Goal: Feedback & Contribution: Leave review/rating

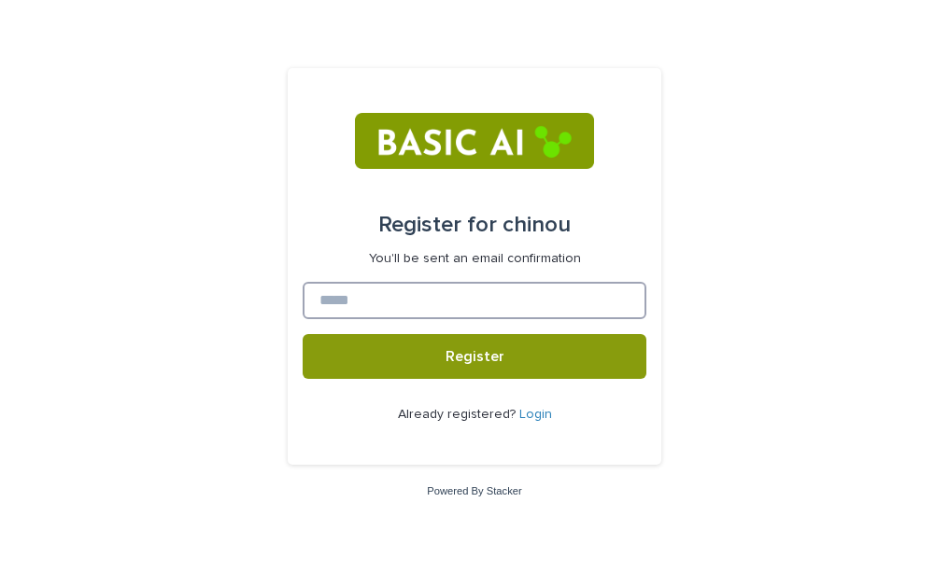
click at [415, 301] on input at bounding box center [475, 300] width 344 height 37
type input "**********"
click at [303, 334] on button "Register" at bounding box center [475, 356] width 344 height 45
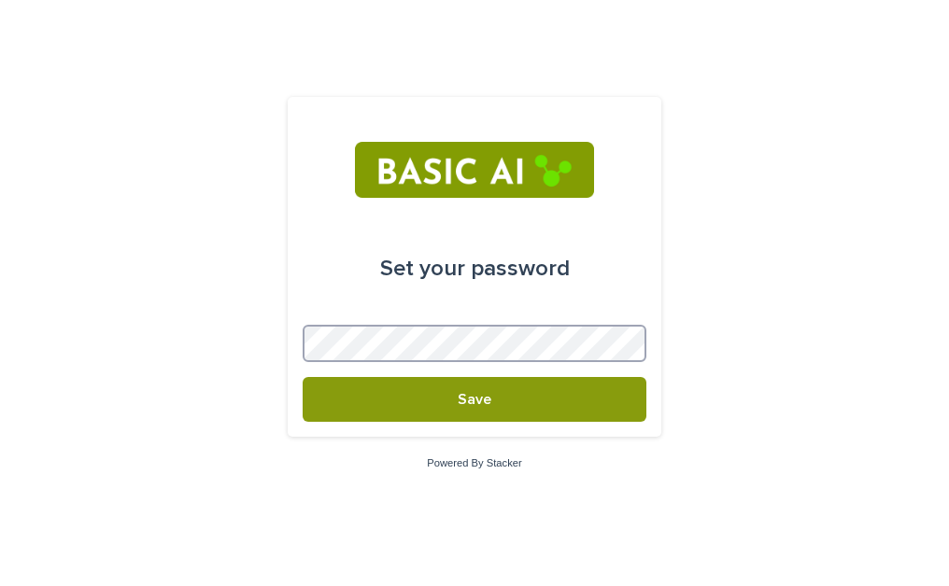
click at [303, 377] on button "Save" at bounding box center [475, 399] width 344 height 45
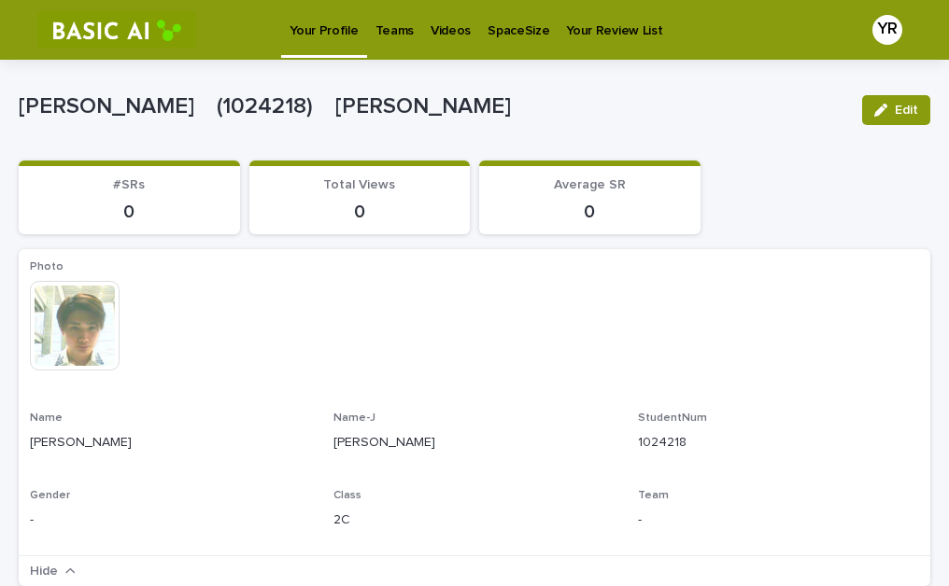
click at [401, 34] on p "Teams" at bounding box center [394, 19] width 38 height 39
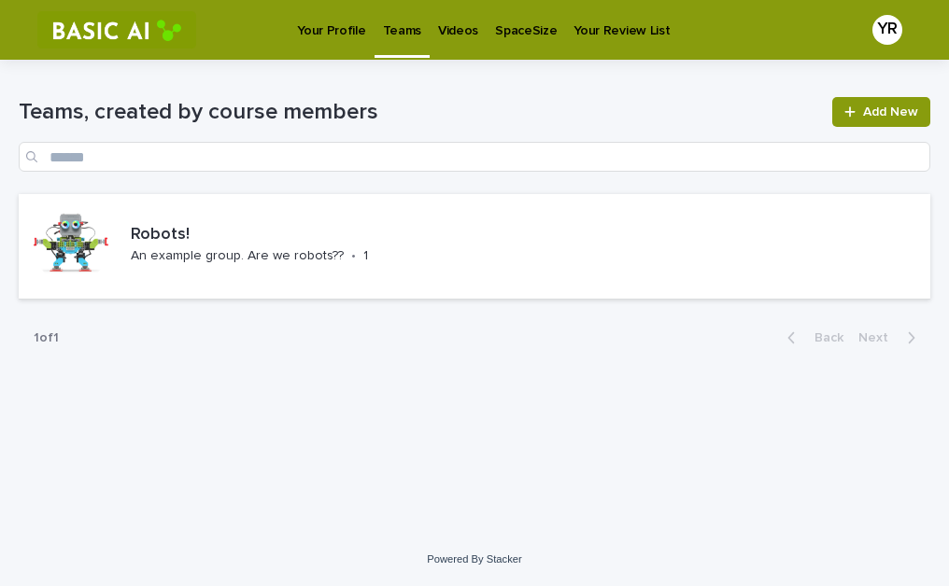
click at [454, 31] on p "Videos" at bounding box center [458, 19] width 40 height 39
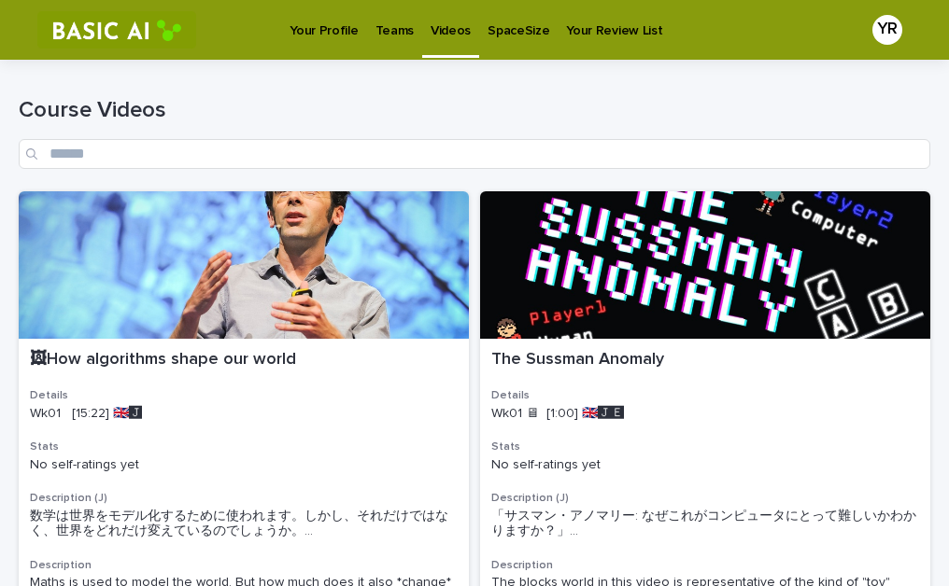
click at [340, 27] on p "Your Profile" at bounding box center [323, 19] width 68 height 39
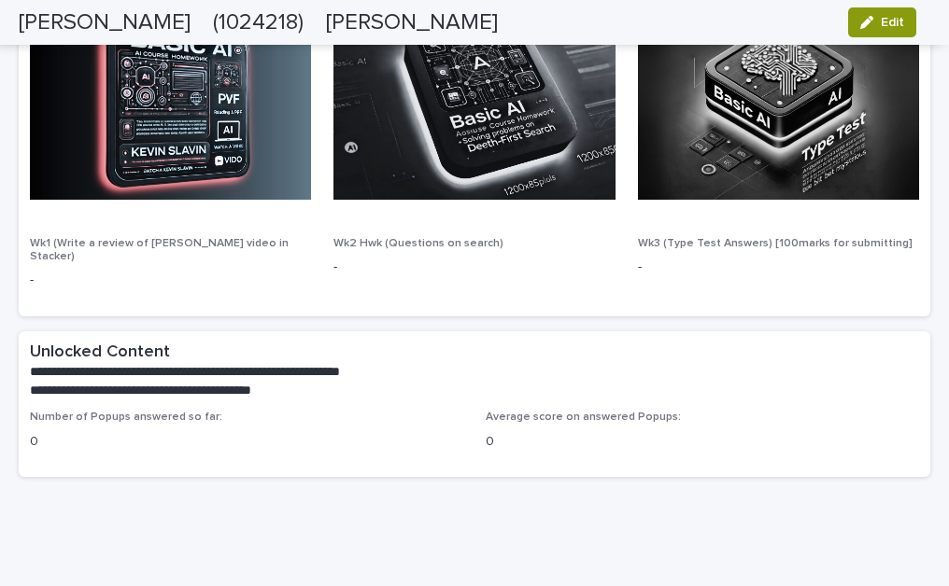
scroll to position [1132, 0]
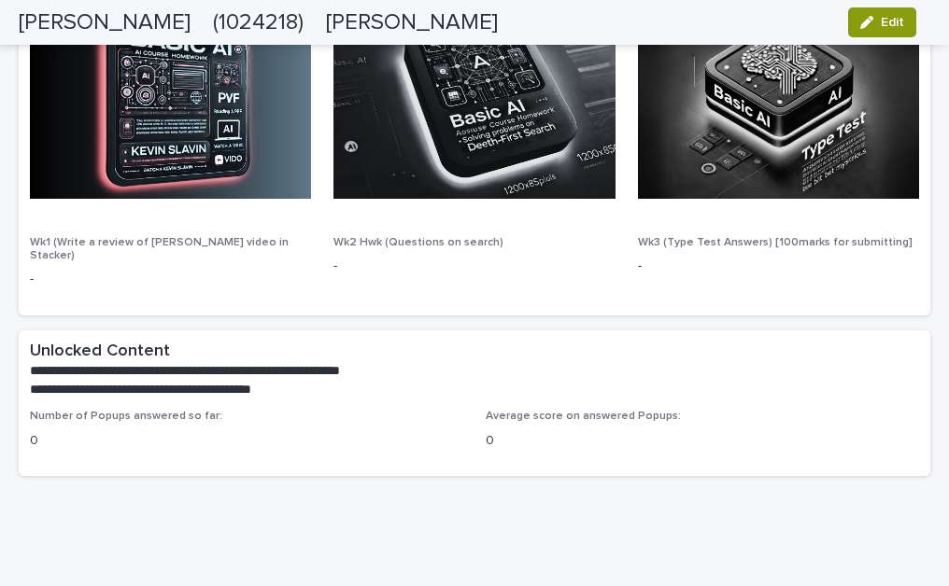
click at [540, 384] on div "**********" at bounding box center [474, 370] width 911 height 79
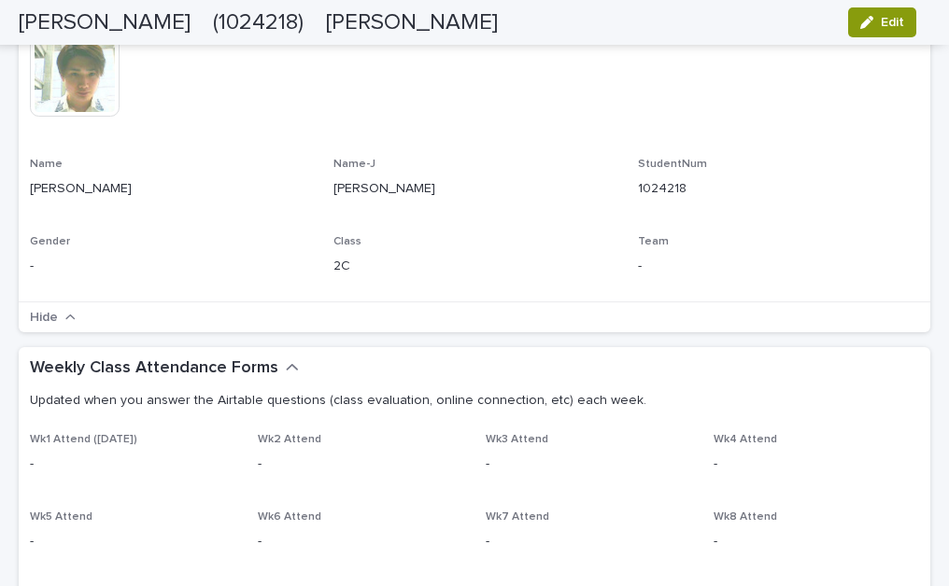
scroll to position [0, 0]
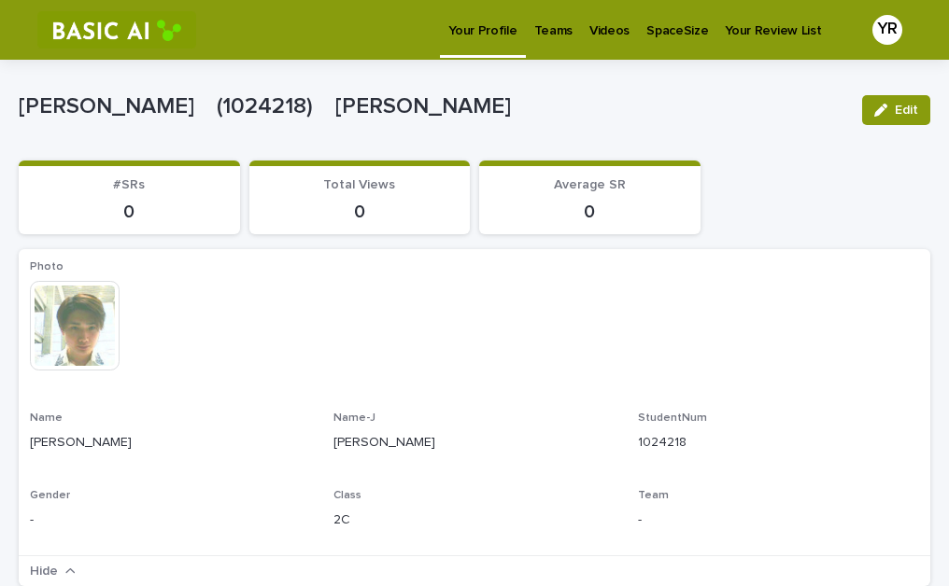
click at [598, 25] on p "Videos" at bounding box center [609, 19] width 40 height 39
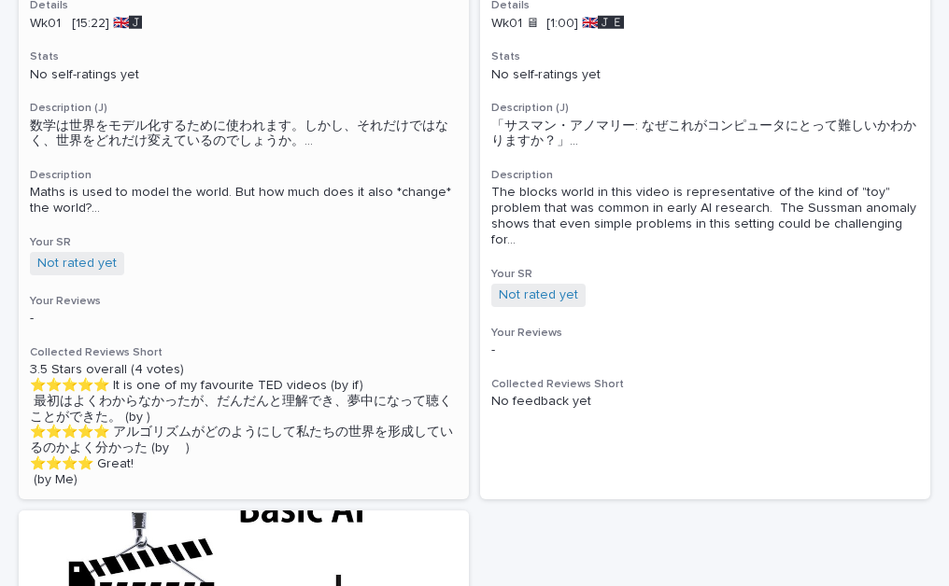
scroll to position [658, 0]
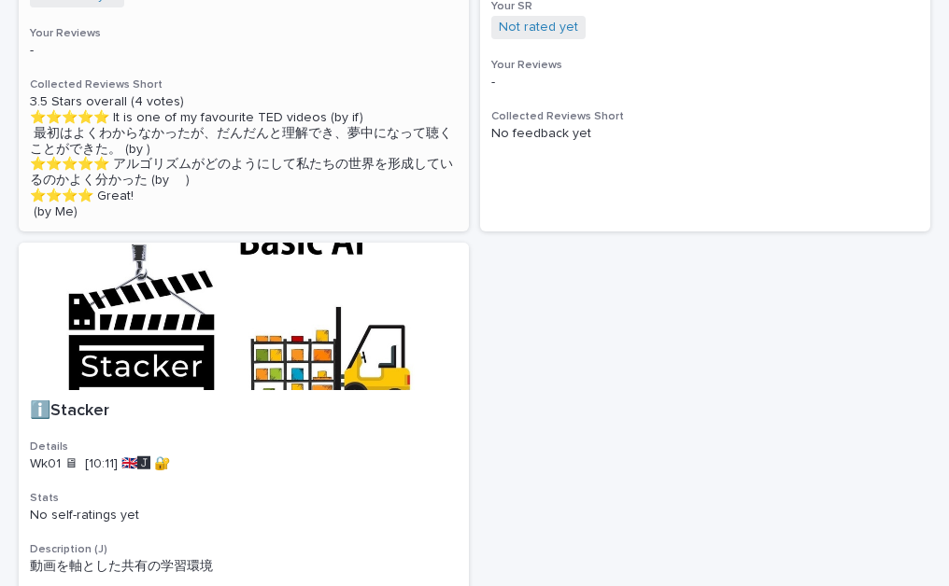
click at [127, 219] on p "3.5 Stars overall (4 votes) ⭐️⭐️⭐️⭐️⭐️ It is one of my favourite TED videos (by…" at bounding box center [244, 156] width 428 height 125
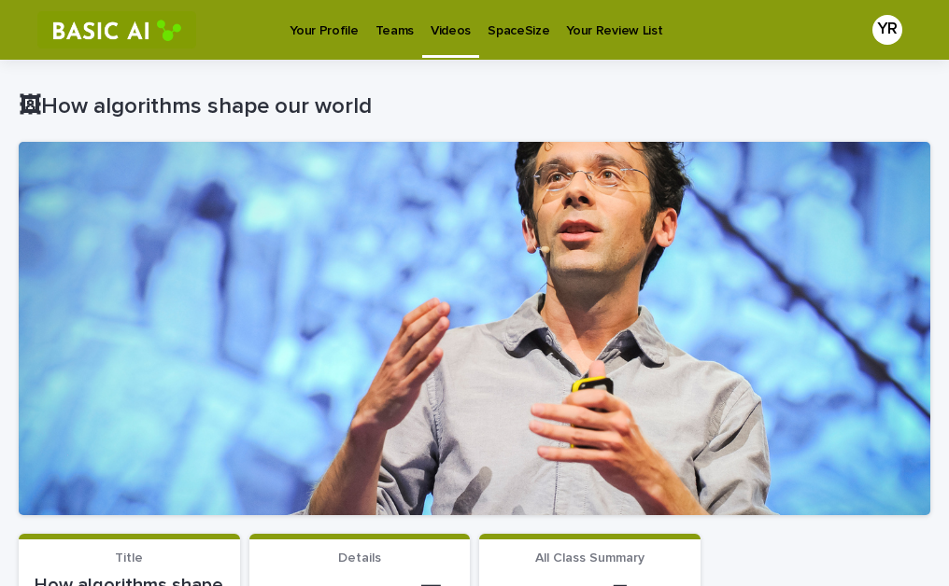
click at [495, 293] on div at bounding box center [474, 328] width 911 height 373
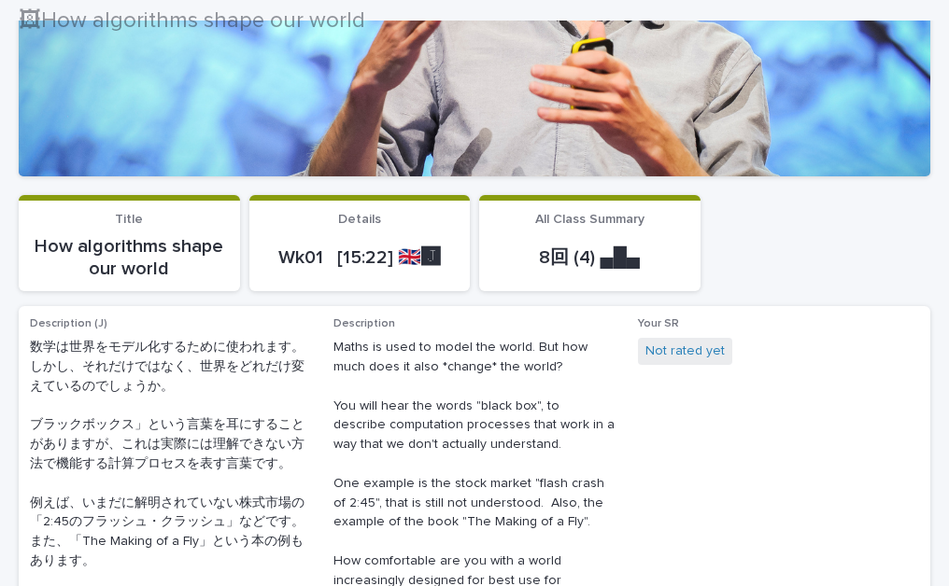
scroll to position [386, 0]
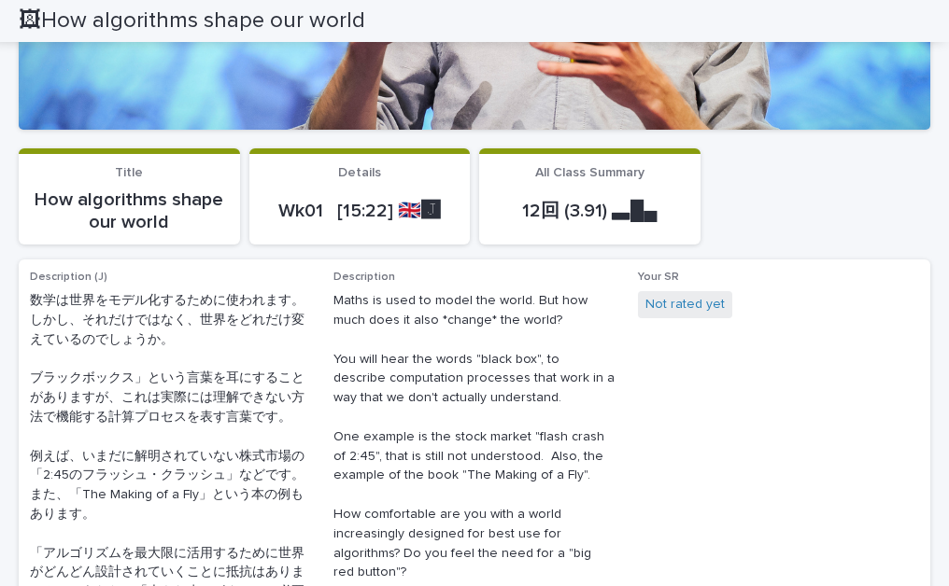
click at [550, 221] on p "12回 (3.91) ▃█▄" at bounding box center [589, 211] width 199 height 22
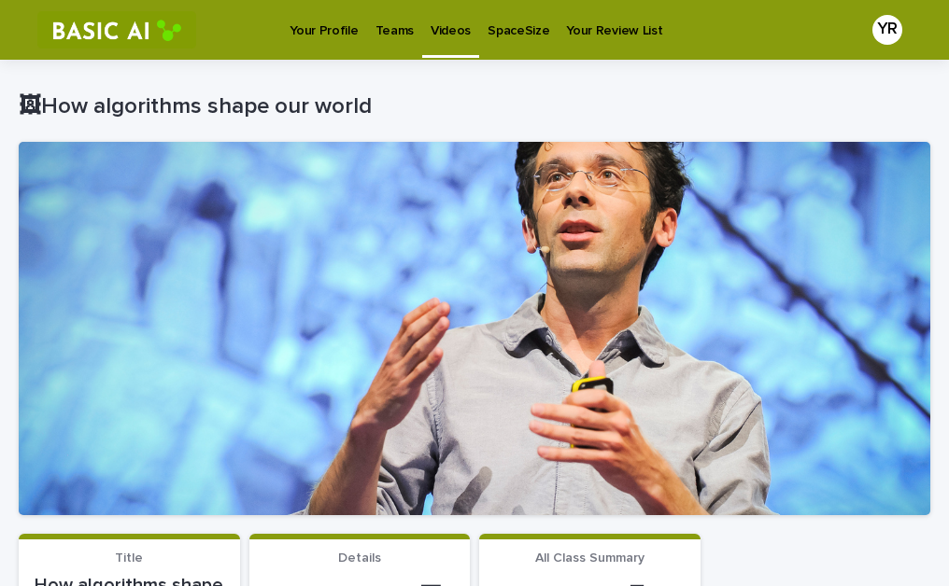
click at [402, 170] on div at bounding box center [474, 328] width 911 height 373
click at [187, 150] on div at bounding box center [474, 328] width 911 height 373
click at [645, 106] on p "🖼How algorithms shape our world" at bounding box center [471, 106] width 904 height 27
click at [487, 42] on link "SpaceSize" at bounding box center [518, 29] width 78 height 58
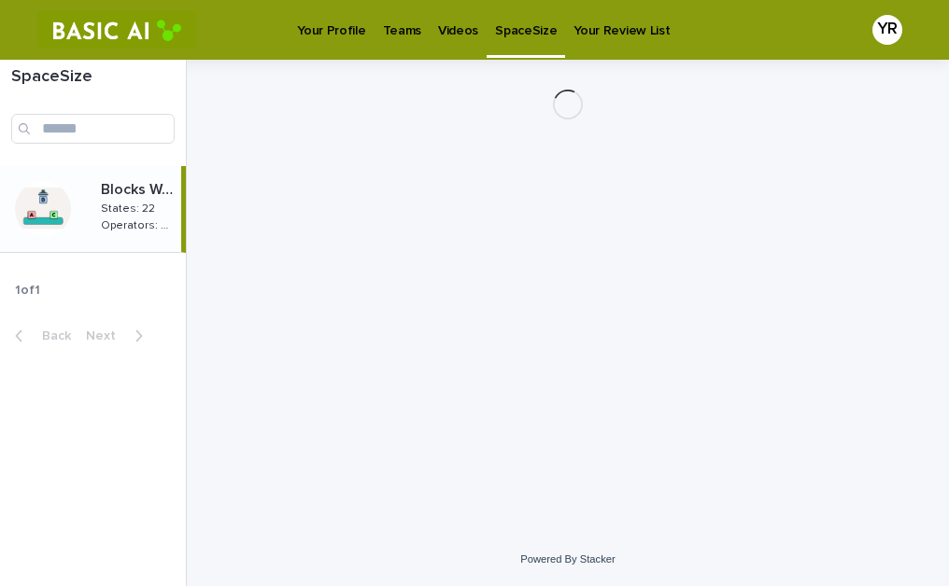
click at [443, 40] on link "Videos" at bounding box center [457, 29] width 57 height 58
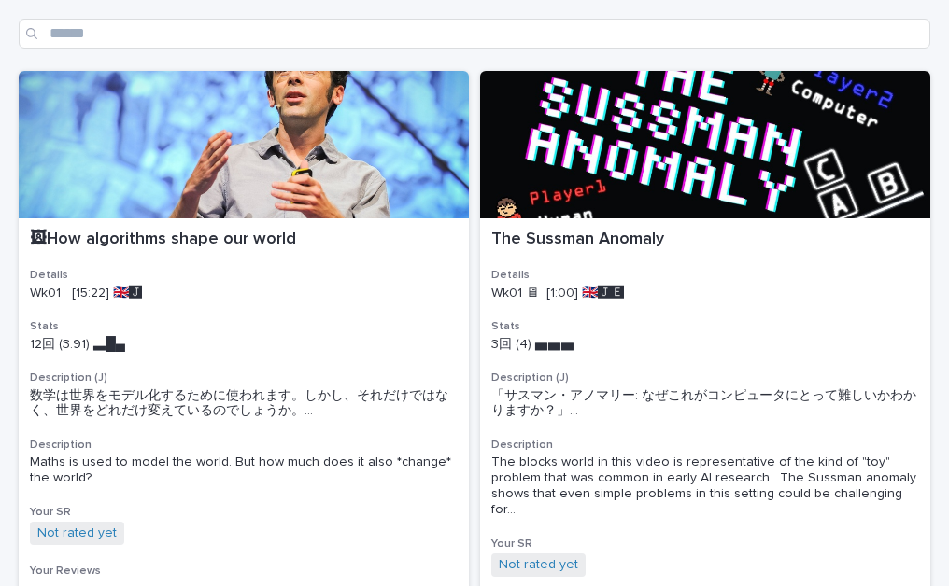
scroll to position [123, 0]
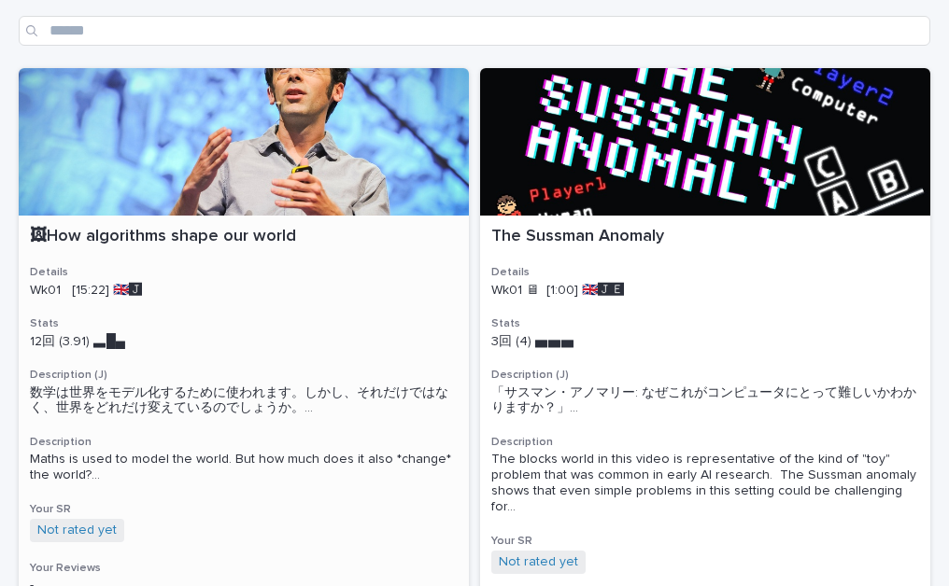
click at [296, 169] on div at bounding box center [244, 142] width 450 height 148
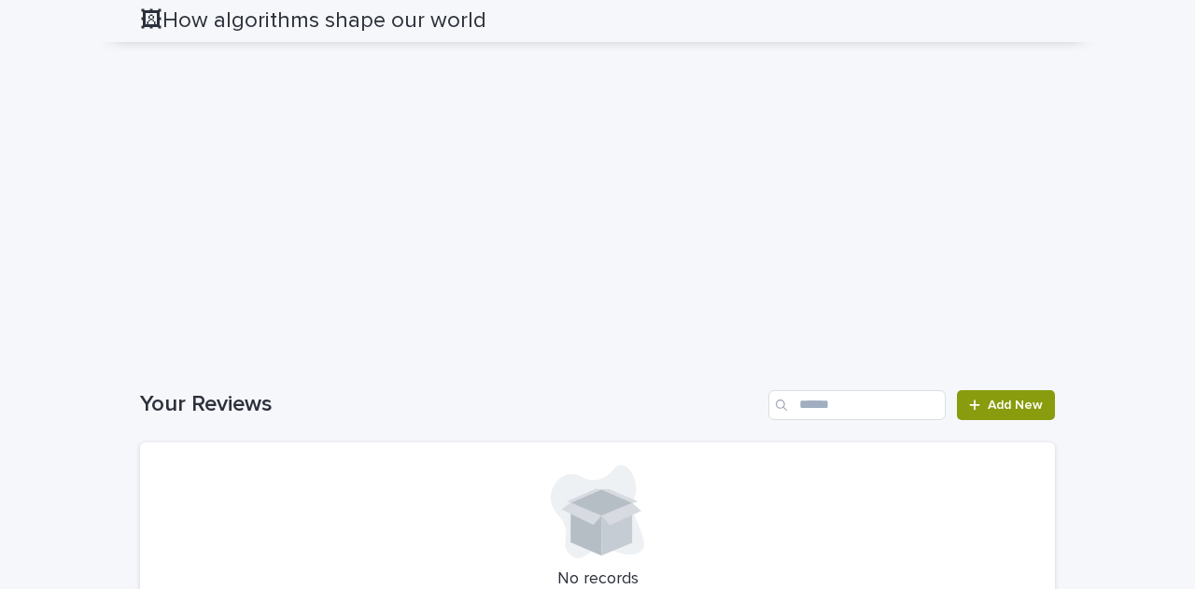
scroll to position [2303, 0]
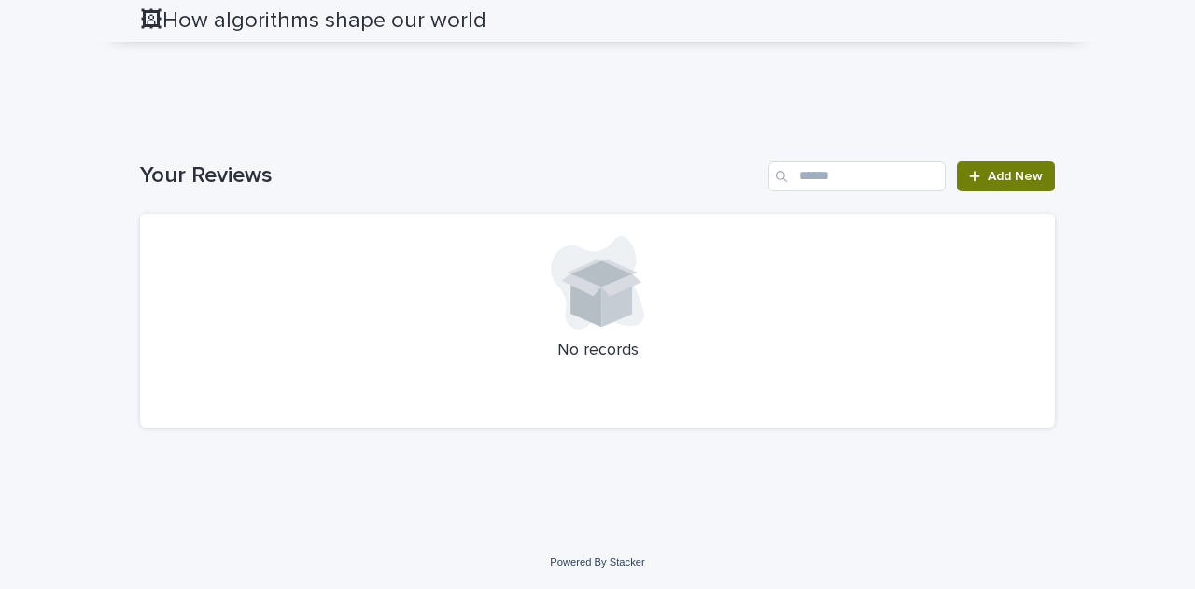
click at [948, 173] on span "Add New" at bounding box center [1015, 176] width 55 height 13
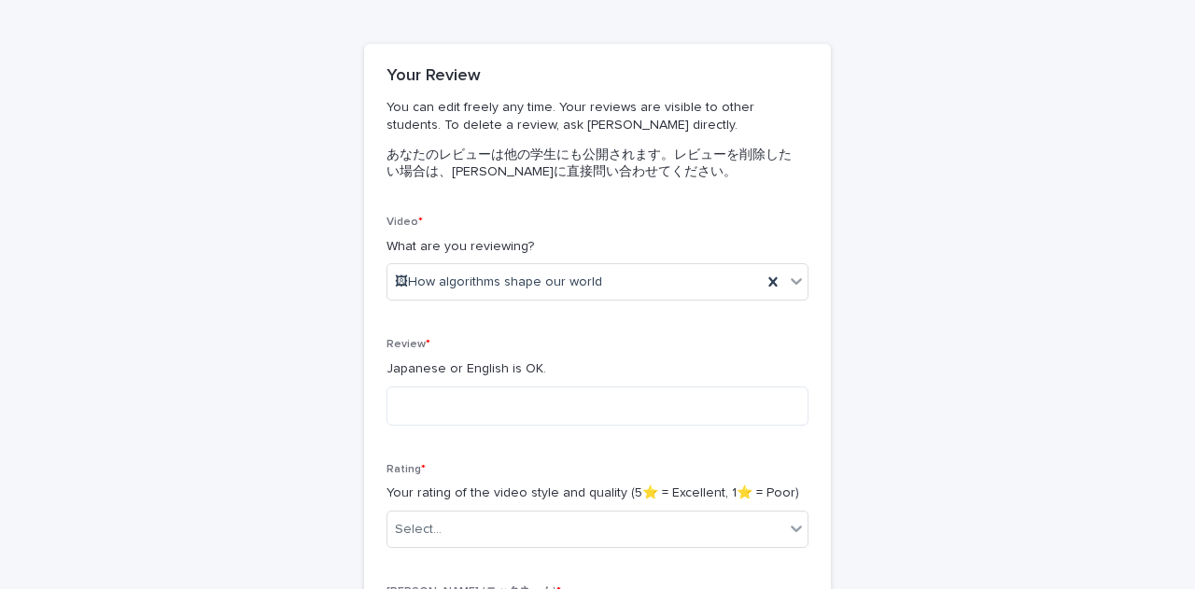
scroll to position [120, 0]
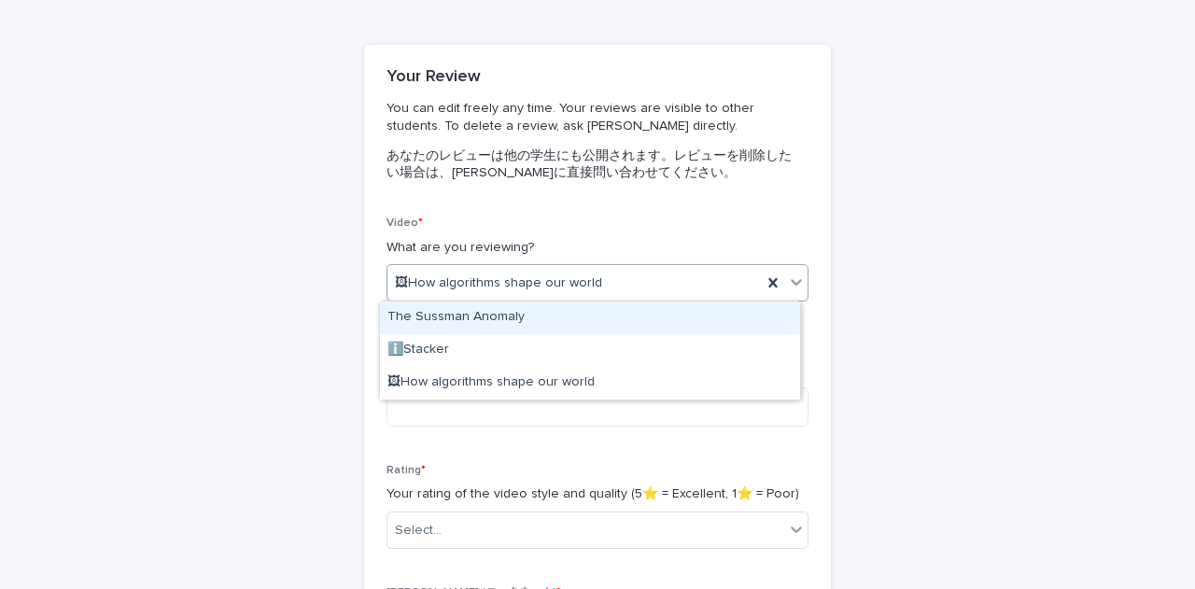
click at [556, 275] on span "🖼How algorithms shape our world" at bounding box center [498, 284] width 207 height 20
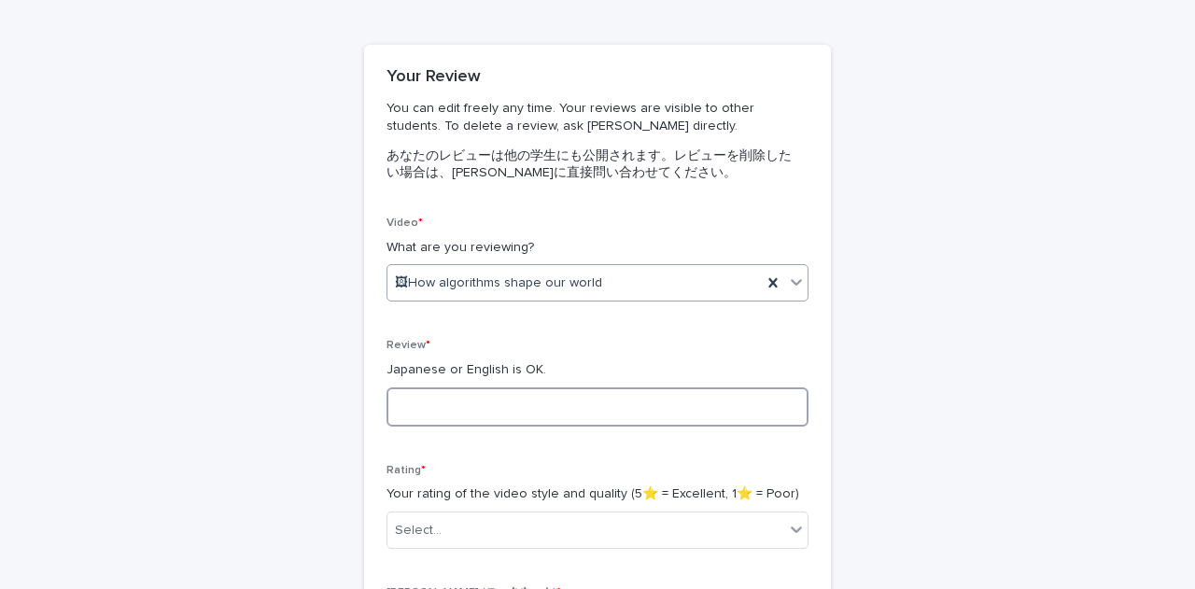
click at [520, 400] on textarea at bounding box center [598, 406] width 422 height 39
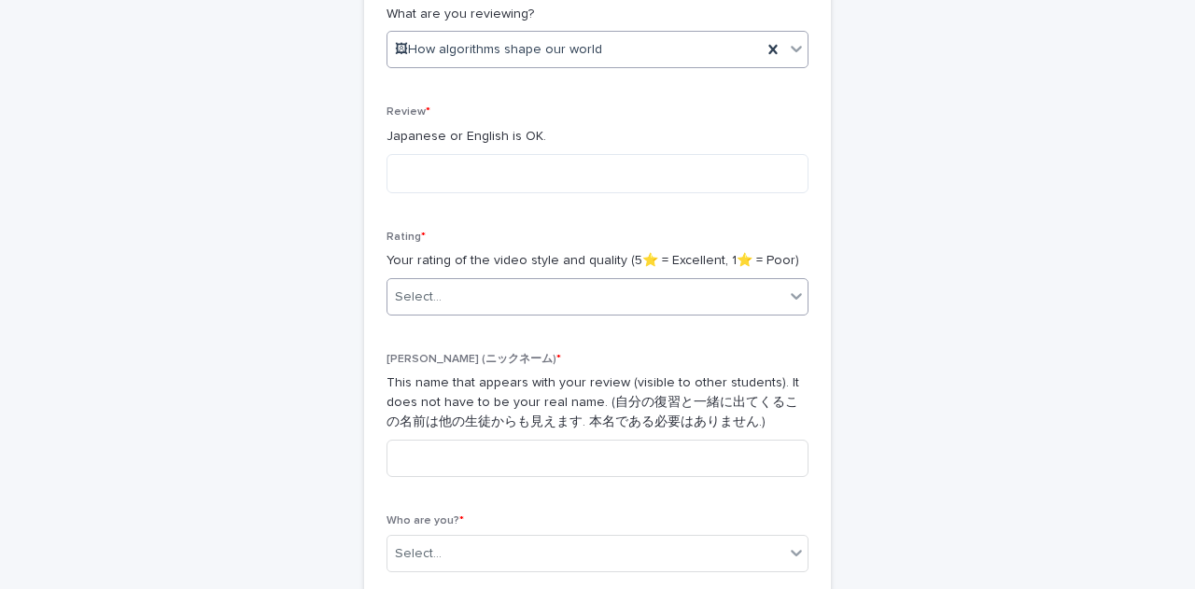
click at [623, 301] on div "Select..." at bounding box center [585, 297] width 397 height 31
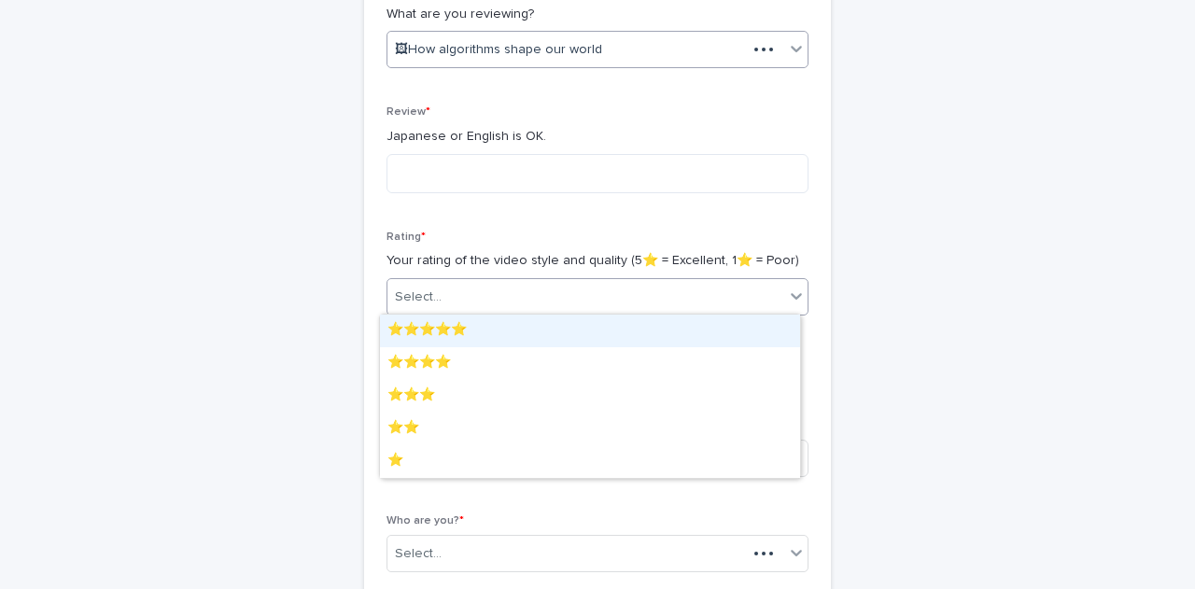
click at [588, 325] on div "⭐️⭐️⭐️⭐️⭐️" at bounding box center [590, 331] width 420 height 33
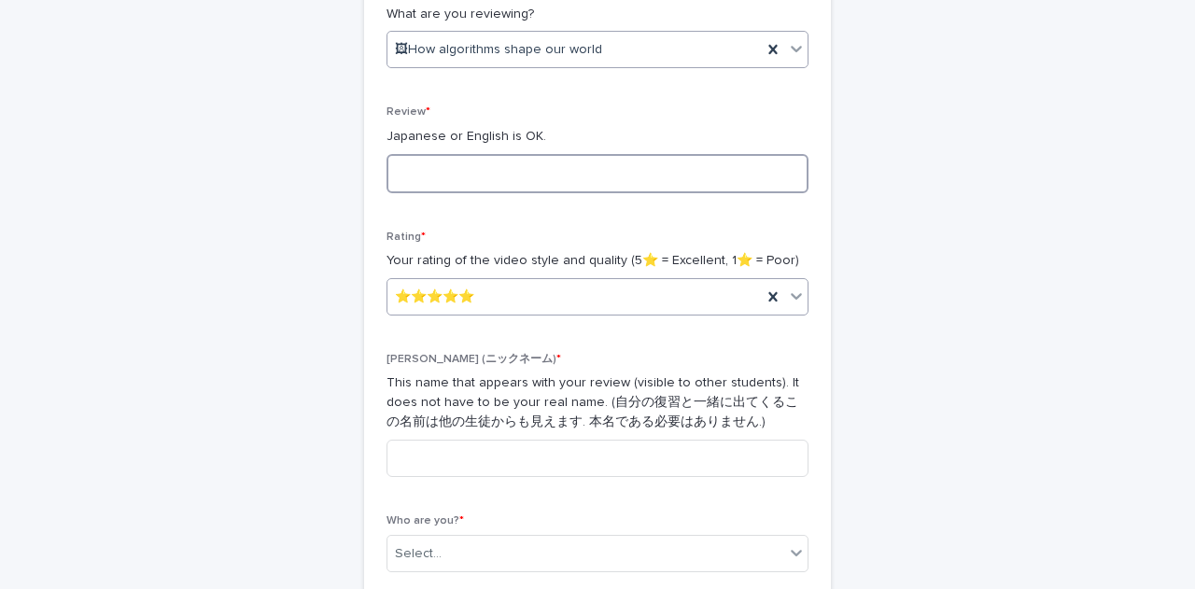
click at [615, 167] on textarea at bounding box center [598, 173] width 422 height 39
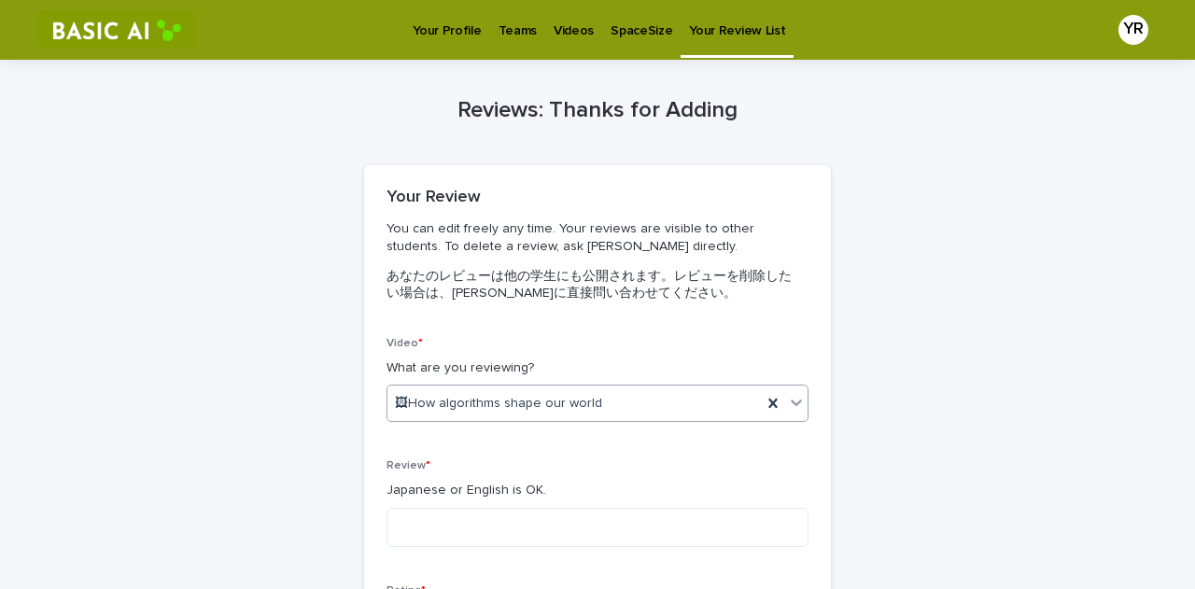
click at [571, 29] on p "Videos" at bounding box center [574, 19] width 40 height 39
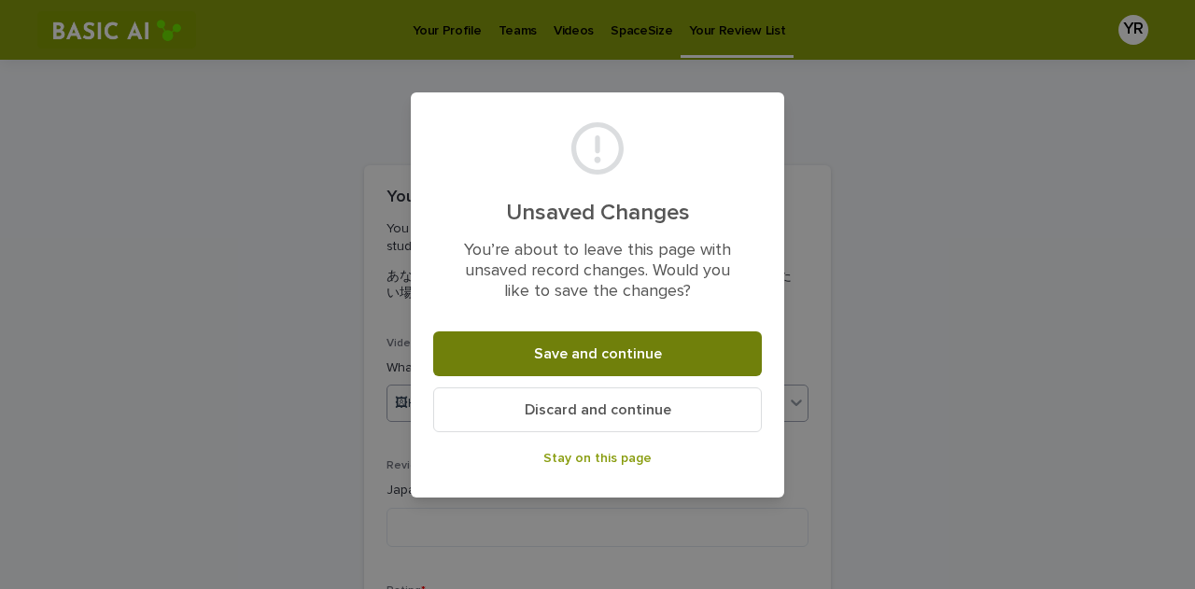
click at [661, 361] on button "Save and continue" at bounding box center [597, 353] width 329 height 45
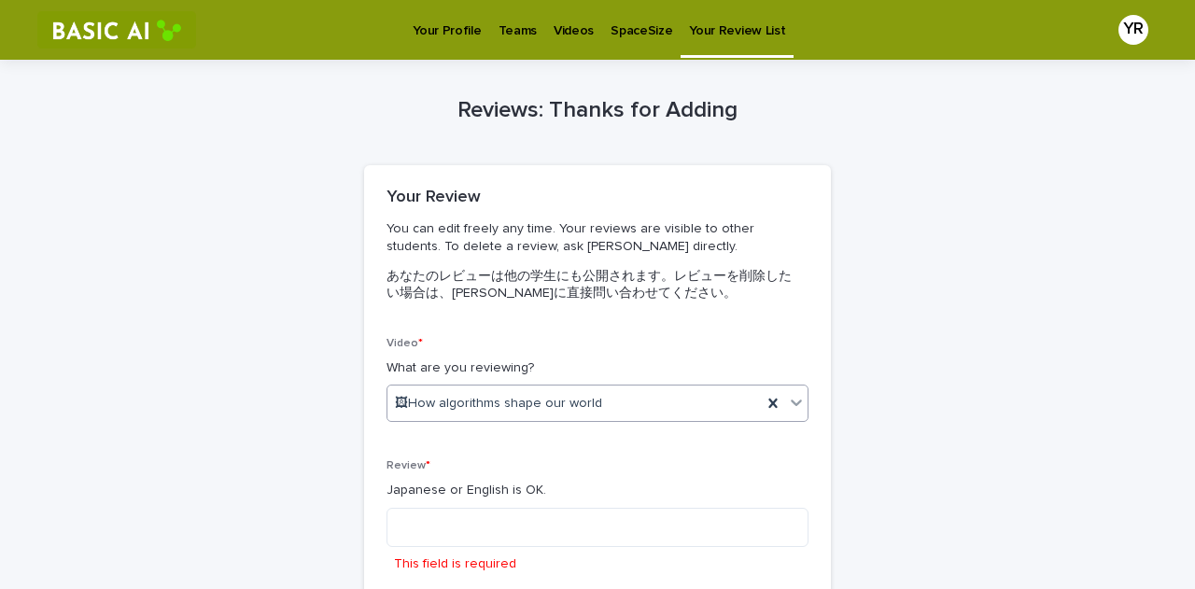
click at [560, 40] on link "Videos" at bounding box center [573, 29] width 57 height 58
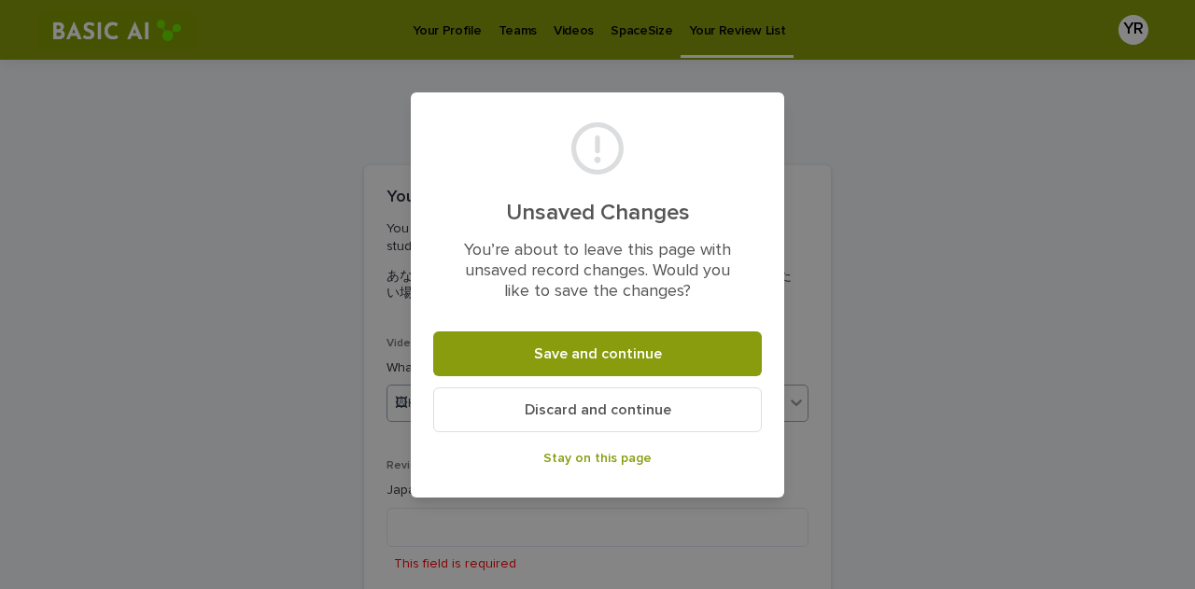
click at [638, 415] on span "Discard and continue" at bounding box center [598, 409] width 147 height 15
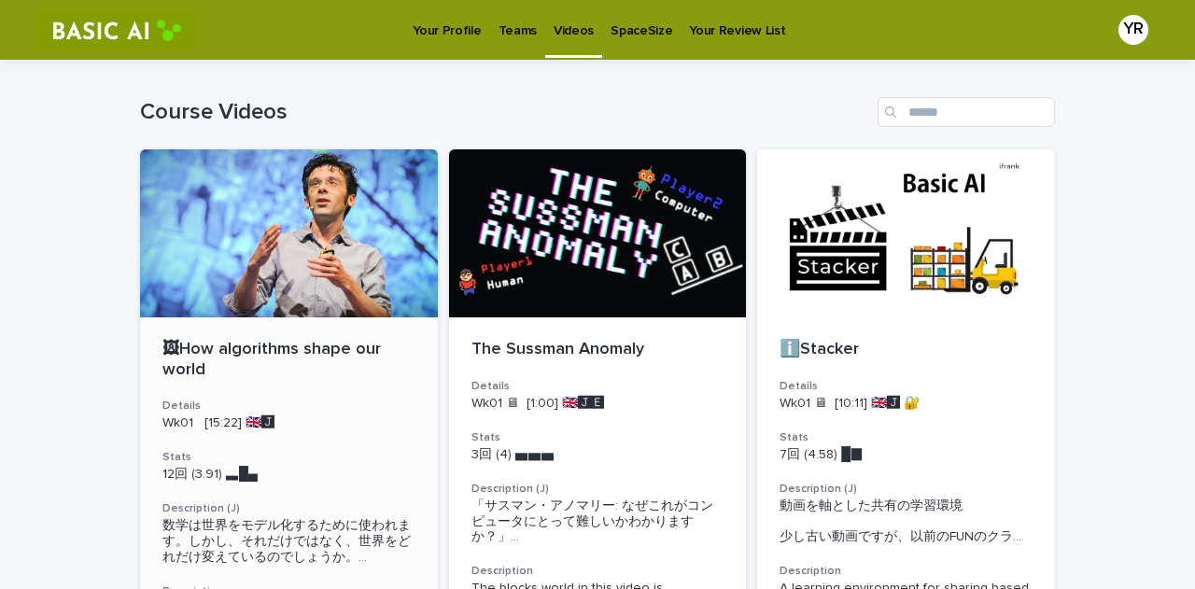
click at [242, 219] on div at bounding box center [289, 233] width 298 height 168
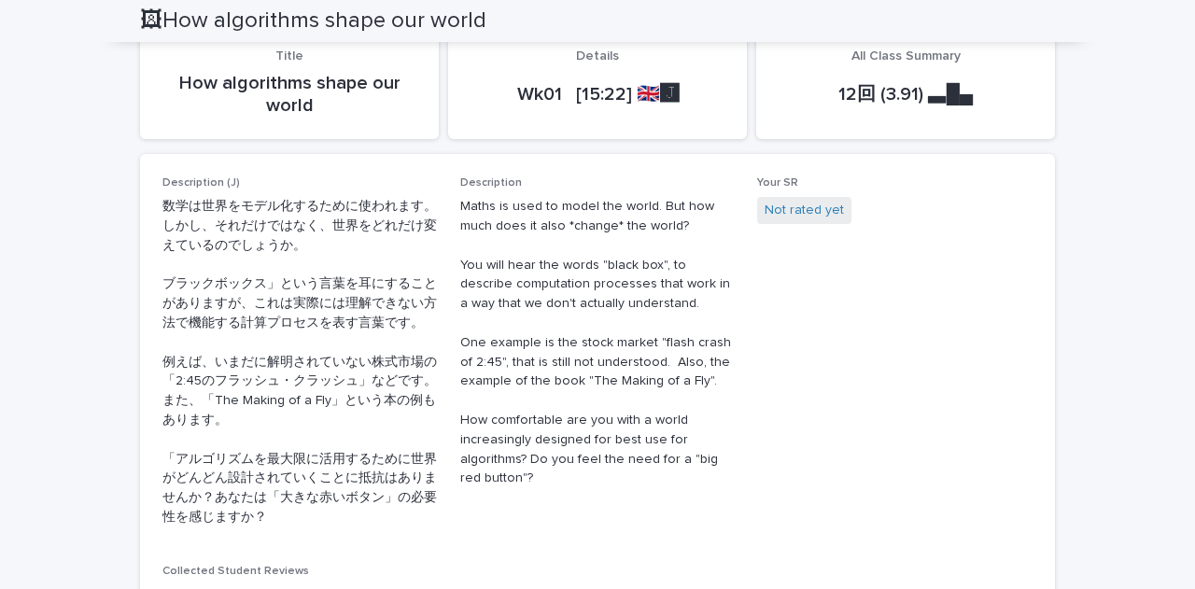
scroll to position [542, 0]
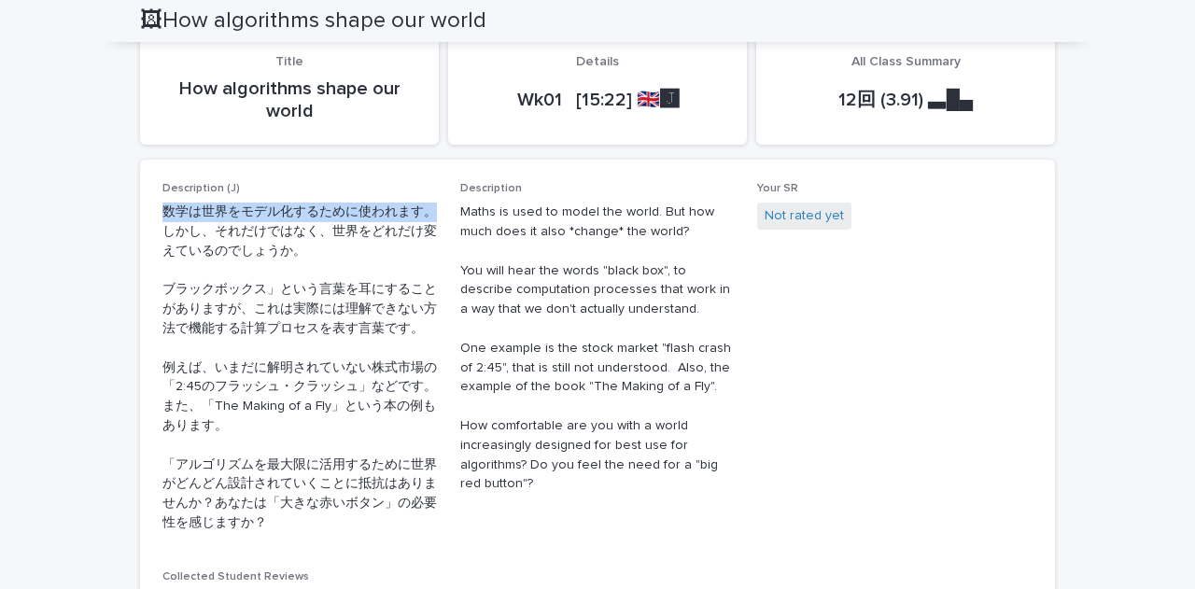
drag, startPoint x: 158, startPoint y: 209, endPoint x: 428, endPoint y: 205, distance: 269.9
click at [428, 205] on p "数学は世界をモデル化するために使われます。しかし、それだけではなく、世界をどれだけ変えているのでしょうか。 ブラックボックス」という言葉を耳にすることがありま…" at bounding box center [299, 368] width 275 height 331
copy p "数学は世界をモデル化するために使われます。"
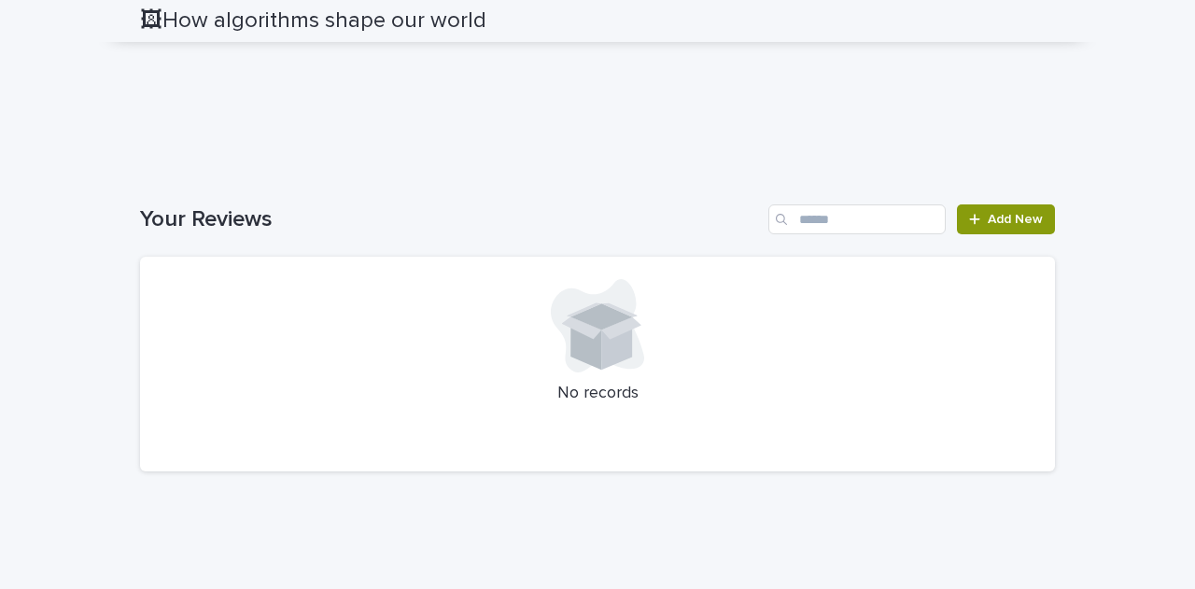
scroll to position [2381, 0]
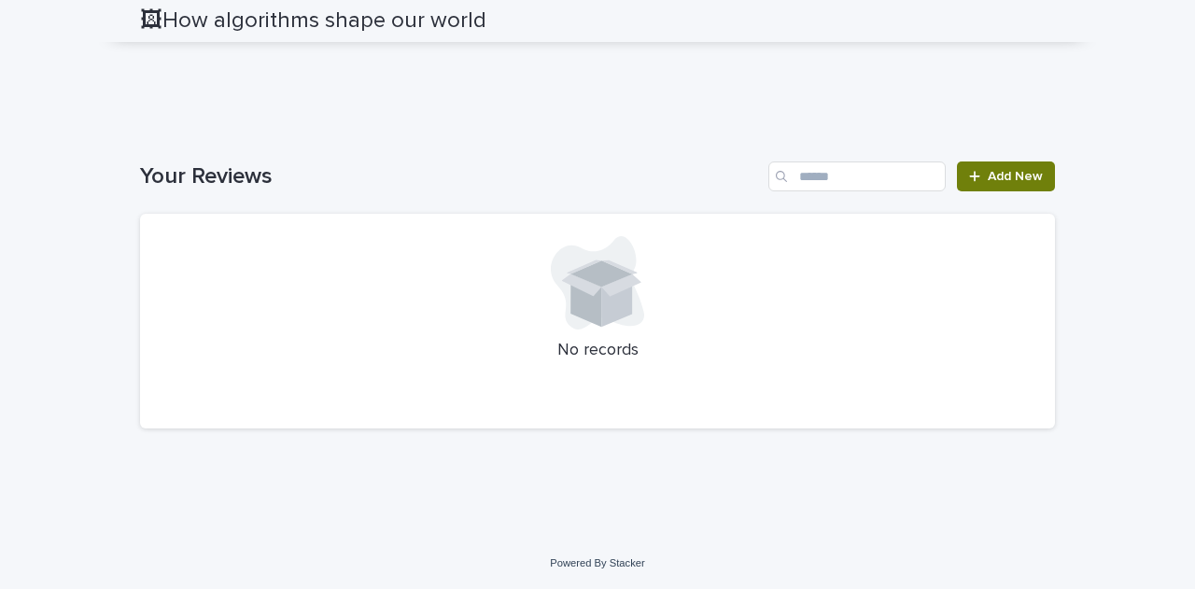
click at [948, 183] on link "Add New" at bounding box center [1006, 177] width 98 height 30
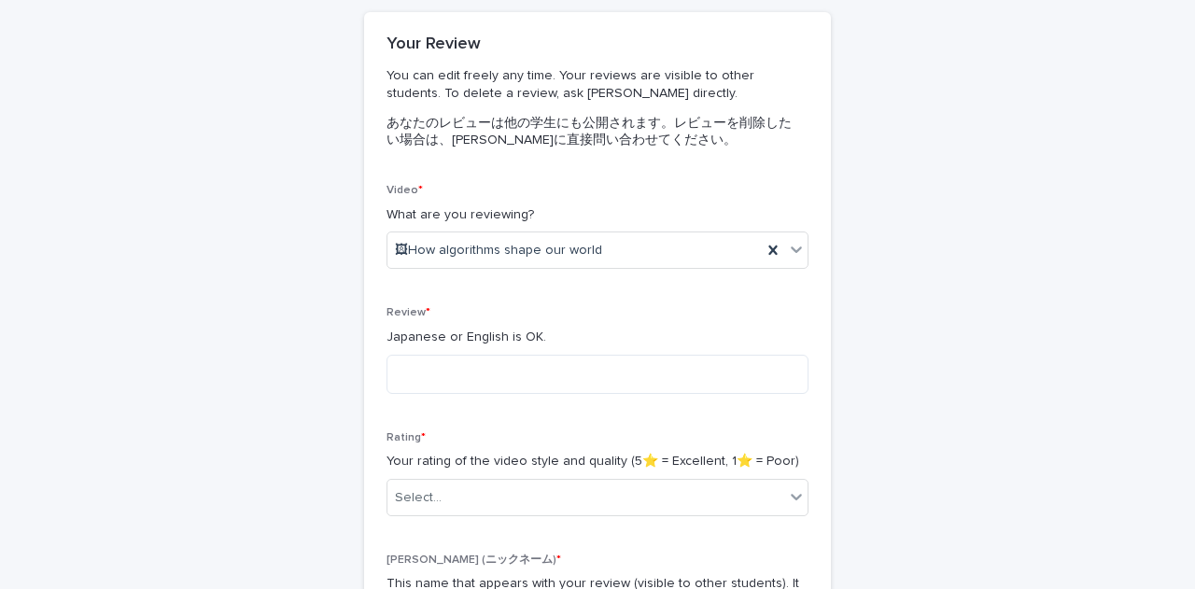
scroll to position [150, 0]
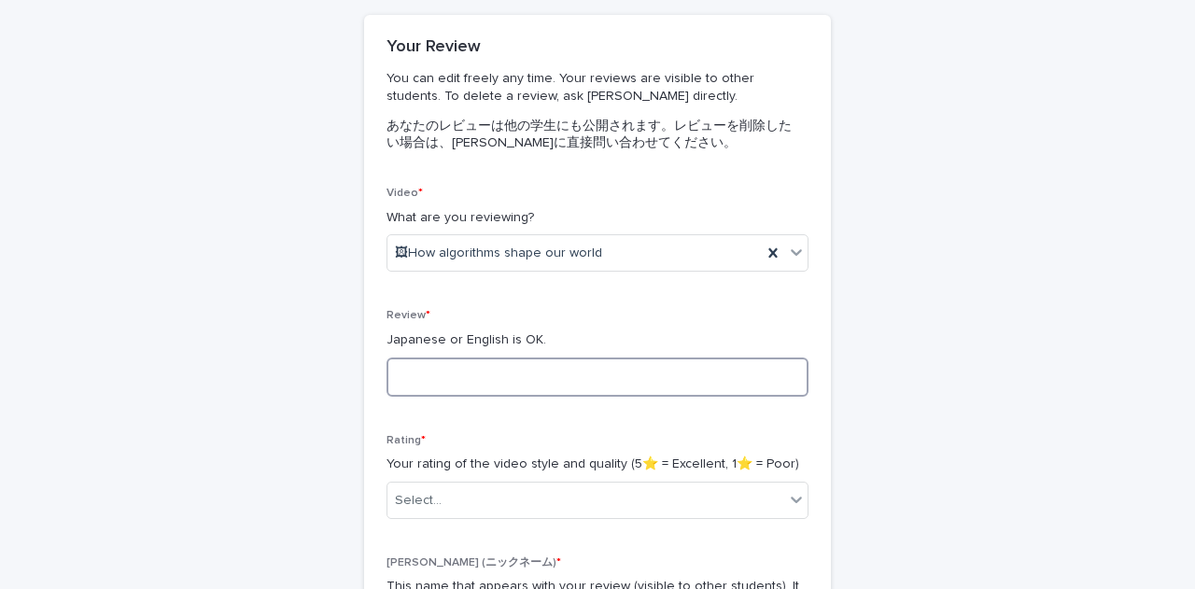
click at [532, 365] on textarea at bounding box center [598, 377] width 422 height 39
paste textarea "**********"
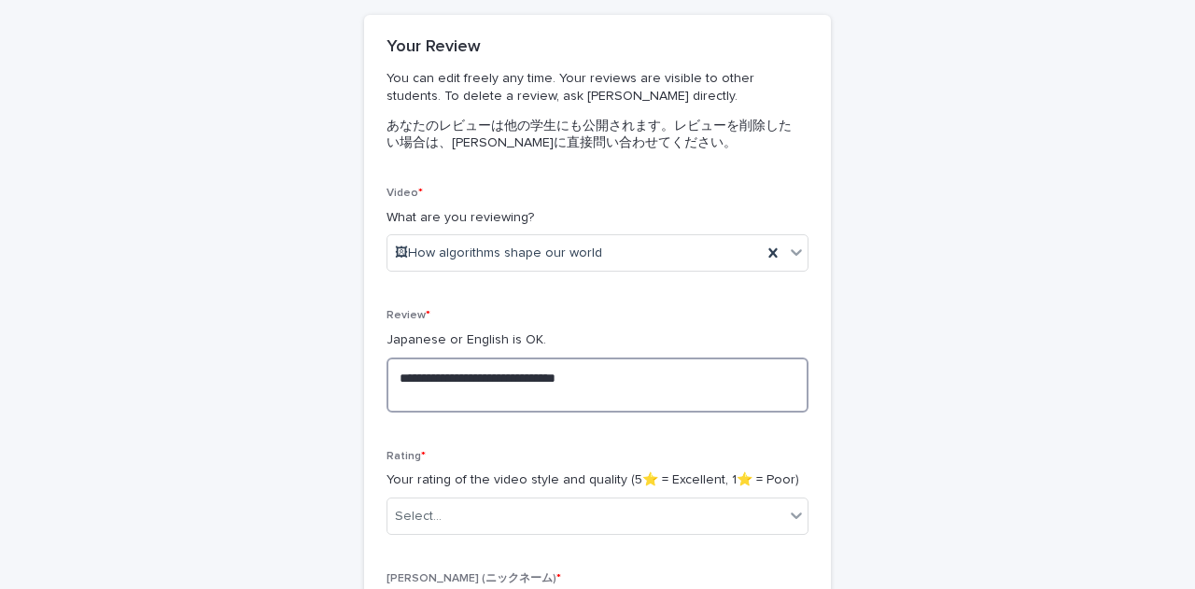
scroll to position [487, 0]
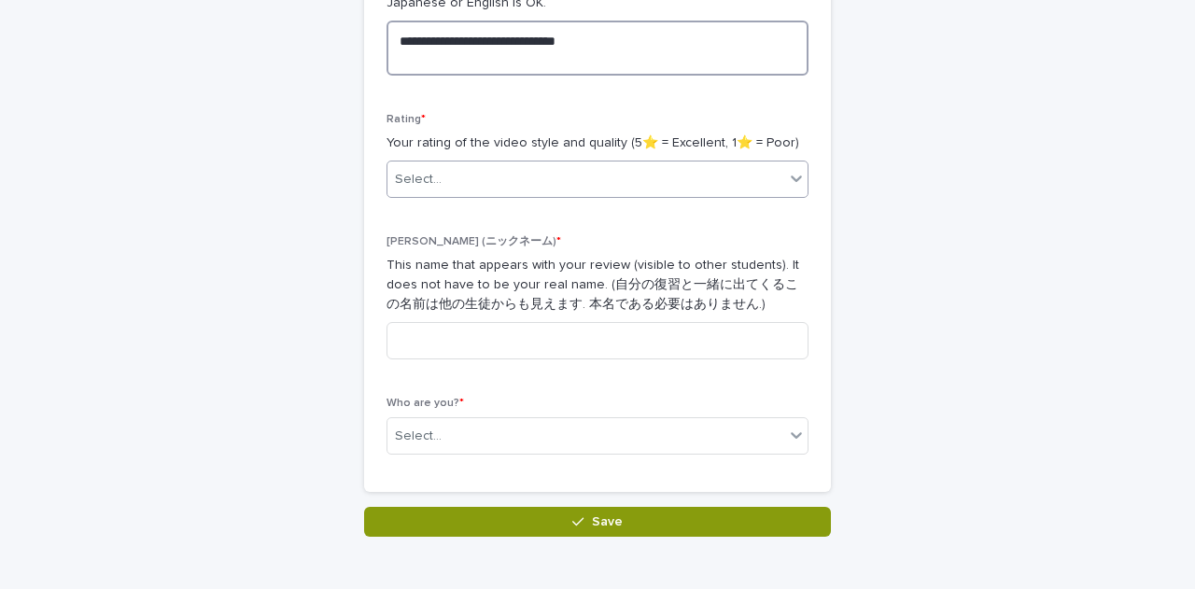
type textarea "**********"
click at [670, 183] on div "Select..." at bounding box center [585, 179] width 397 height 31
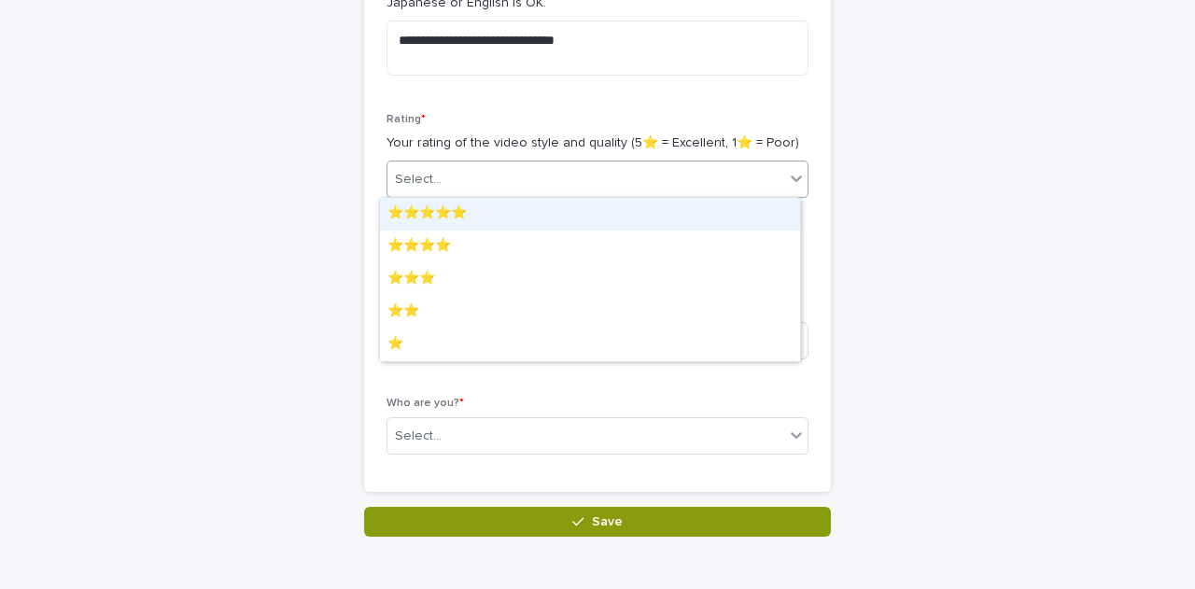
click at [629, 206] on div "⭐️⭐️⭐️⭐️⭐️" at bounding box center [590, 214] width 420 height 33
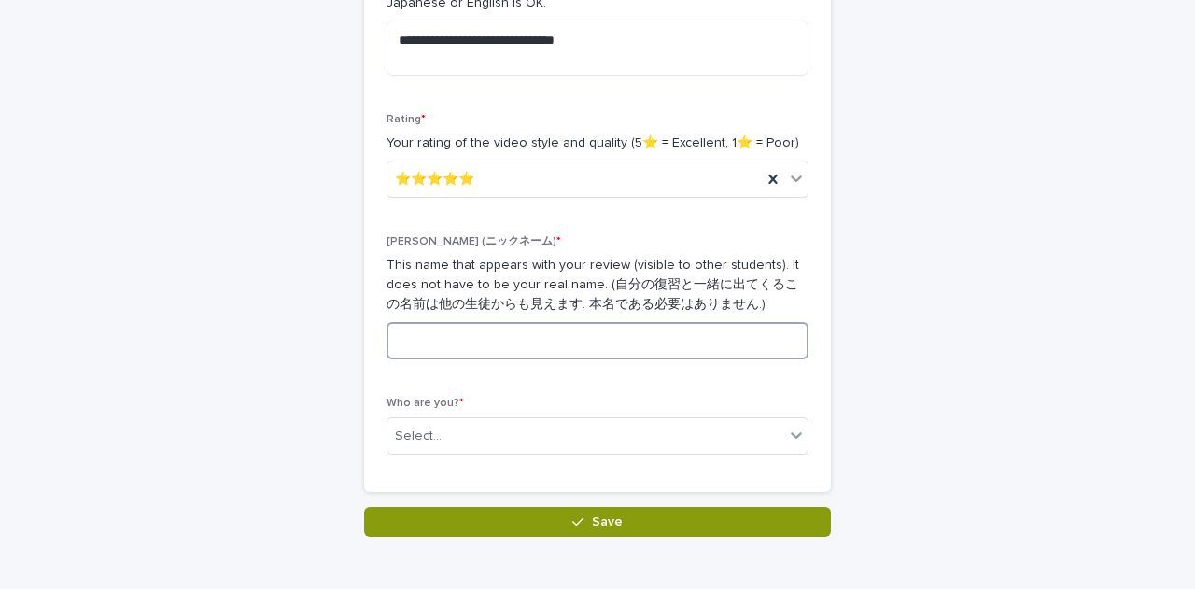
click at [551, 346] on input at bounding box center [598, 340] width 422 height 37
type input "*"
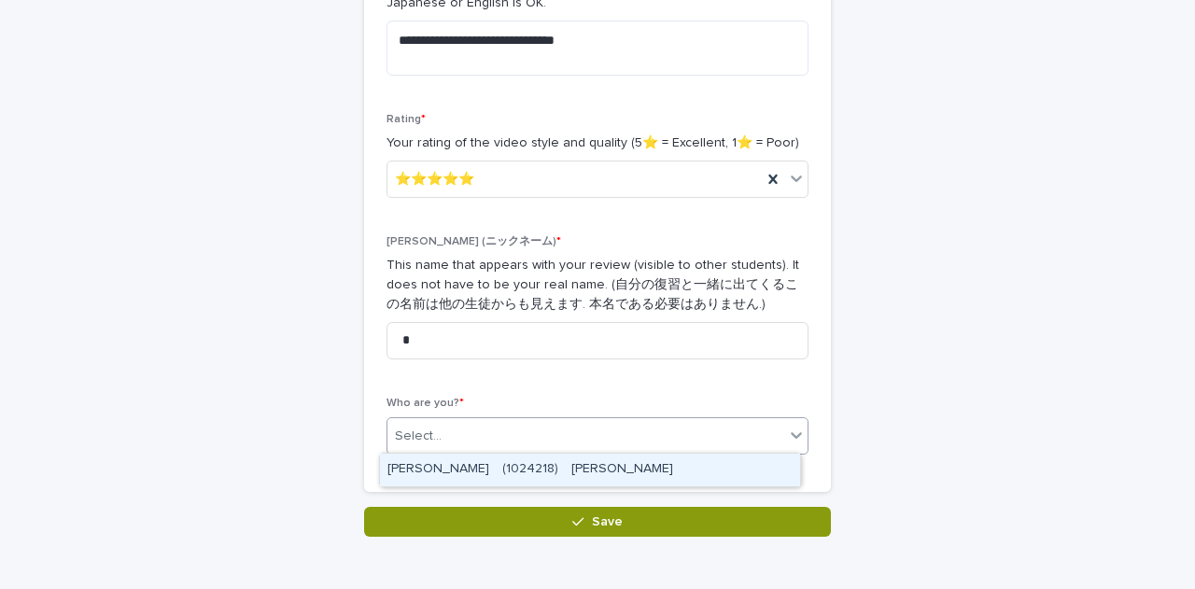
click at [517, 449] on div "Select..." at bounding box center [585, 436] width 397 height 31
click at [524, 470] on div "[PERSON_NAME]　(1024218)　[PERSON_NAME]" at bounding box center [590, 470] width 420 height 33
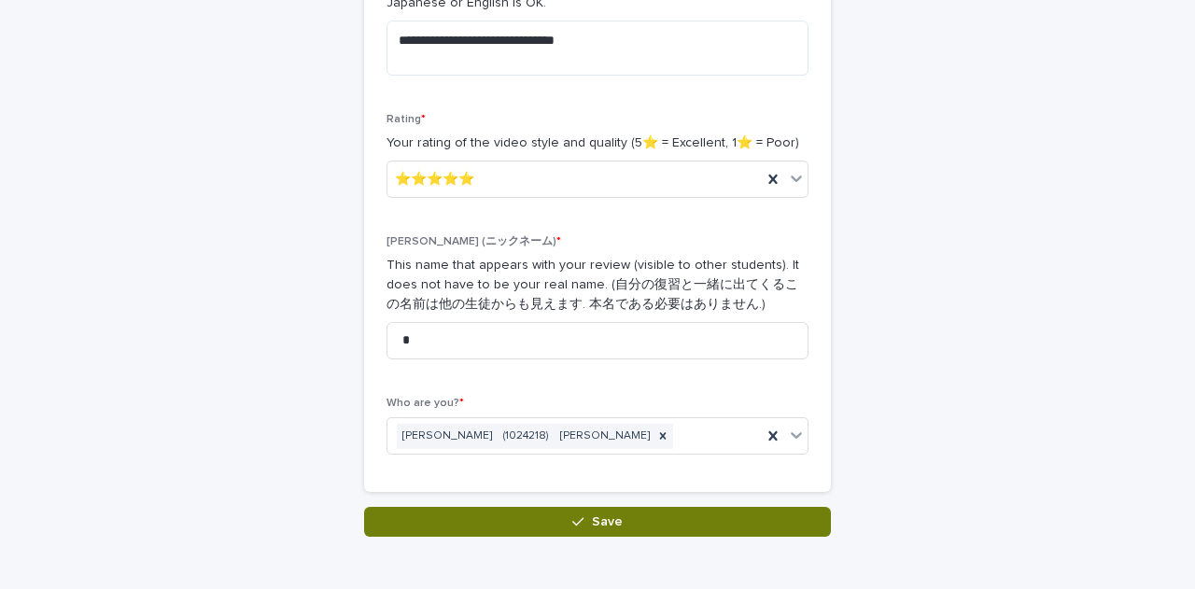
click at [540, 518] on button "Save" at bounding box center [597, 522] width 467 height 30
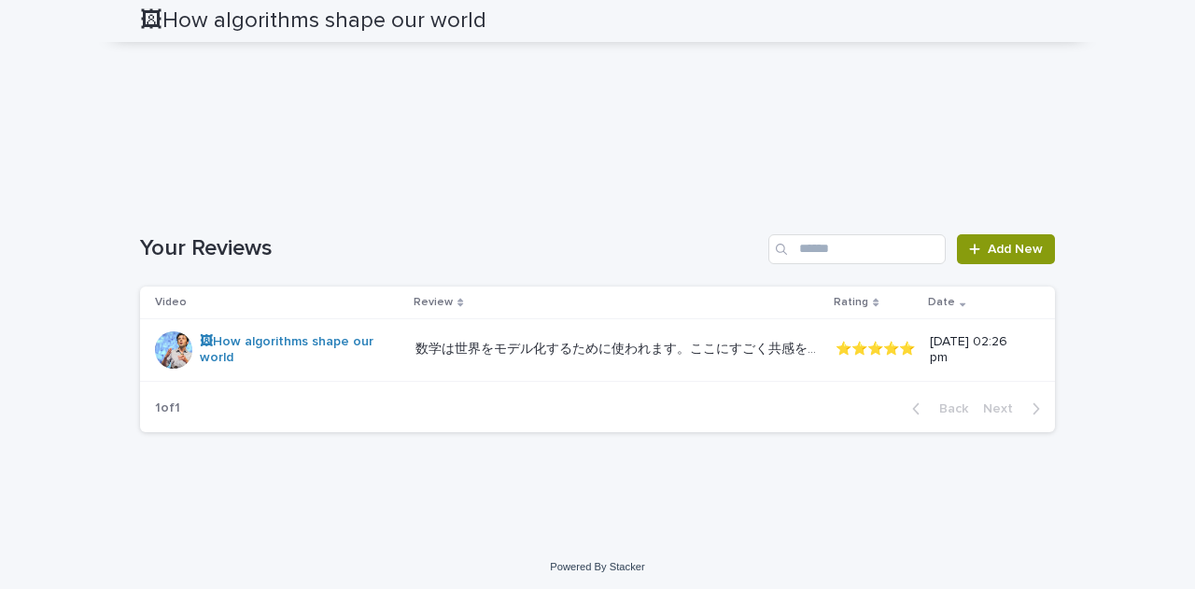
scroll to position [2467, 0]
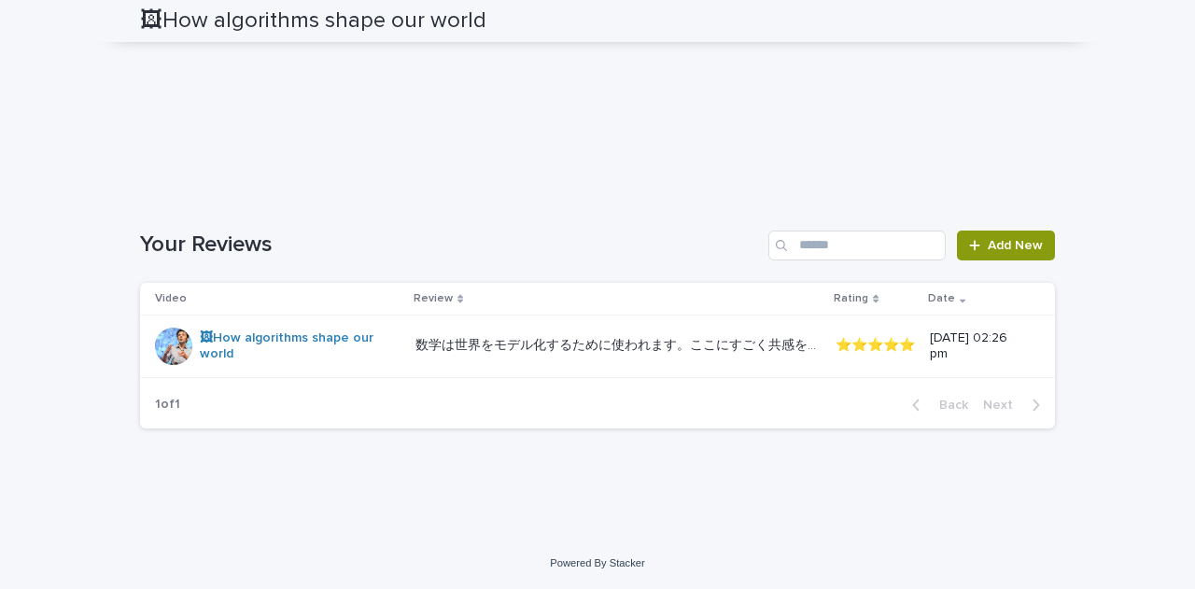
click at [736, 331] on table "Video Review Rating Date 🖼How algorithms shape our world 数学は世界をモデル化するために使われます。こ…" at bounding box center [597, 330] width 915 height 95
click at [711, 354] on p "数学は世界をモデル化するために使われます。ここにすごく共感を感じた" at bounding box center [619, 344] width 409 height 20
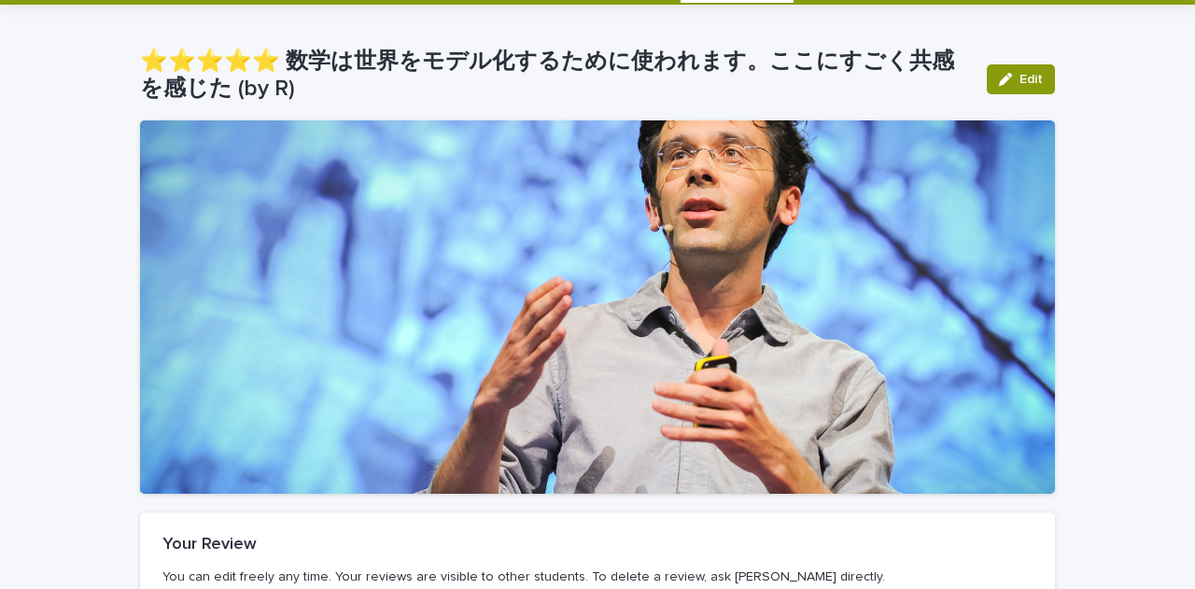
scroll to position [433, 0]
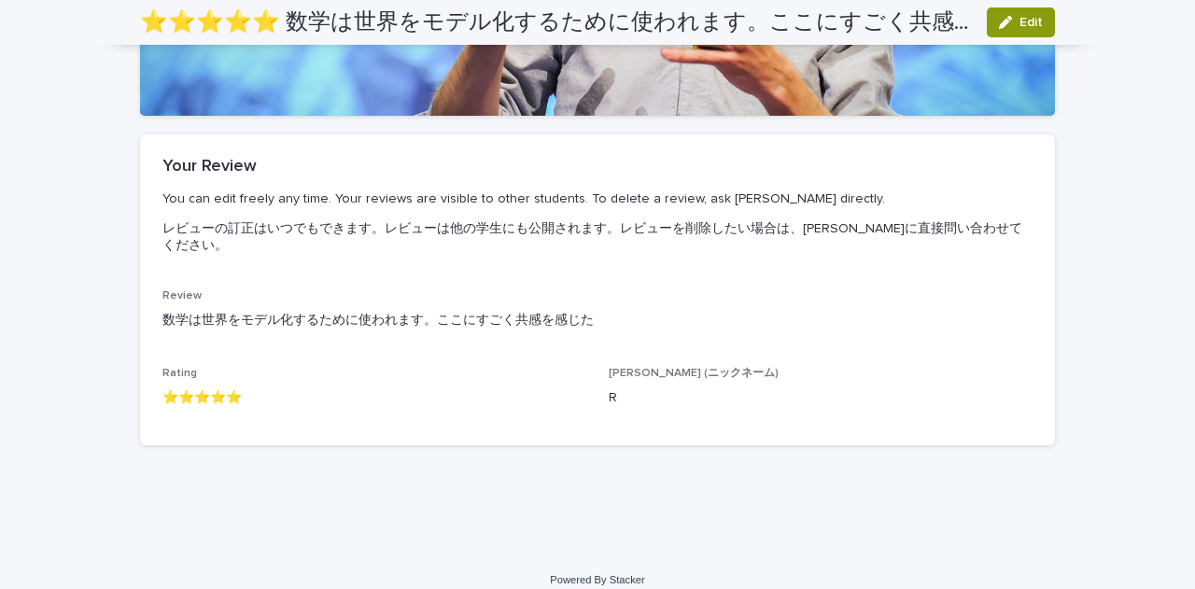
click at [591, 311] on p "数学は世界をモデル化するために使われます。ここにすごく共感を感じた" at bounding box center [597, 321] width 870 height 20
drag, startPoint x: 591, startPoint y: 303, endPoint x: 508, endPoint y: 346, distance: 93.5
click at [508, 346] on div "Review 数学は世界をモデル化するために使われます。ここにすごく共感を感じた Rating ⭐️⭐️⭐️⭐️⭐️ Nick (ニックネーム) R" at bounding box center [597, 355] width 870 height 133
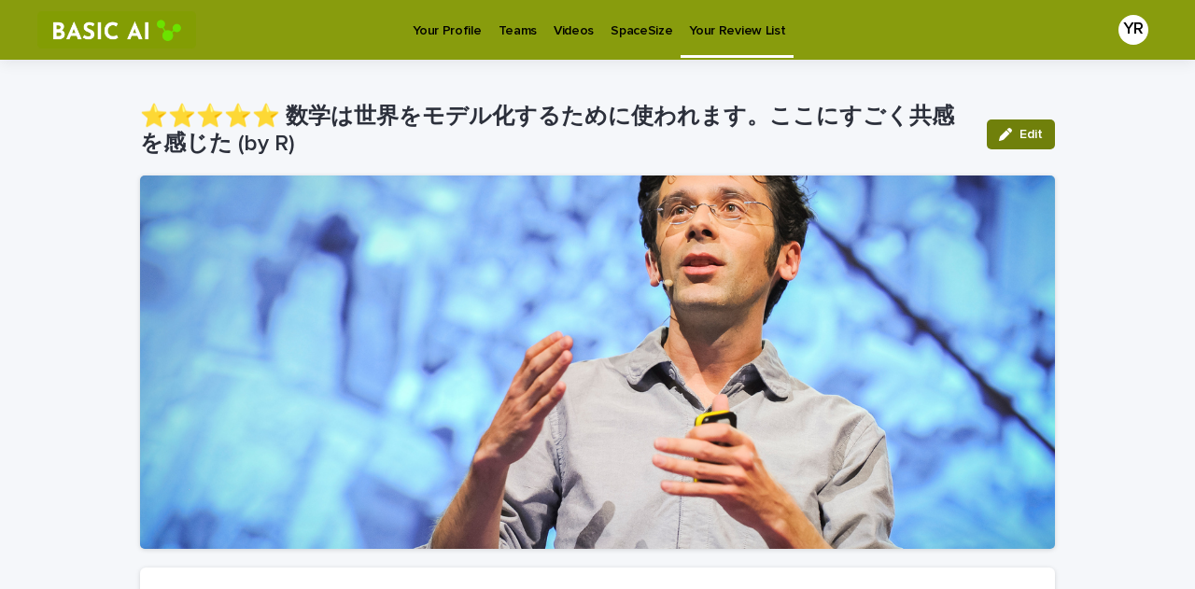
click at [948, 134] on div "button" at bounding box center [1009, 134] width 21 height 13
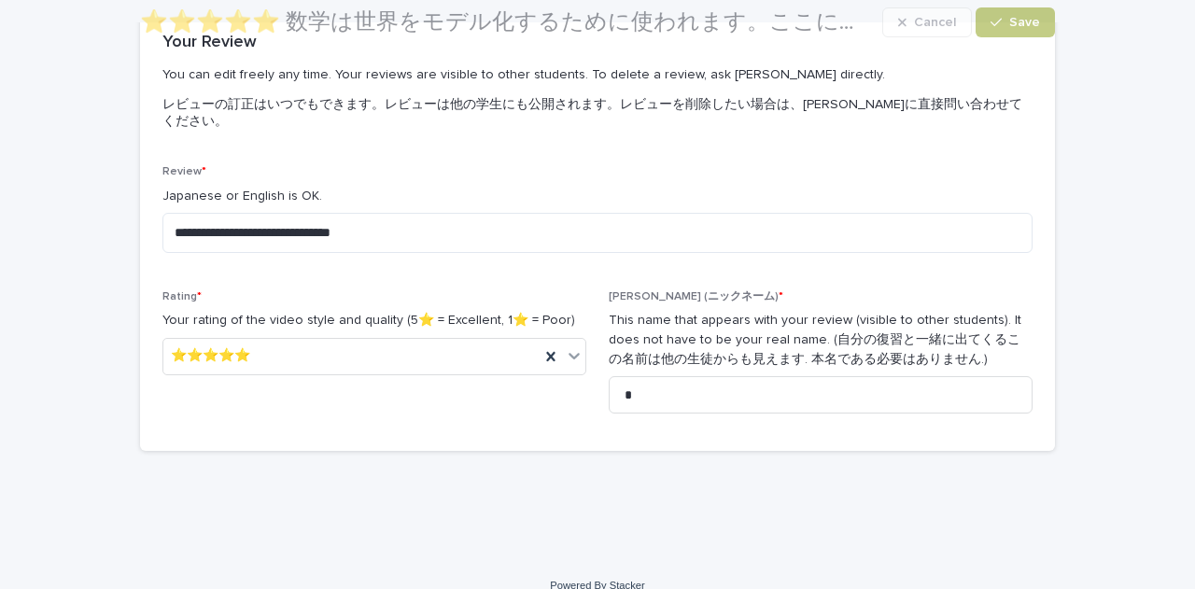
scroll to position [563, 0]
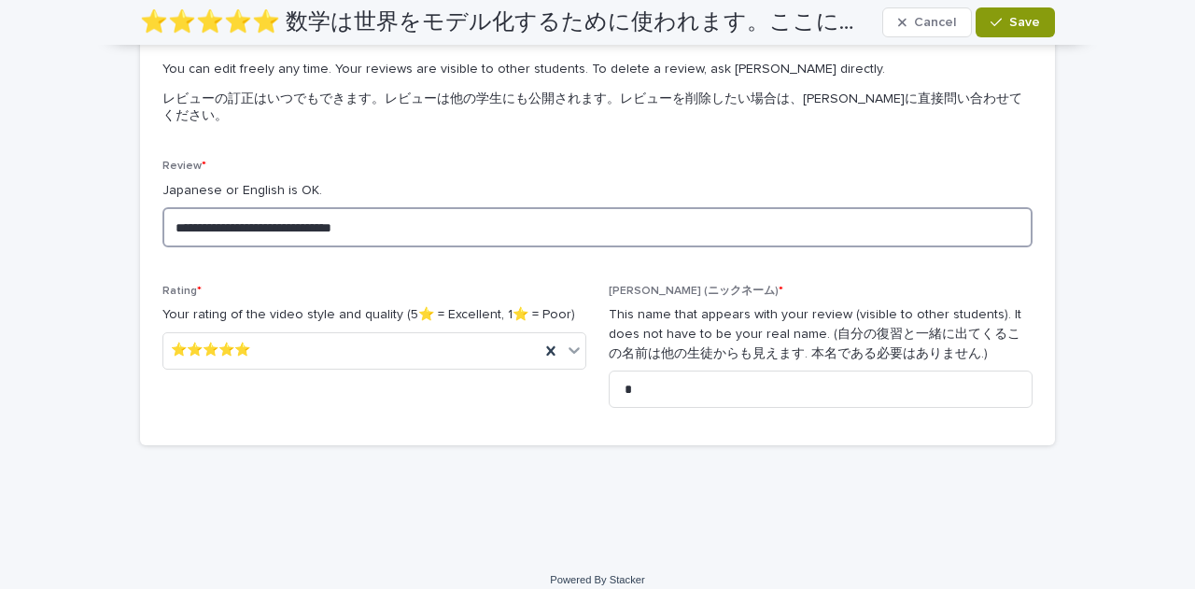
click at [626, 207] on textarea "**********" at bounding box center [597, 226] width 870 height 39
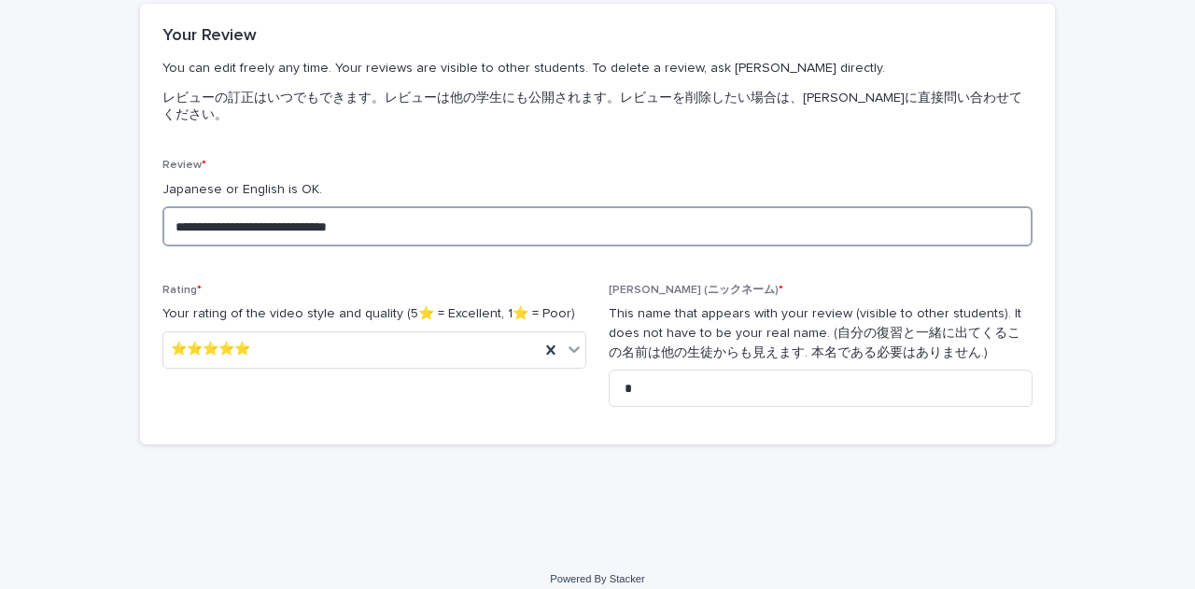
scroll to position [562, 0]
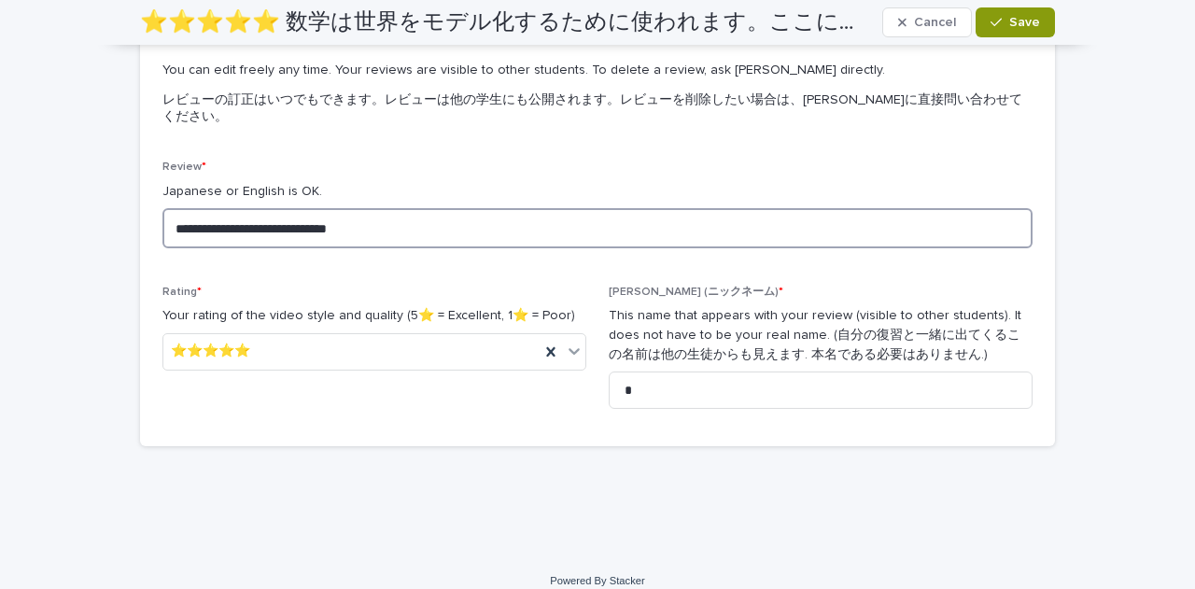
click at [438, 212] on textarea "**********" at bounding box center [597, 227] width 870 height 39
click at [430, 212] on textarea "**********" at bounding box center [597, 227] width 870 height 39
click at [431, 212] on textarea "**********" at bounding box center [597, 227] width 870 height 39
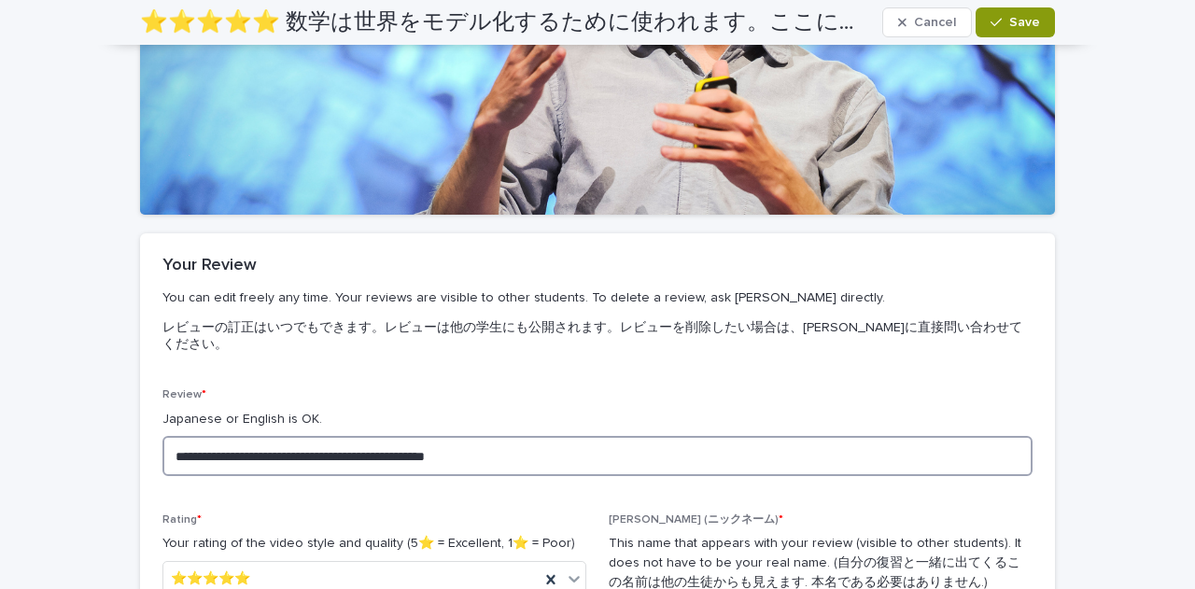
scroll to position [564, 0]
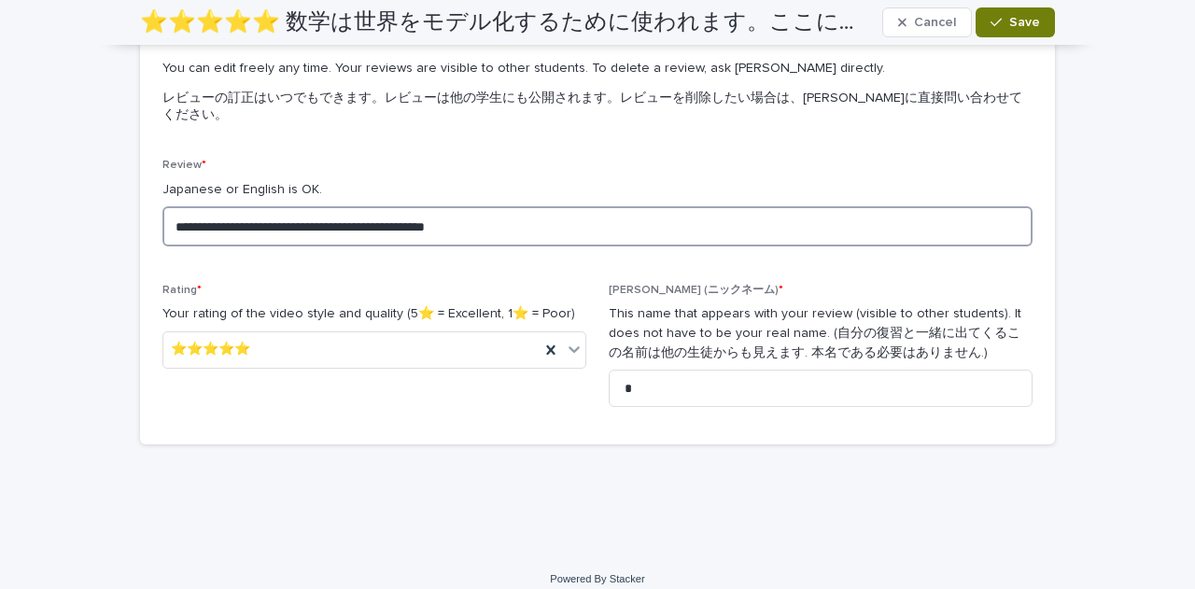
type textarea "**********"
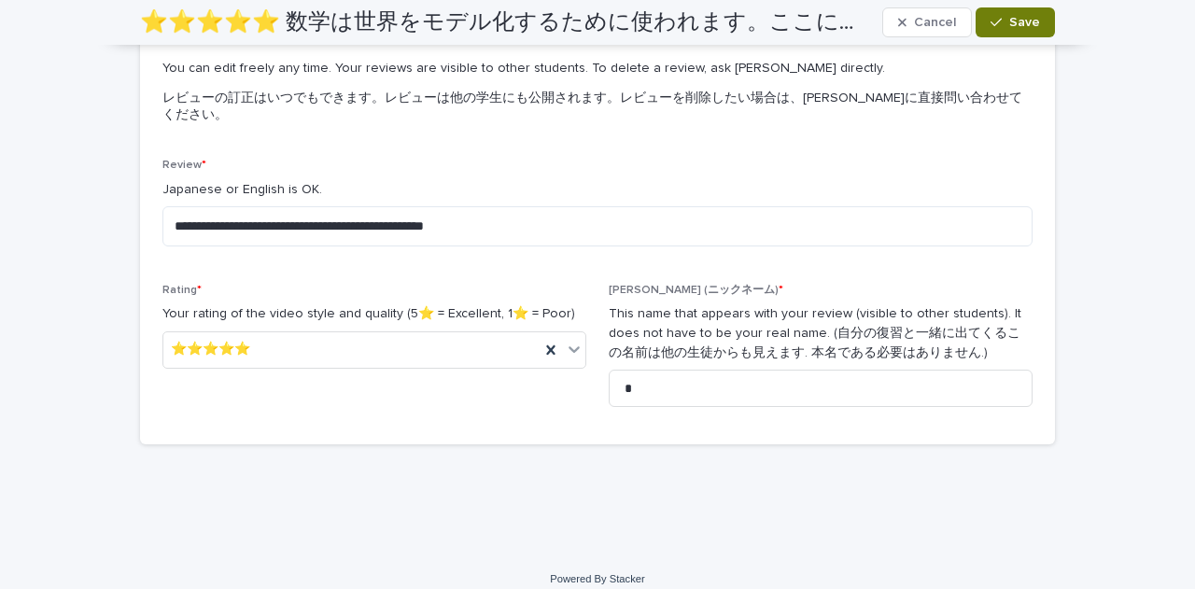
click at [948, 27] on span "Save" at bounding box center [1024, 22] width 31 height 13
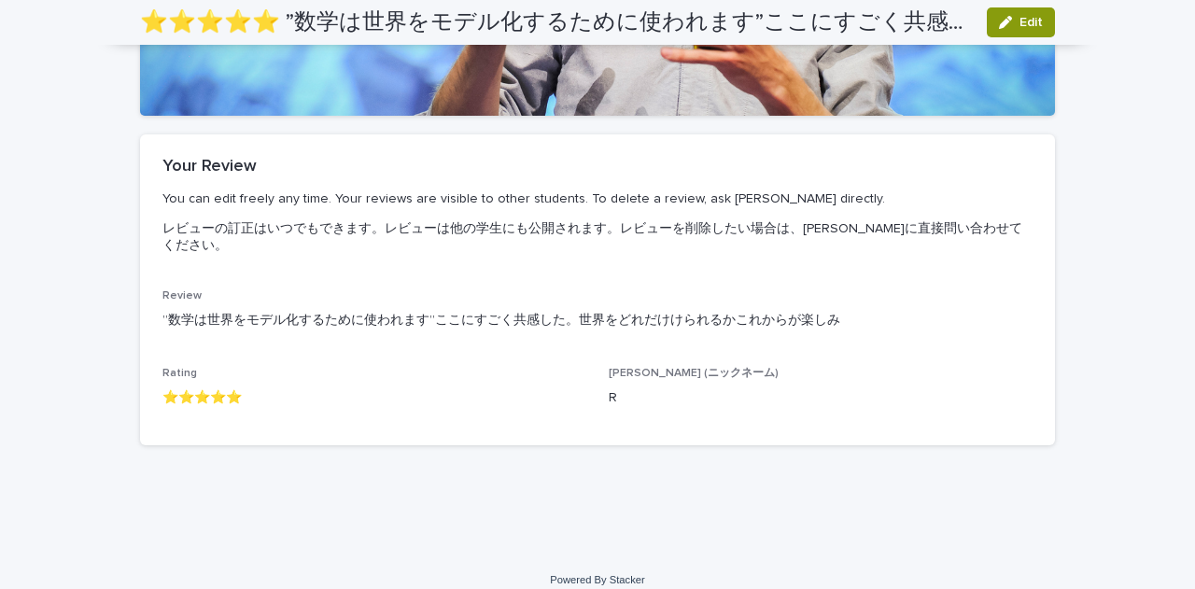
scroll to position [0, 0]
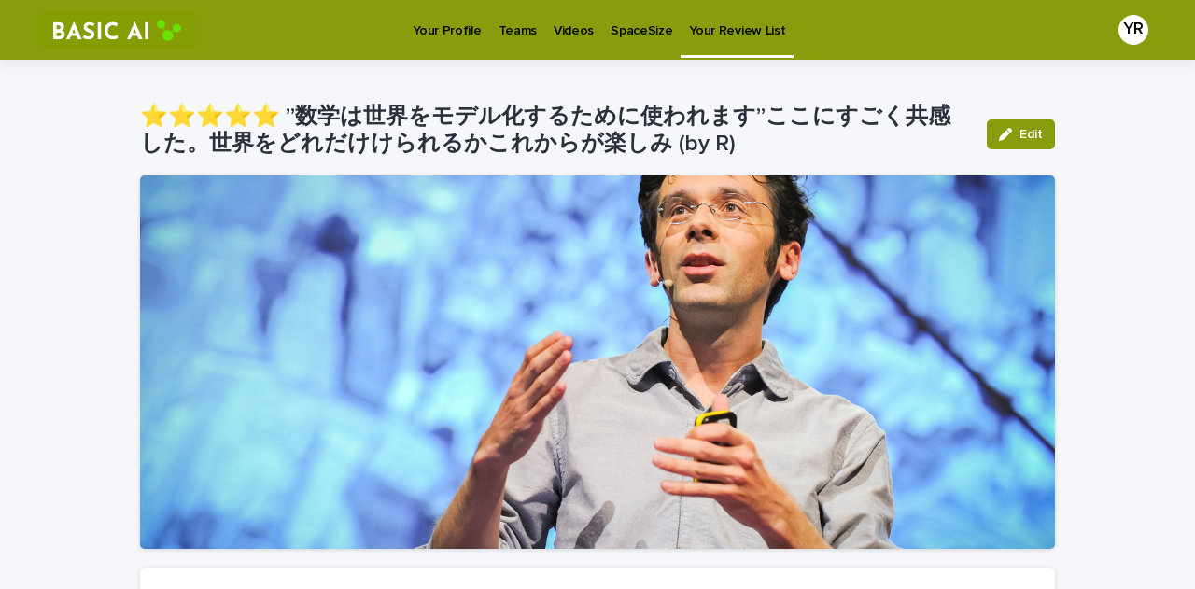
click at [564, 40] on link "Videos" at bounding box center [573, 29] width 57 height 58
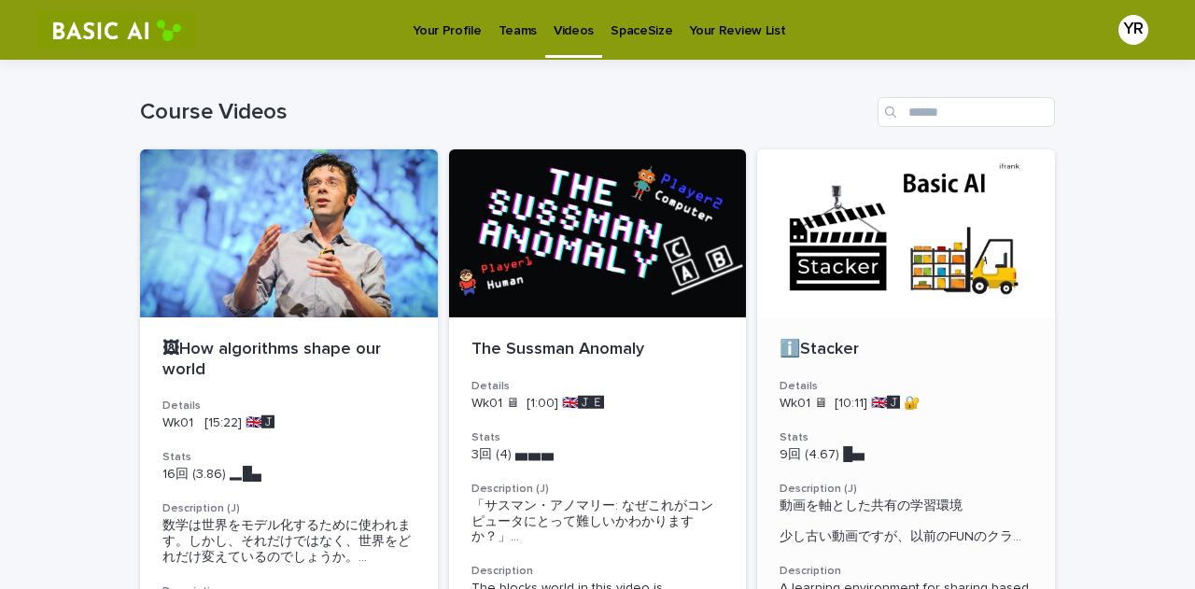
click at [895, 301] on div at bounding box center [906, 233] width 298 height 168
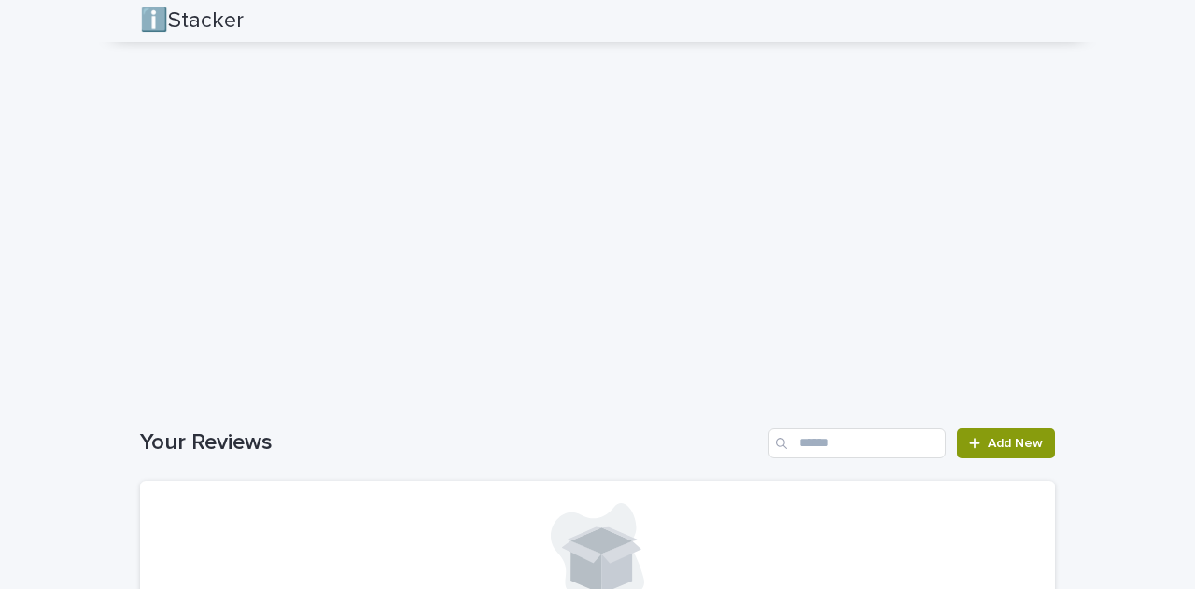
scroll to position [1800, 0]
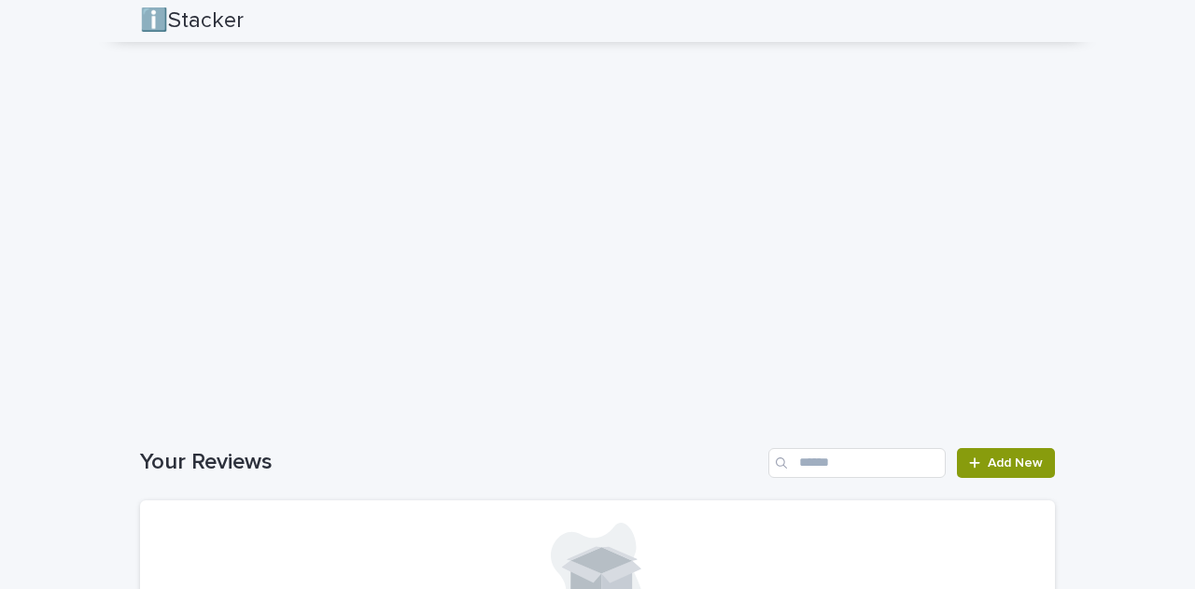
click at [640, 484] on div "Your Reviews Add New No records" at bounding box center [597, 581] width 915 height 267
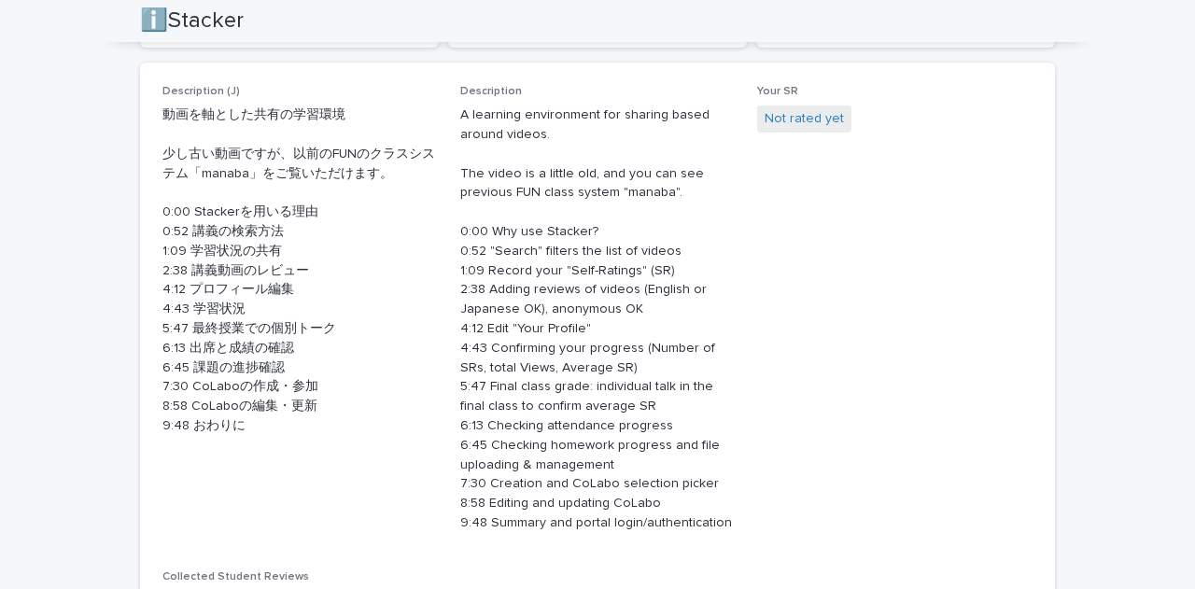
scroll to position [0, 0]
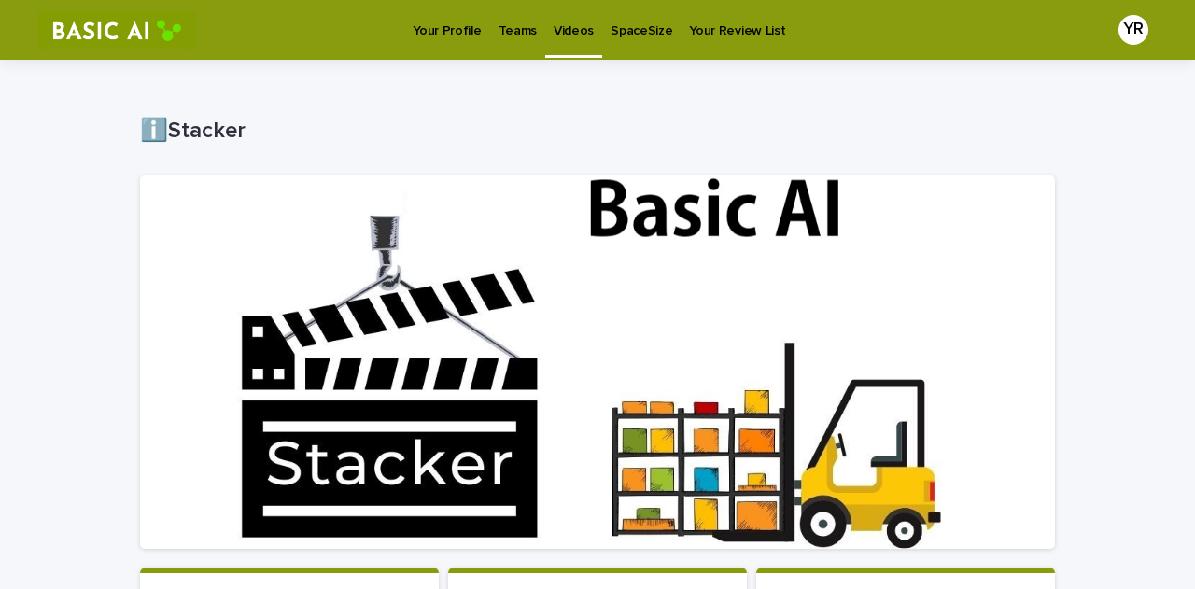
click at [420, 34] on p "Your Profile" at bounding box center [447, 19] width 68 height 39
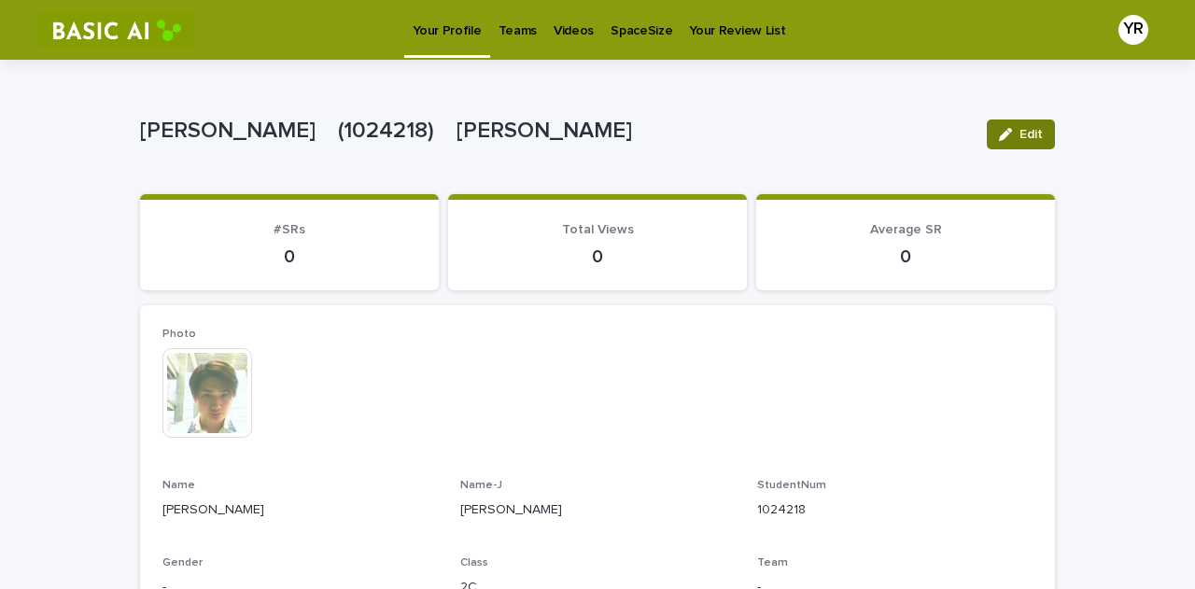
click at [948, 148] on button "Edit" at bounding box center [1021, 135] width 68 height 30
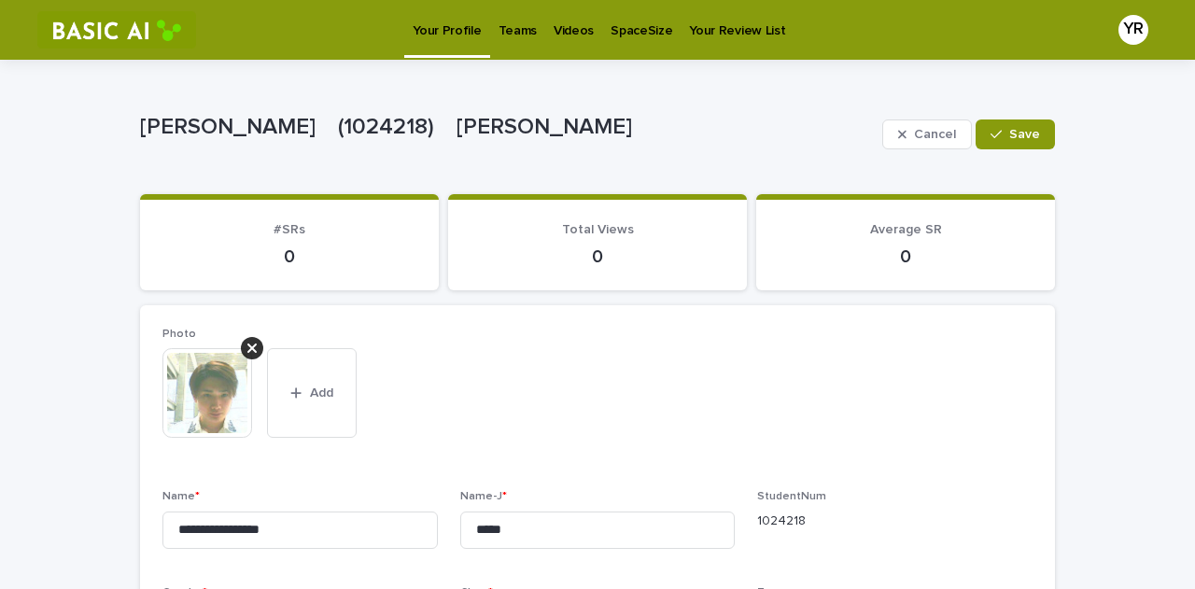
click at [908, 249] on p "0" at bounding box center [906, 257] width 254 height 22
click at [891, 240] on div "Average SR 0" at bounding box center [906, 245] width 254 height 46
click at [948, 126] on button "Save" at bounding box center [1015, 135] width 79 height 30
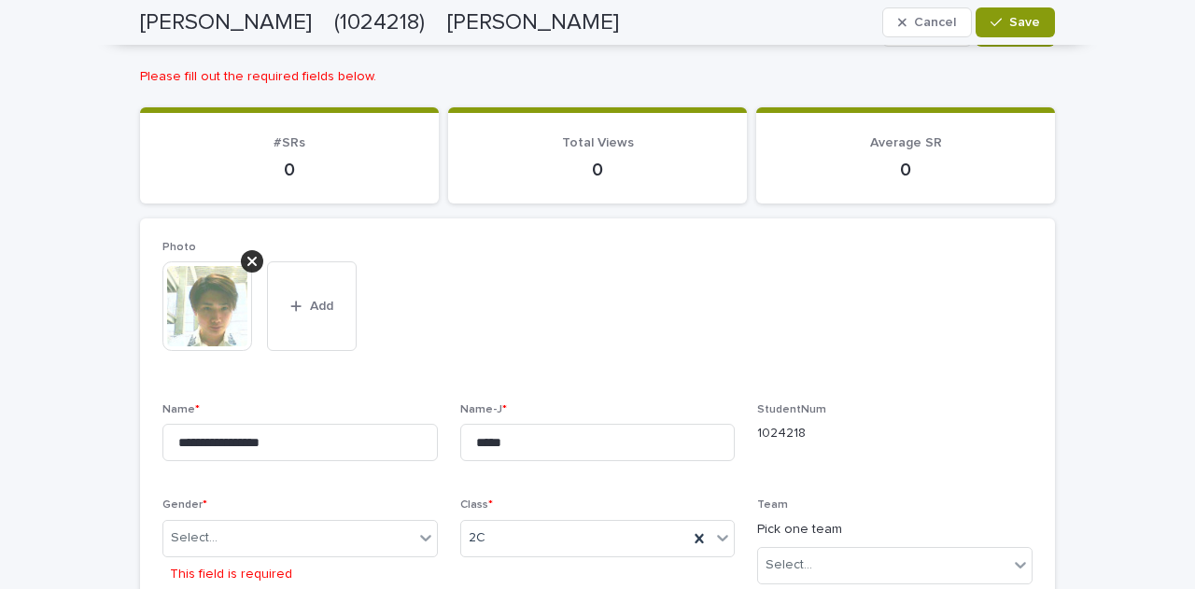
scroll to position [61, 0]
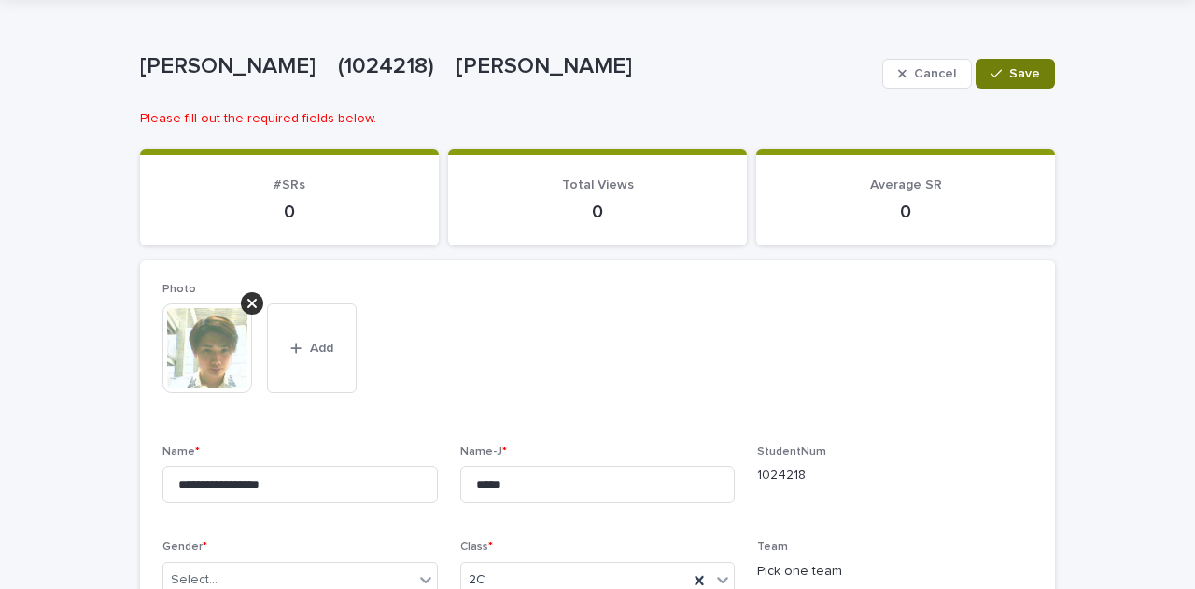
click at [948, 80] on button "Save" at bounding box center [1015, 74] width 79 height 30
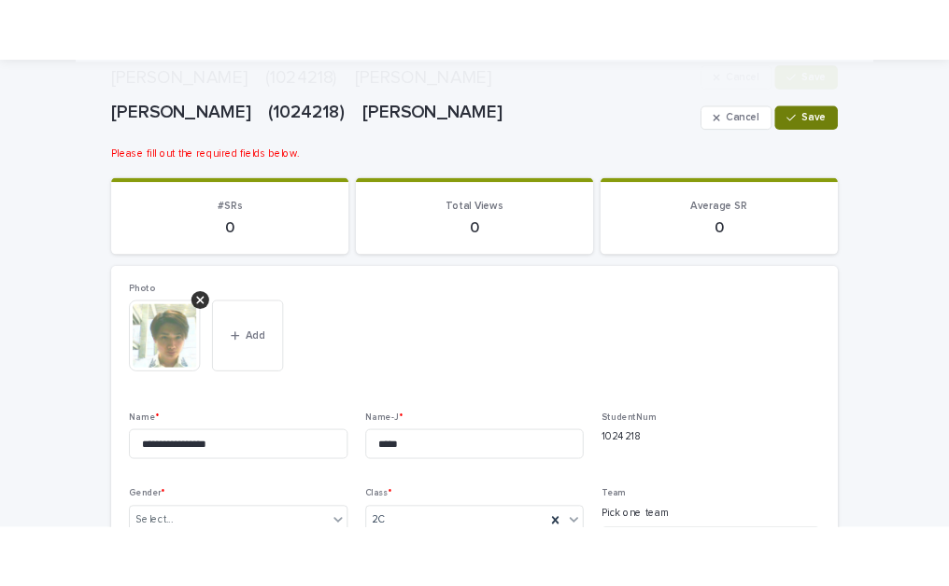
scroll to position [601, 0]
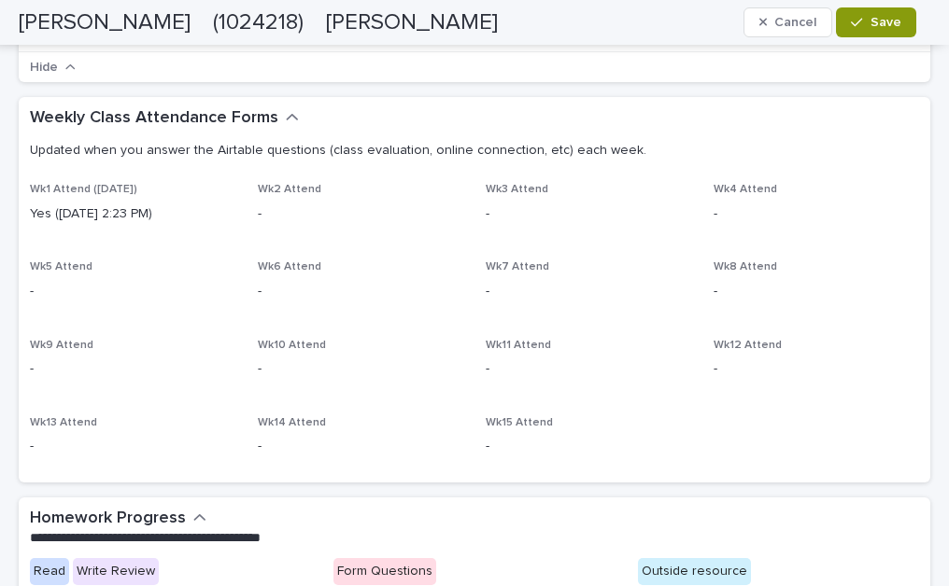
click at [792, 113] on div "Weekly Class Attendance Forms Updated when you answer the Airtable questions (c…" at bounding box center [470, 139] width 881 height 63
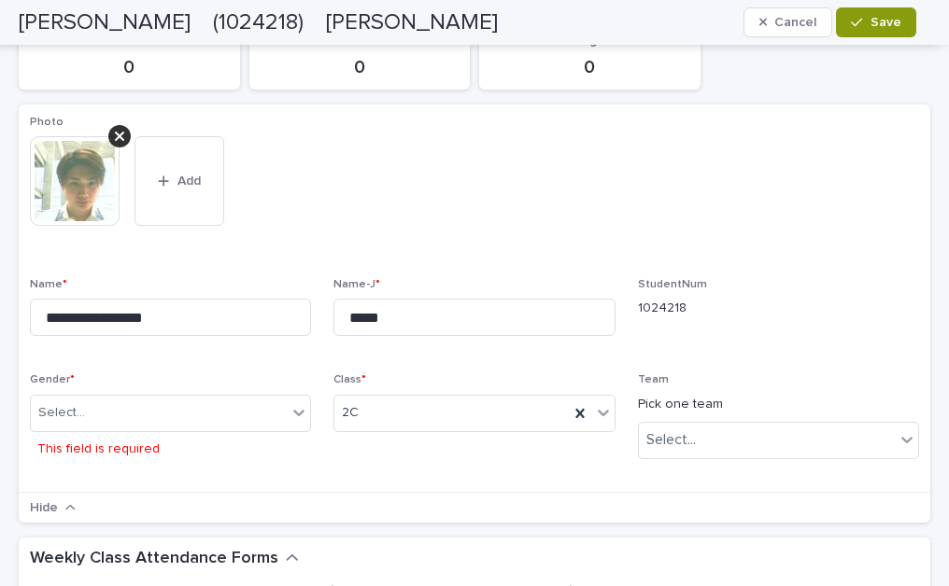
scroll to position [0, 0]
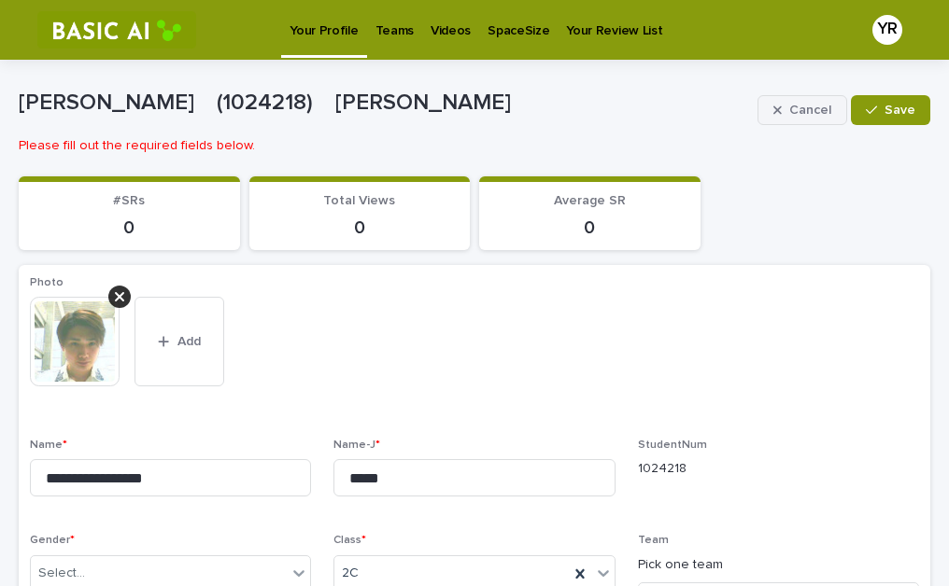
click at [797, 111] on span "Cancel" at bounding box center [810, 110] width 42 height 13
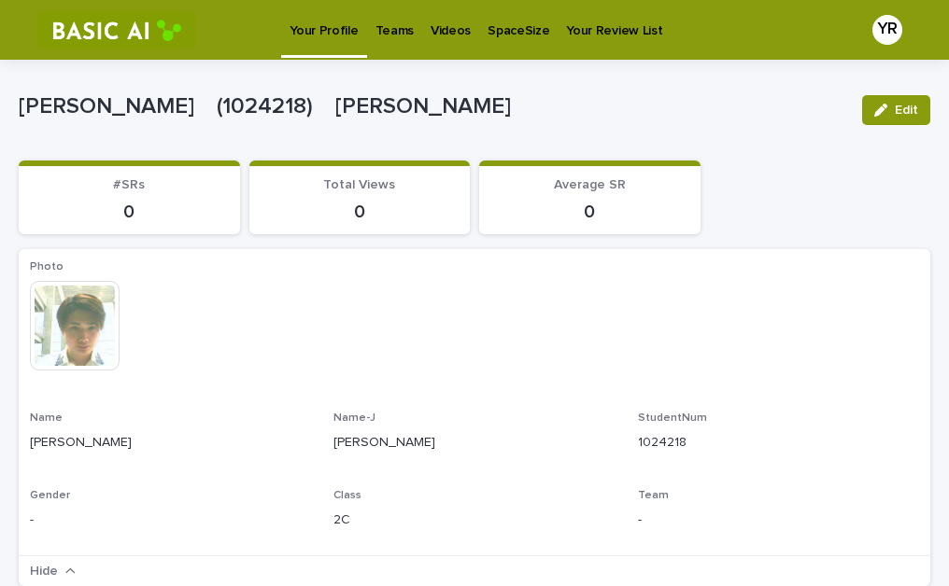
click at [616, 232] on section "Average SR 0" at bounding box center [589, 198] width 221 height 74
click at [609, 35] on p "Your Review List" at bounding box center [614, 19] width 96 height 39
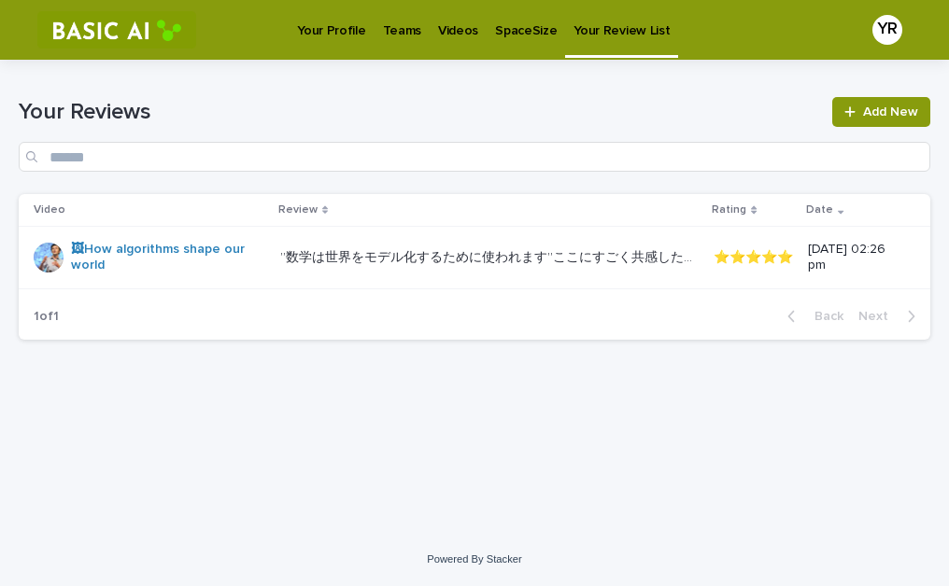
click at [327, 23] on p "Your Profile" at bounding box center [331, 19] width 68 height 39
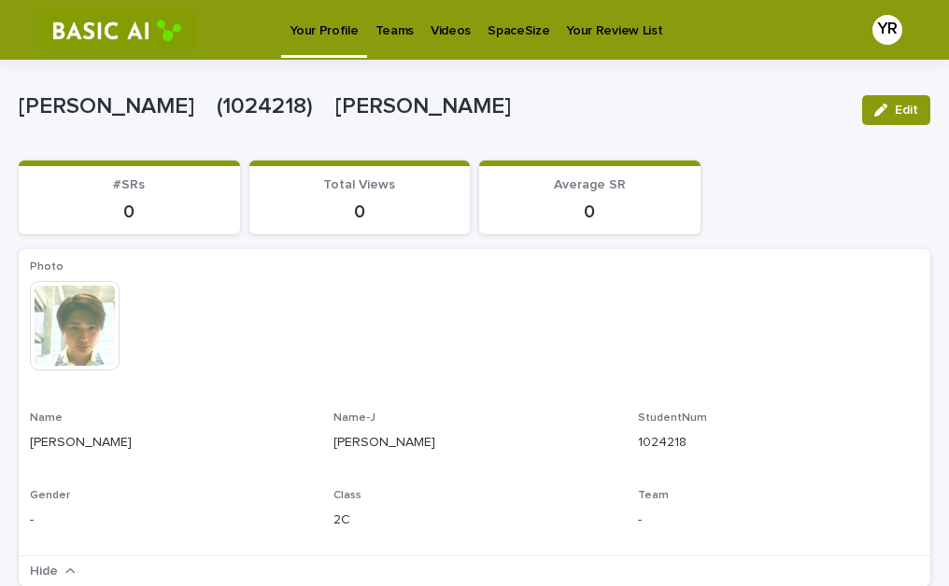
click at [464, 31] on div "Videos" at bounding box center [450, 19] width 57 height 39
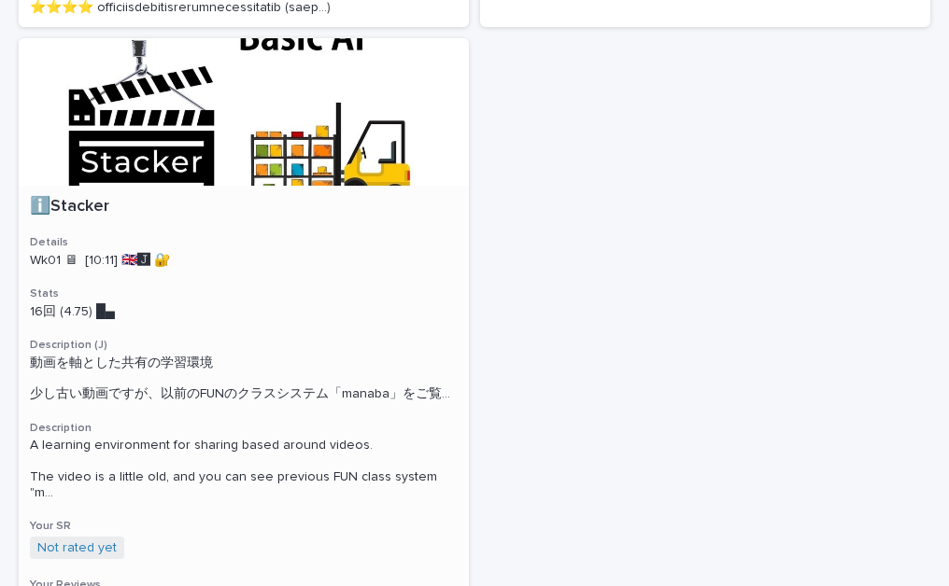
scroll to position [1269, 0]
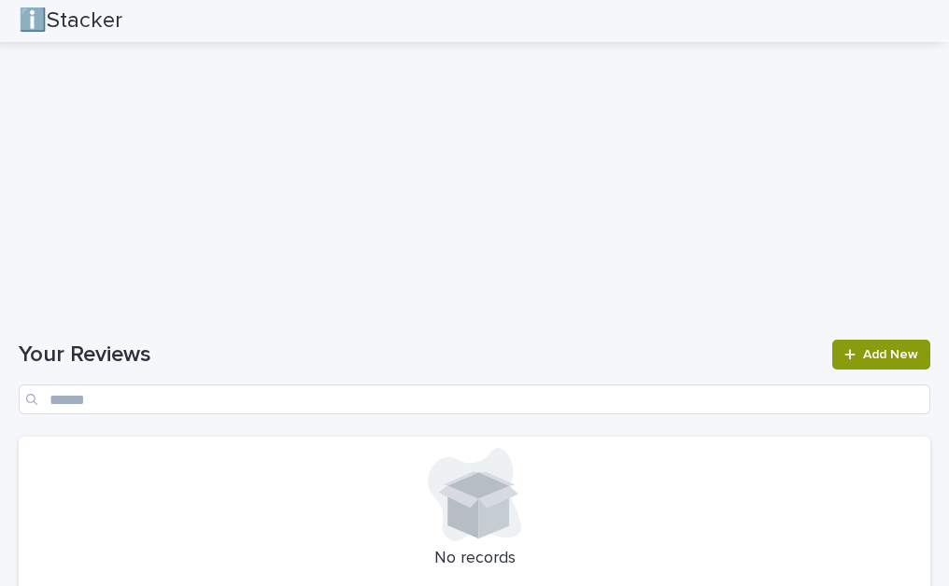
scroll to position [2383, 0]
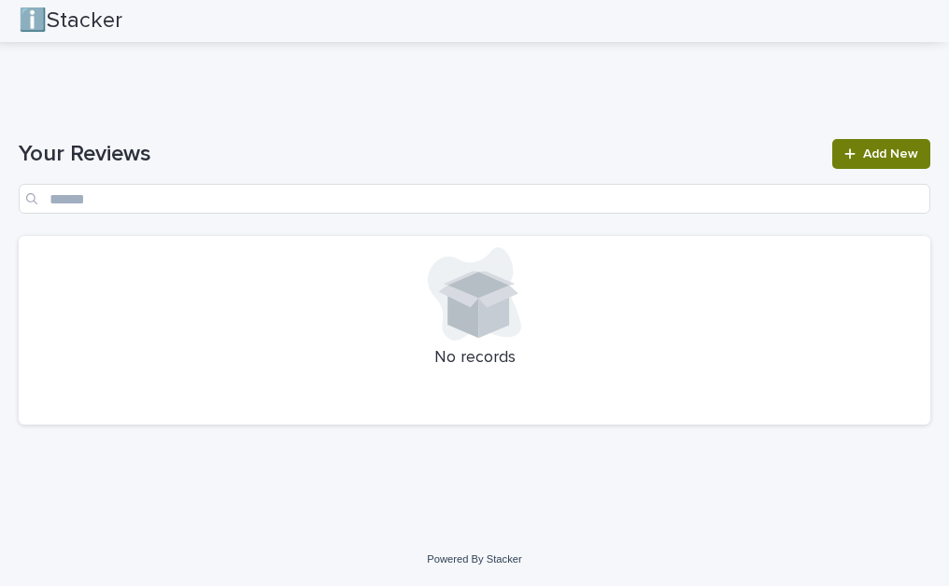
click at [881, 143] on link "Add New" at bounding box center [881, 154] width 98 height 30
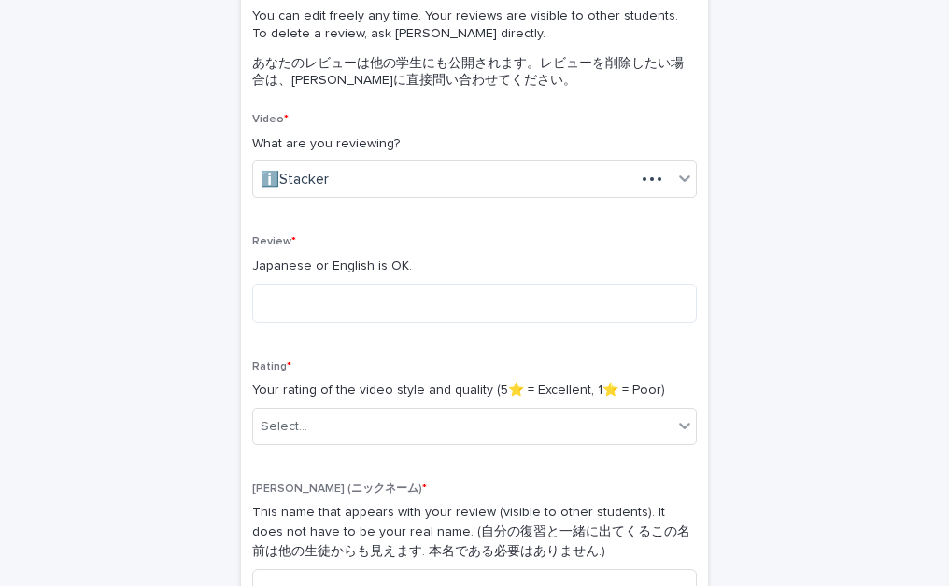
scroll to position [200, 0]
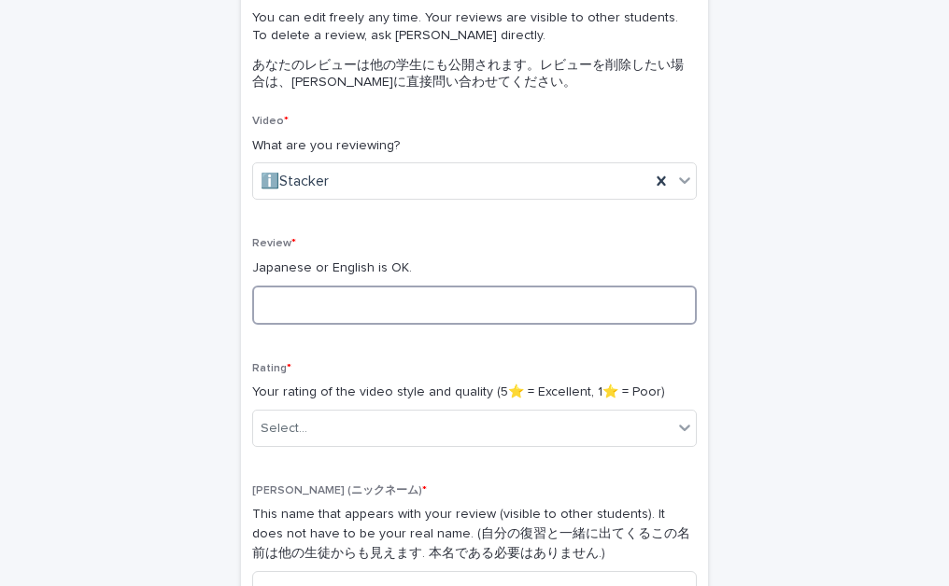
click at [459, 310] on textarea at bounding box center [474, 305] width 444 height 39
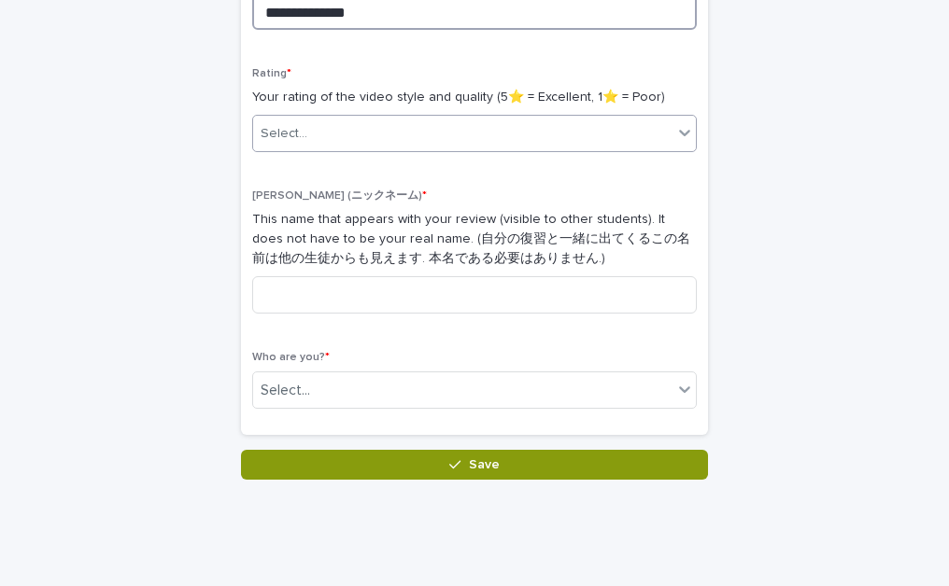
type textarea "**********"
click at [620, 148] on div "Select..." at bounding box center [474, 133] width 444 height 37
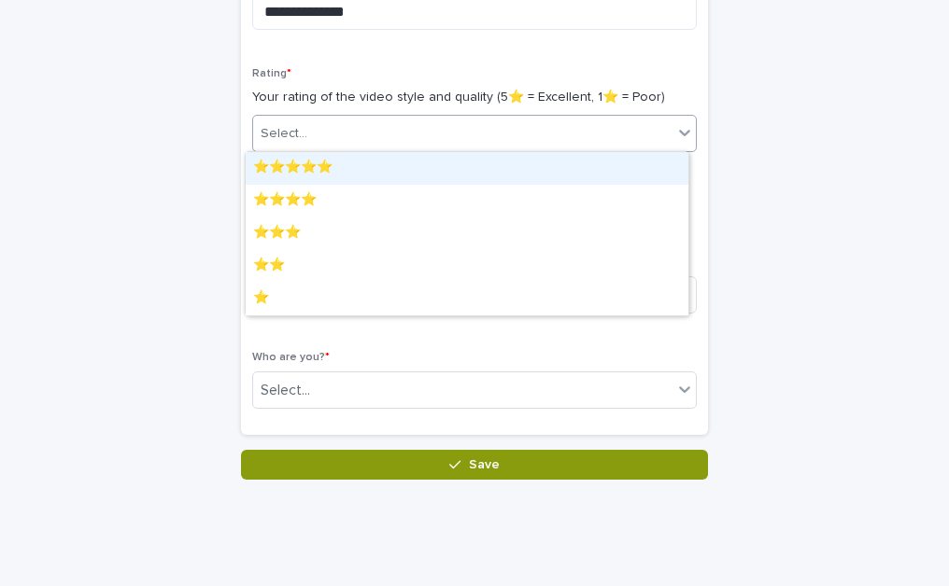
click at [528, 167] on div "⭐️⭐️⭐️⭐️⭐️" at bounding box center [467, 168] width 443 height 33
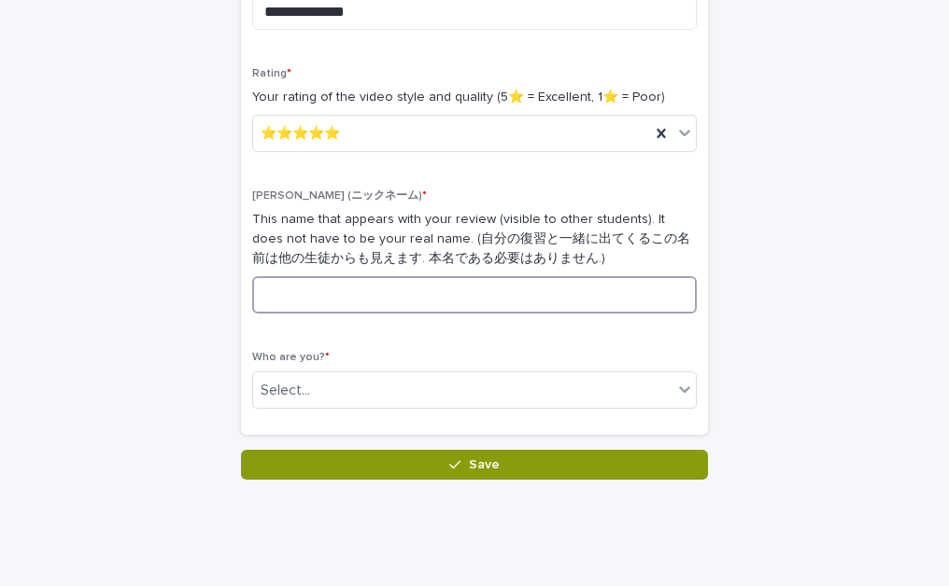
click at [443, 303] on input at bounding box center [474, 294] width 444 height 37
type input "*"
click at [428, 412] on div "Who are you? * Select..." at bounding box center [474, 387] width 444 height 73
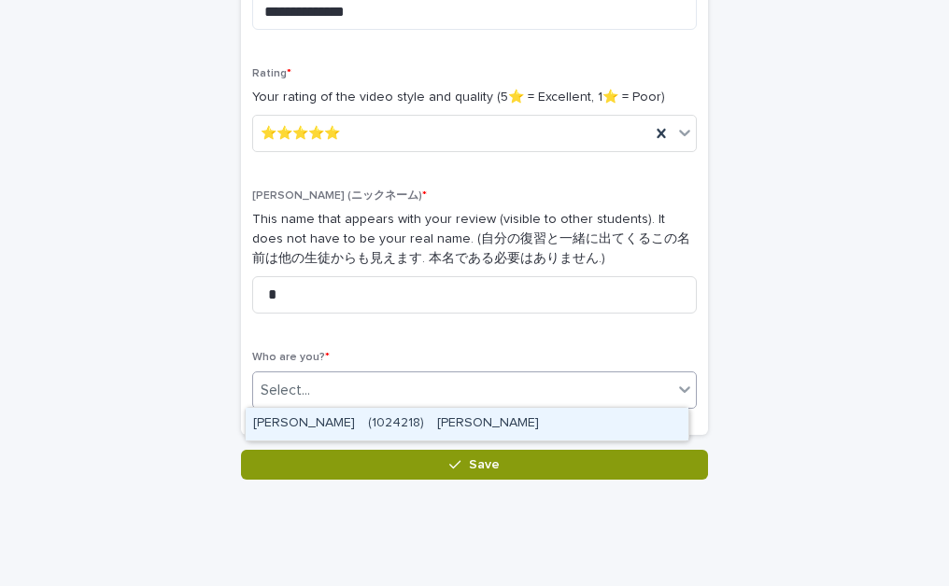
click at [457, 378] on div "Select..." at bounding box center [462, 390] width 419 height 31
click at [444, 425] on div "[PERSON_NAME]　(1024218)　[PERSON_NAME]" at bounding box center [467, 424] width 443 height 33
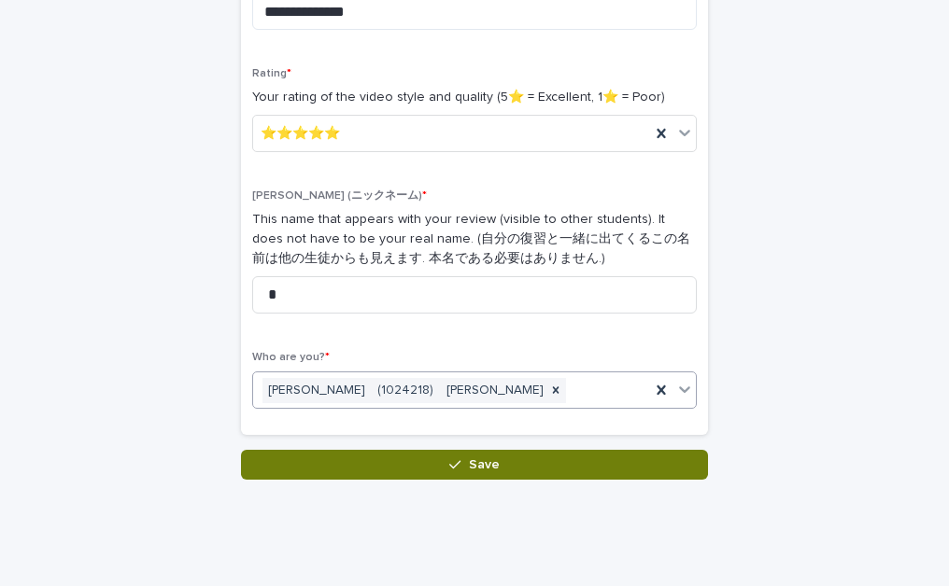
click at [469, 467] on span "Save" at bounding box center [484, 464] width 31 height 13
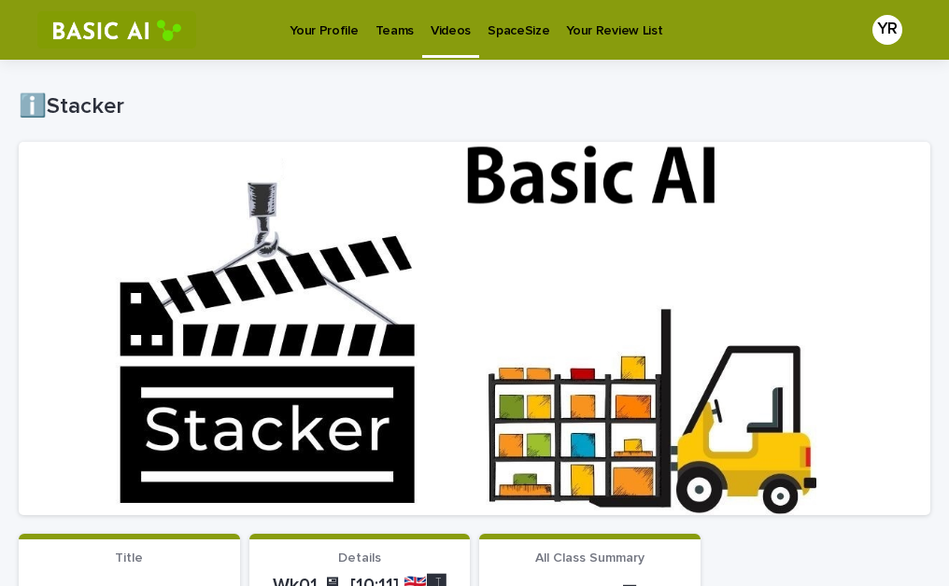
click at [380, 27] on p "Teams" at bounding box center [394, 19] width 38 height 39
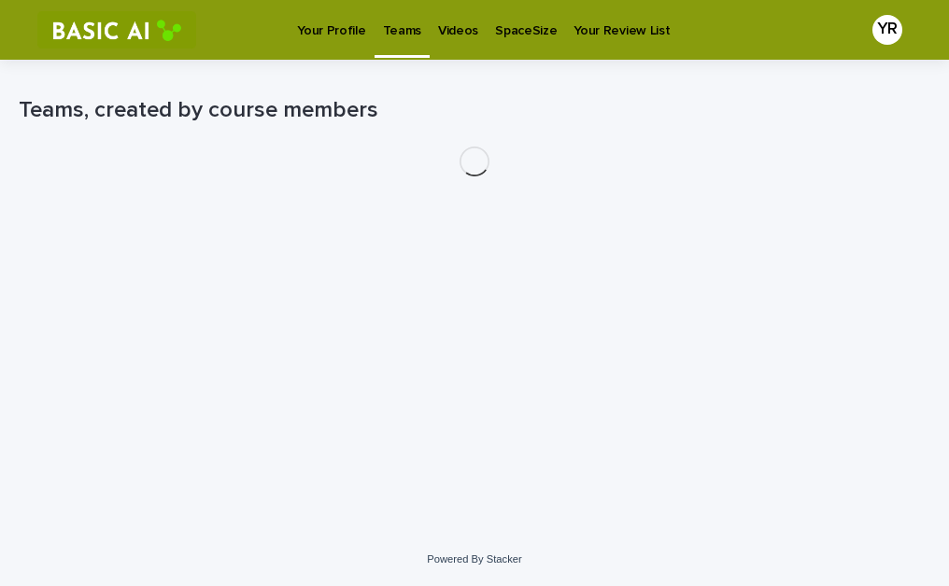
click at [318, 31] on p "Your Profile" at bounding box center [331, 19] width 68 height 39
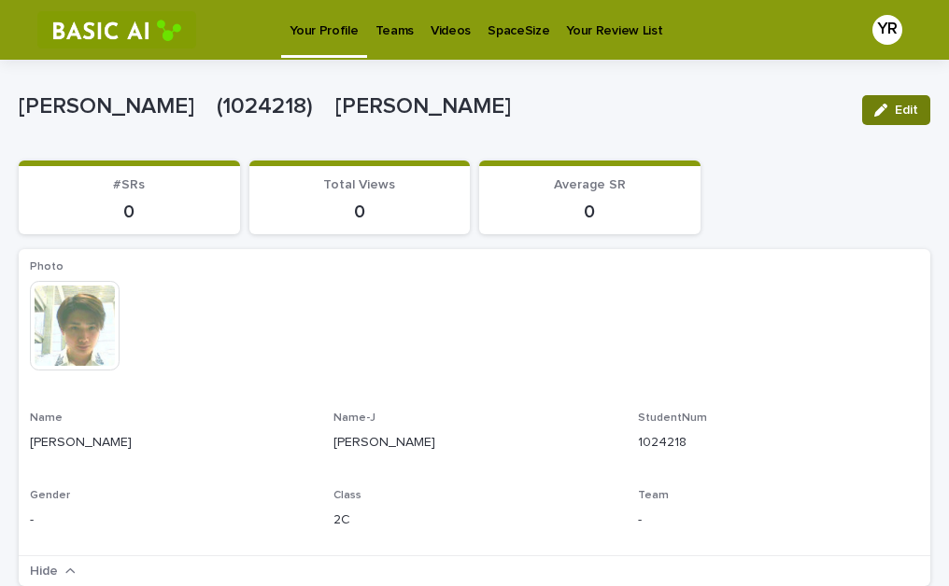
click at [894, 105] on span "Edit" at bounding box center [905, 110] width 23 height 13
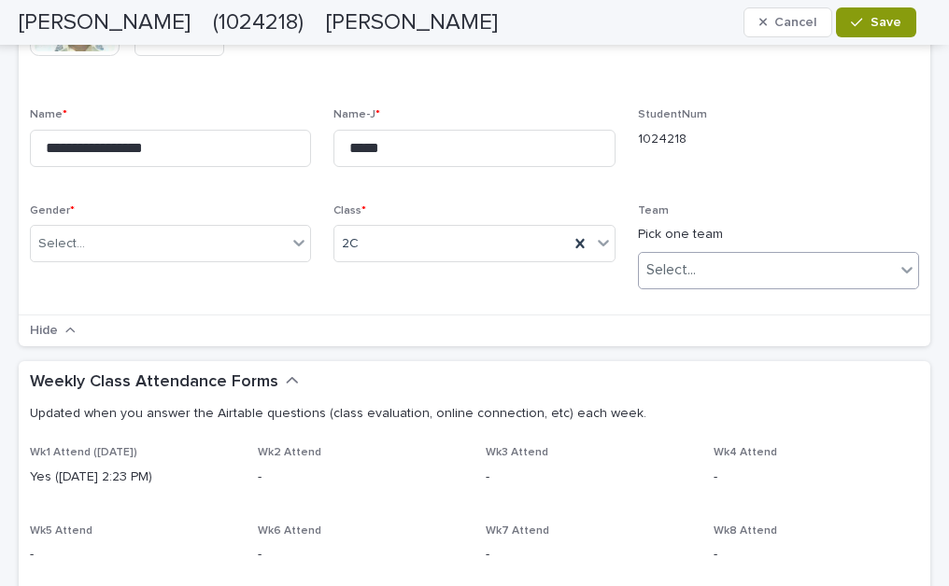
scroll to position [316, 0]
click at [690, 264] on div "Select..." at bounding box center [767, 269] width 256 height 31
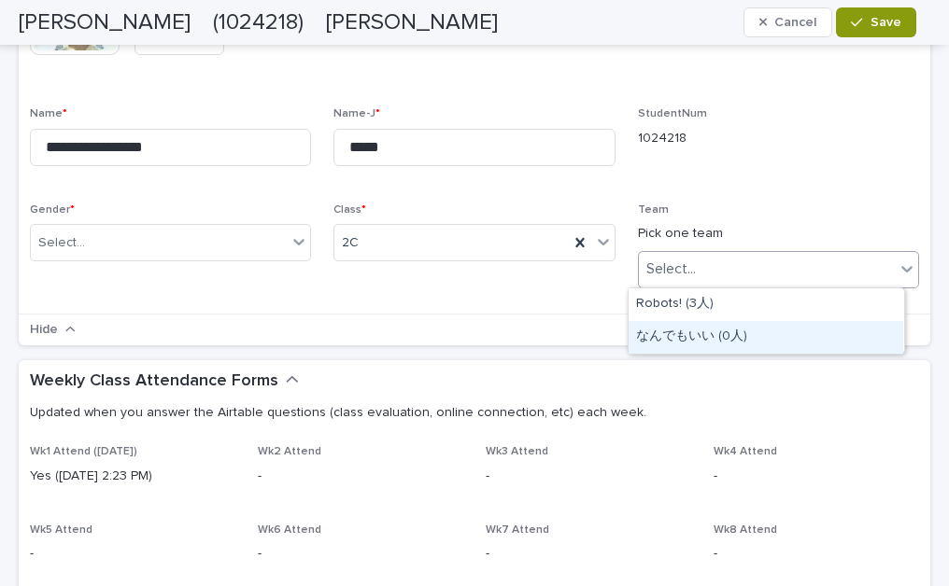
drag, startPoint x: 750, startPoint y: 315, endPoint x: 746, endPoint y: 331, distance: 16.3
click at [746, 331] on div "なんでもいい (0人)" at bounding box center [765, 337] width 274 height 33
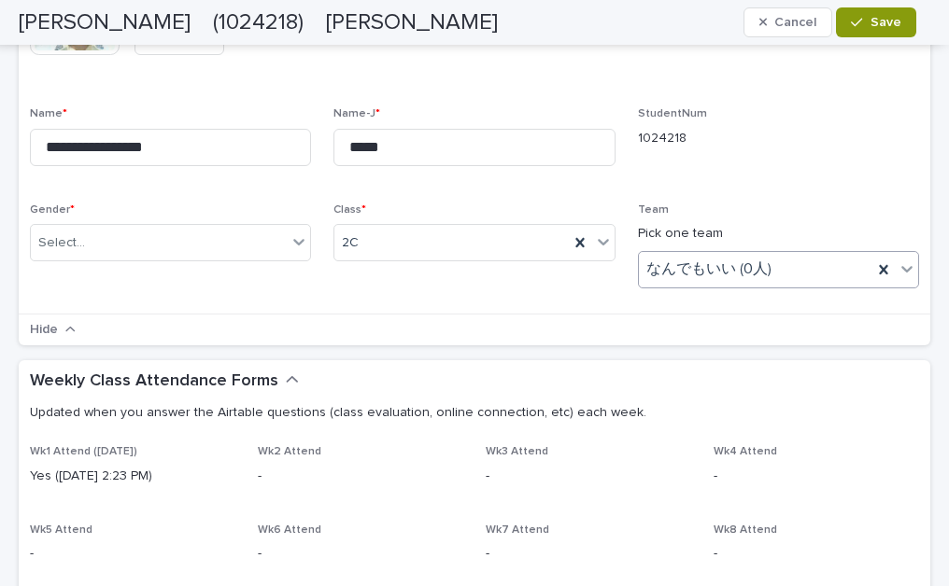
click at [737, 278] on span "なんでもいい (0人)" at bounding box center [708, 270] width 125 height 20
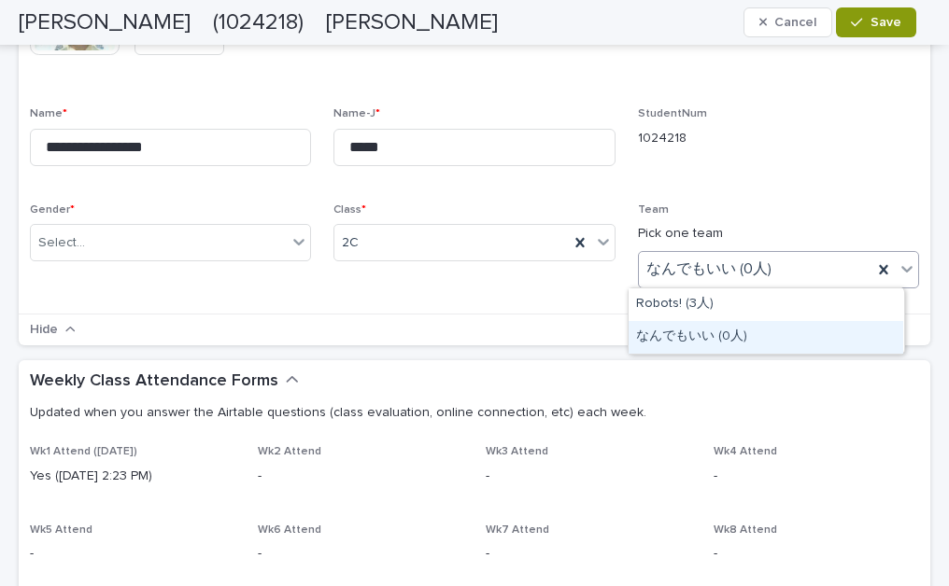
drag, startPoint x: 726, startPoint y: 320, endPoint x: 722, endPoint y: 331, distance: 12.1
click at [722, 331] on div "なんでもいい (0人)" at bounding box center [765, 337] width 274 height 33
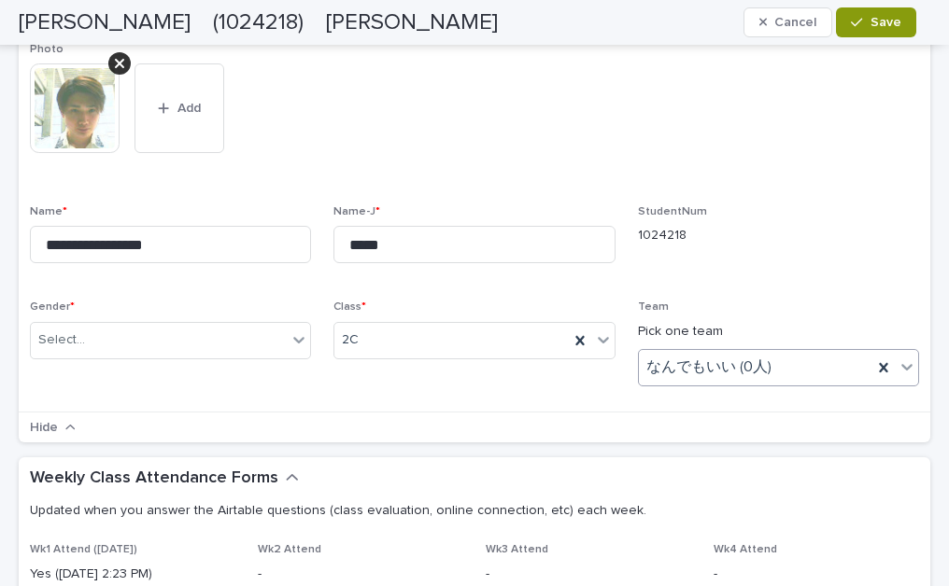
scroll to position [0, 0]
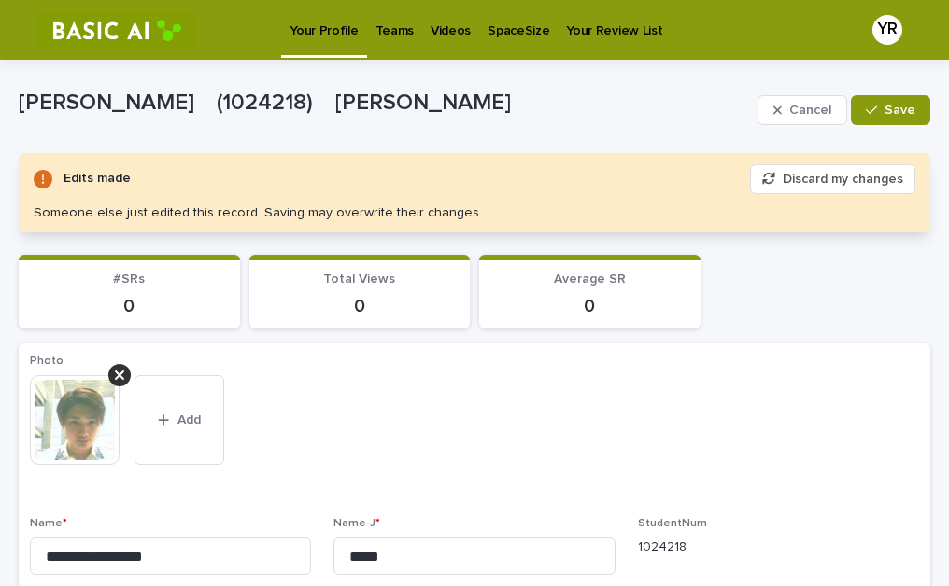
click at [405, 38] on p "Teams" at bounding box center [394, 19] width 38 height 39
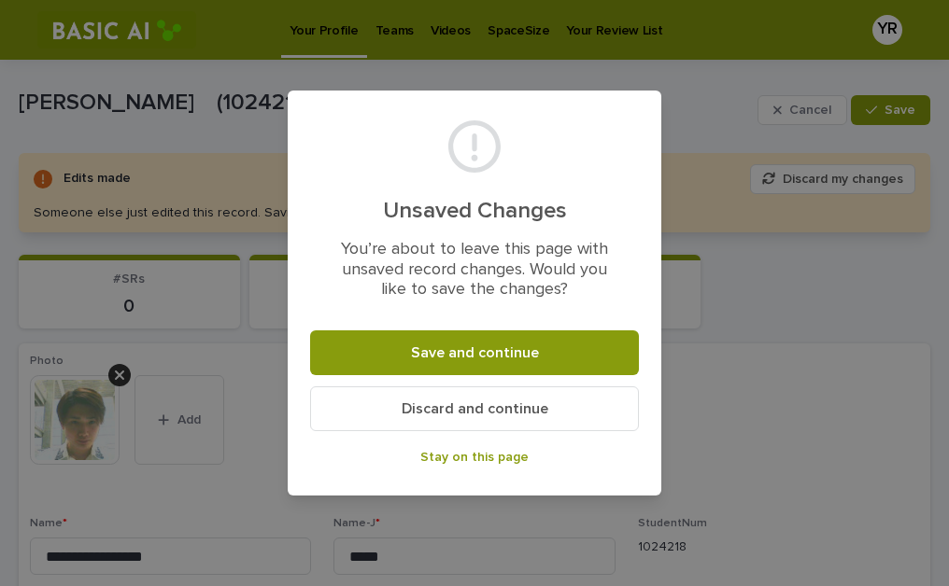
click at [486, 416] on button "Discard and continue" at bounding box center [474, 409] width 329 height 45
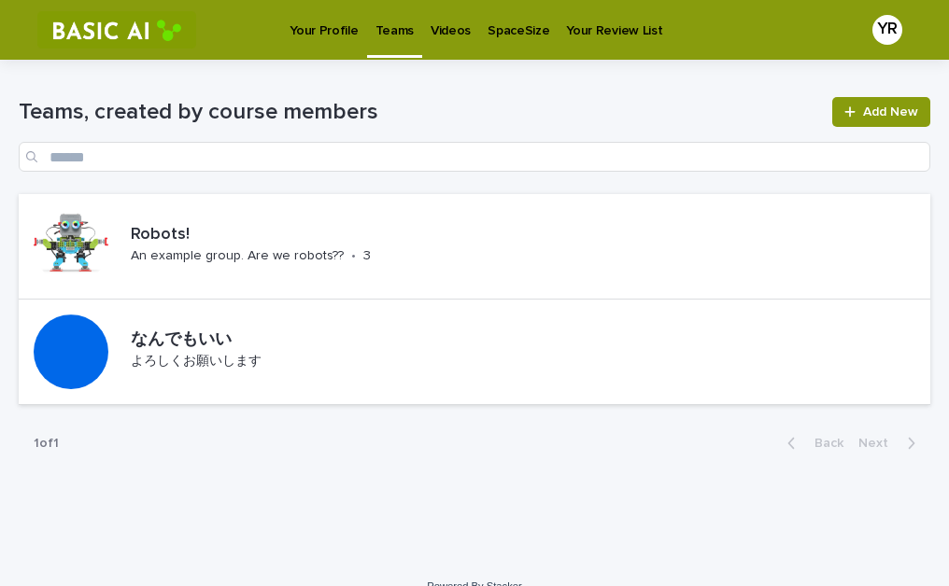
click at [450, 25] on p "Videos" at bounding box center [450, 19] width 40 height 39
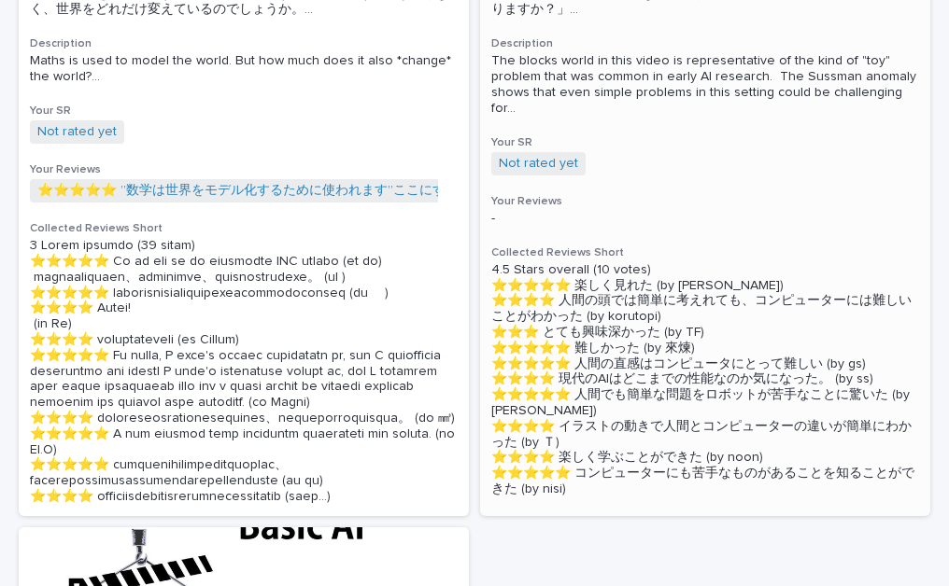
scroll to position [520, 0]
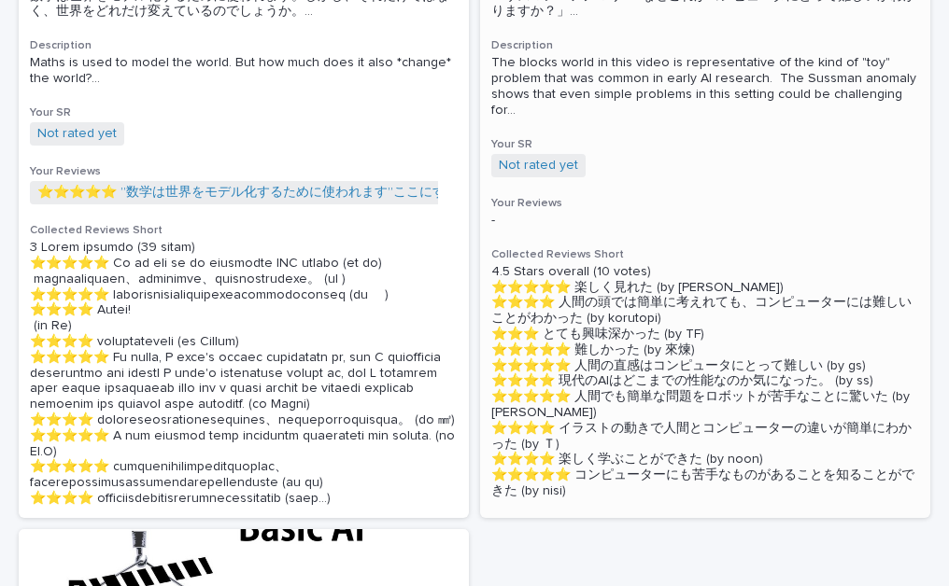
click at [681, 185] on div "The Sussman Anomaly Details Wk01 🖥 [1:00] 🇬🇧🅹️🅴️ Stats 7回 (4.58) █▂▂　　 Descript…" at bounding box center [705, 165] width 450 height 692
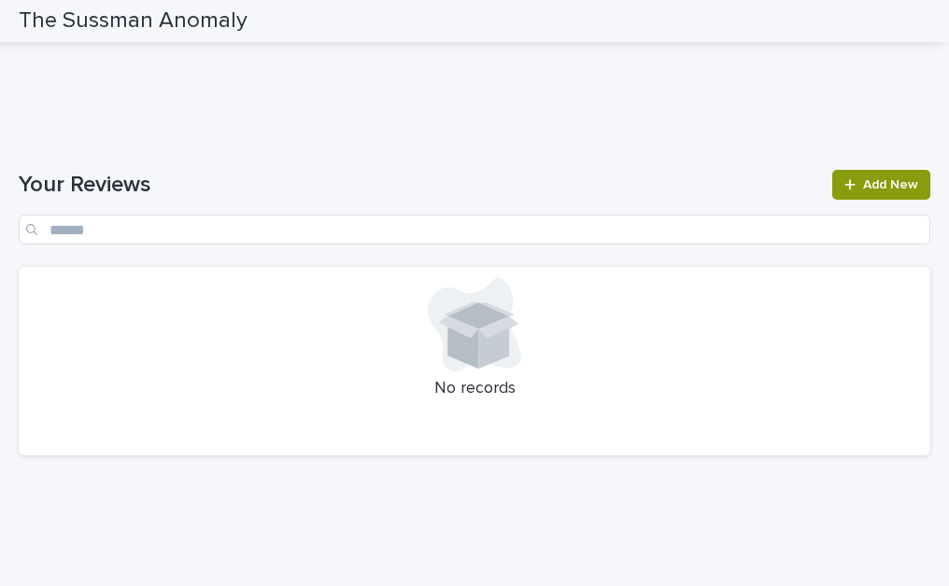
scroll to position [1778, 0]
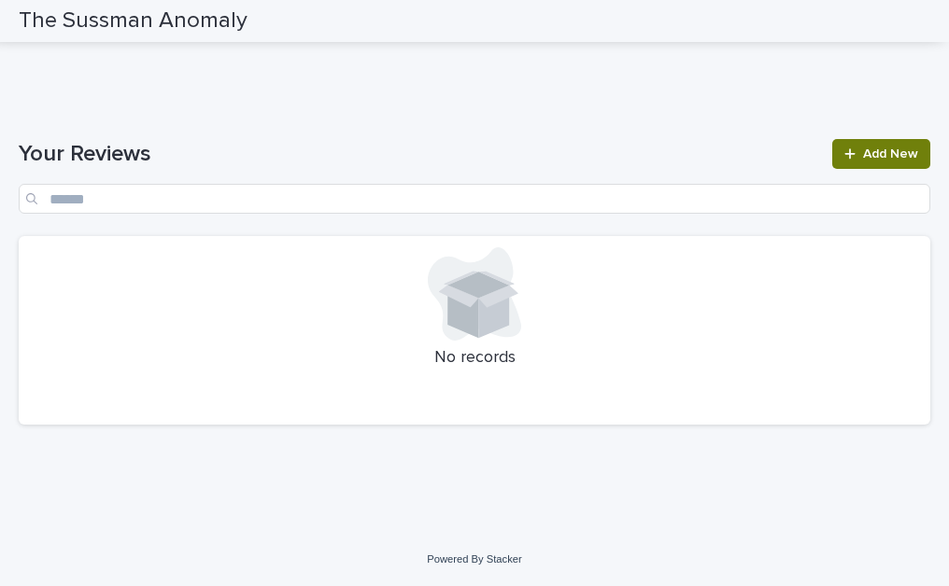
click at [863, 160] on span "Add New" at bounding box center [890, 154] width 55 height 13
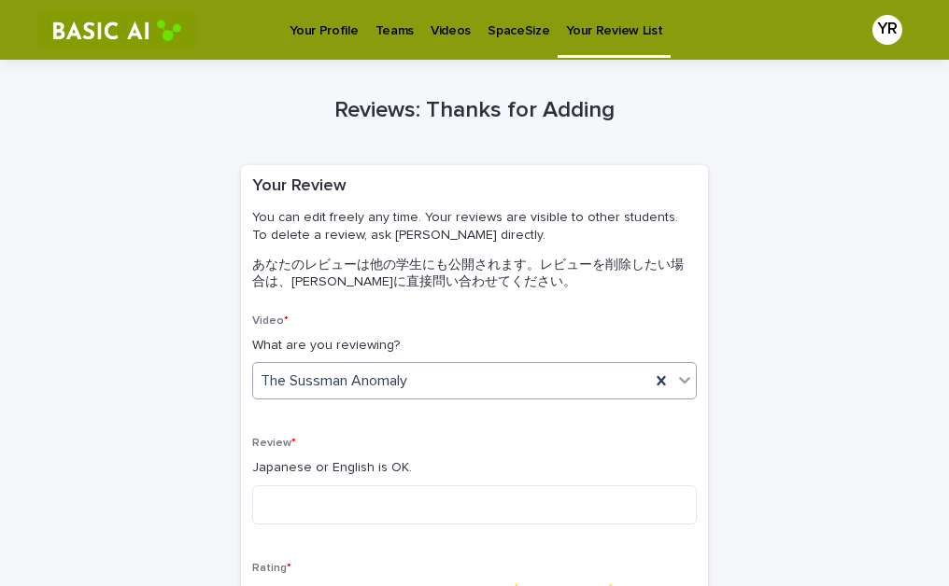
click at [329, 393] on div "The Sussman Anomaly" at bounding box center [451, 381] width 397 height 31
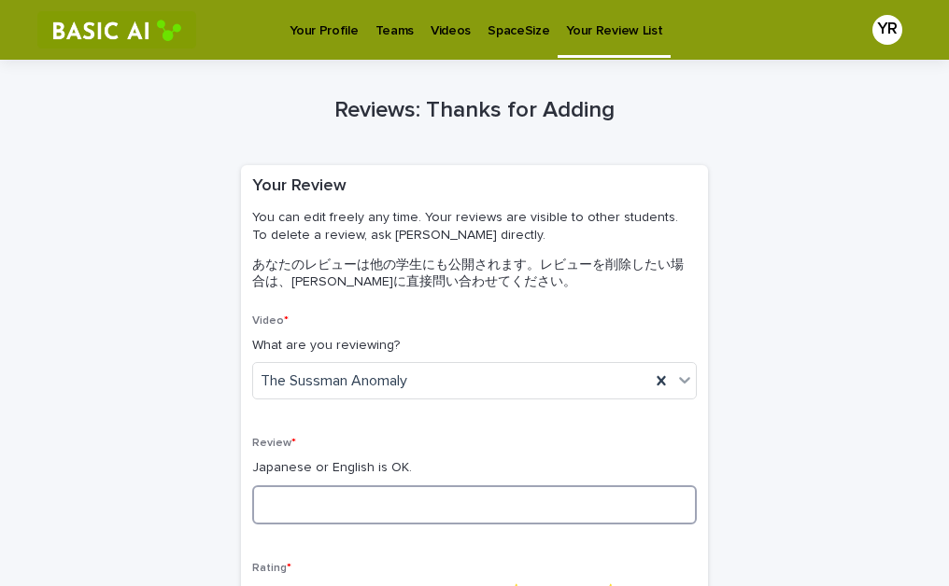
click at [320, 490] on textarea at bounding box center [474, 505] width 444 height 39
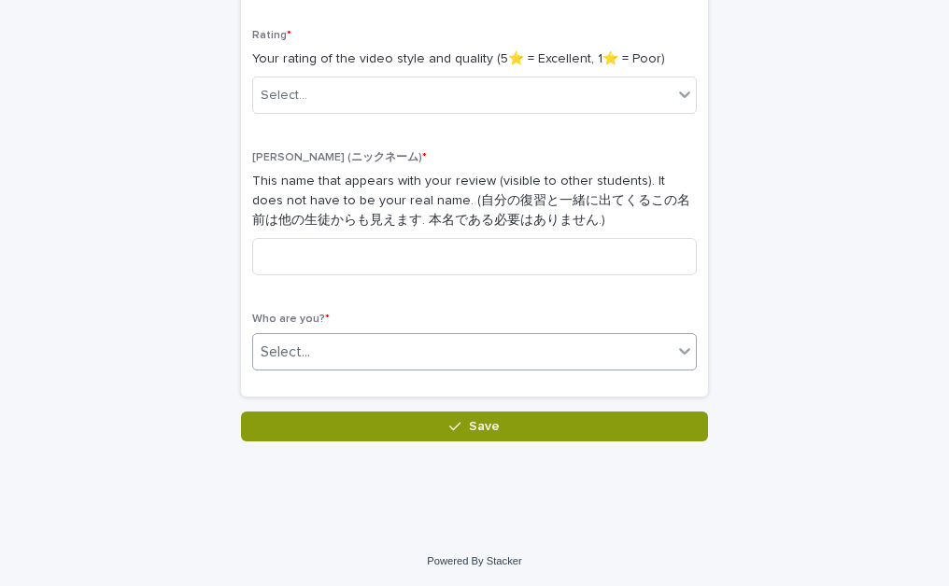
type textarea "**********"
click at [467, 366] on div "Select..." at bounding box center [474, 351] width 444 height 37
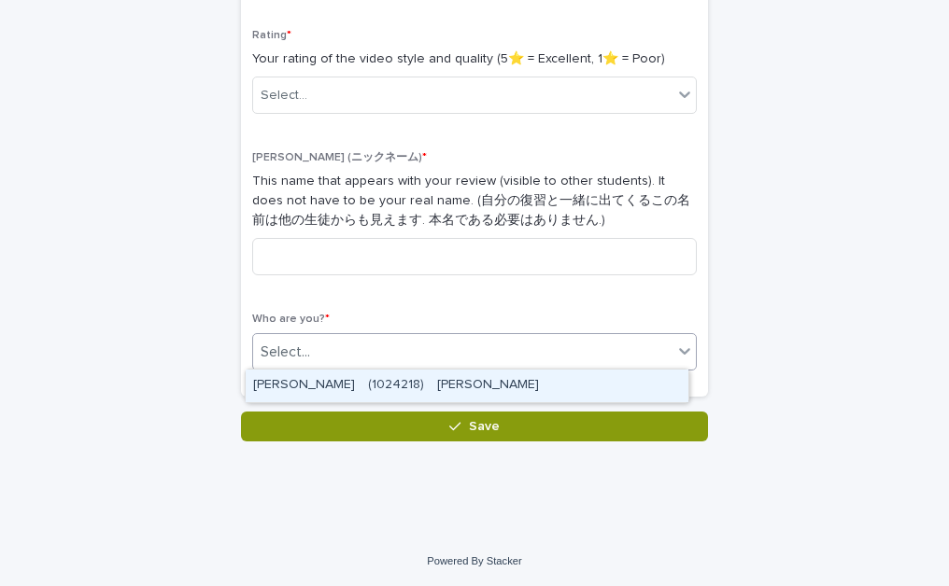
click at [441, 378] on div "[PERSON_NAME]　(1024218)　[PERSON_NAME]" at bounding box center [467, 386] width 443 height 33
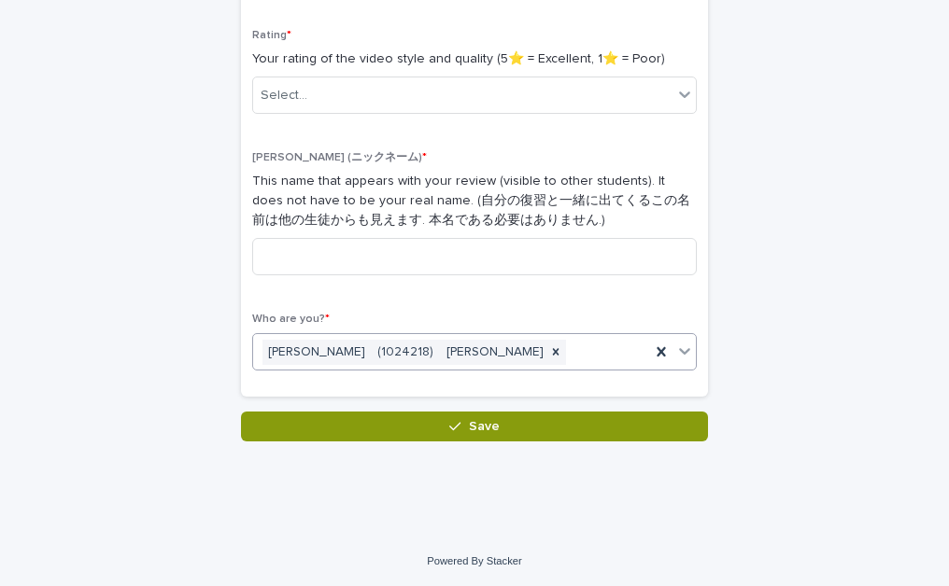
click at [457, 336] on div "[PERSON_NAME]　(1024218)　[PERSON_NAME]" at bounding box center [451, 352] width 397 height 33
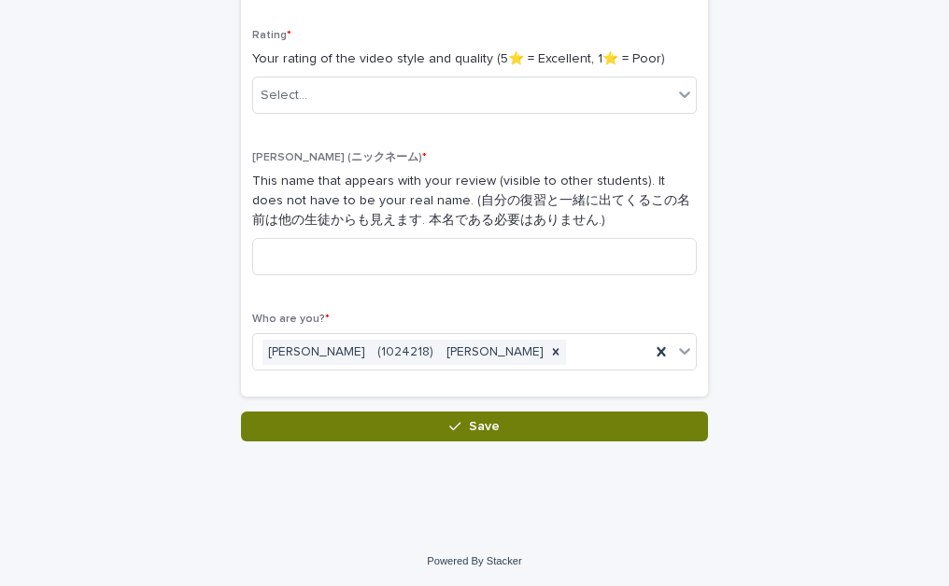
click at [410, 434] on button "Save" at bounding box center [474, 427] width 467 height 30
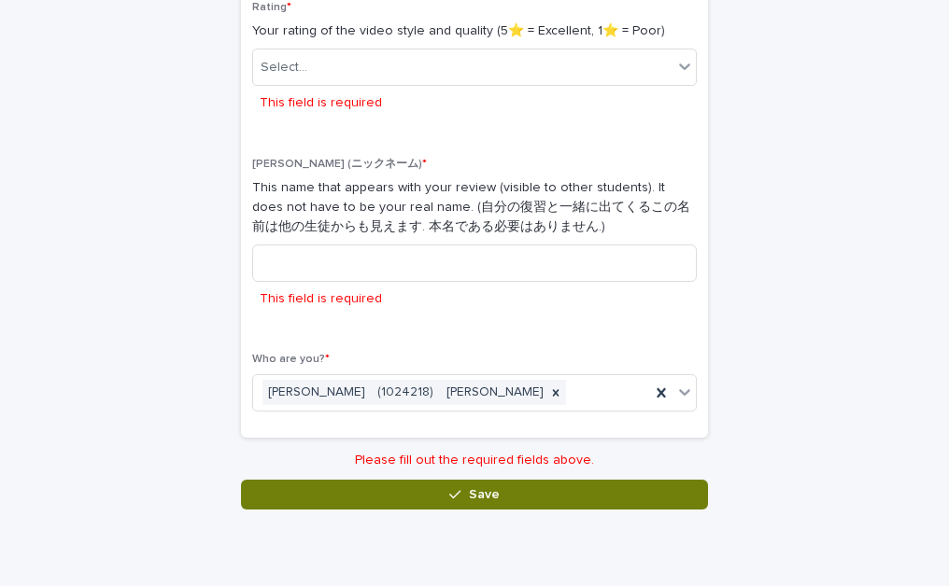
scroll to position [568, 0]
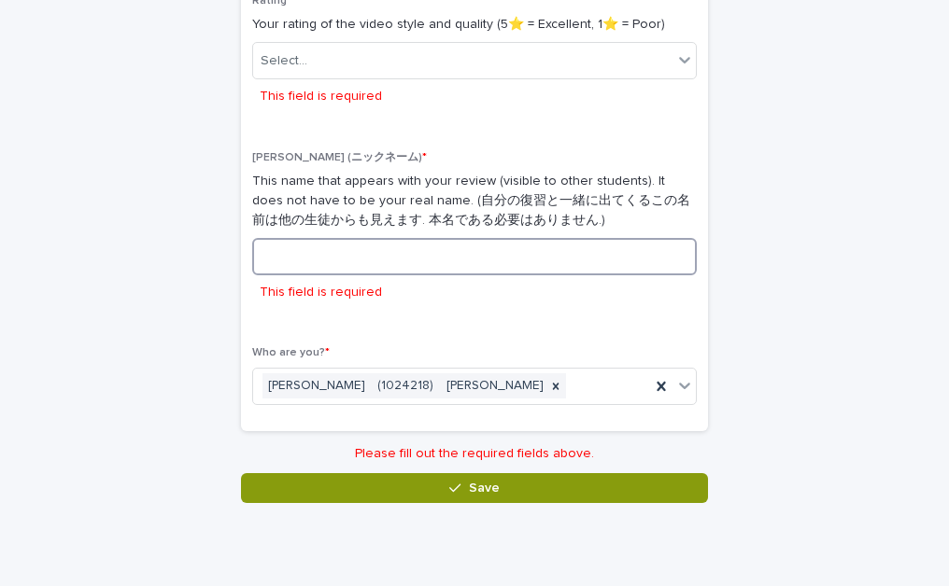
click at [446, 264] on input at bounding box center [474, 256] width 444 height 37
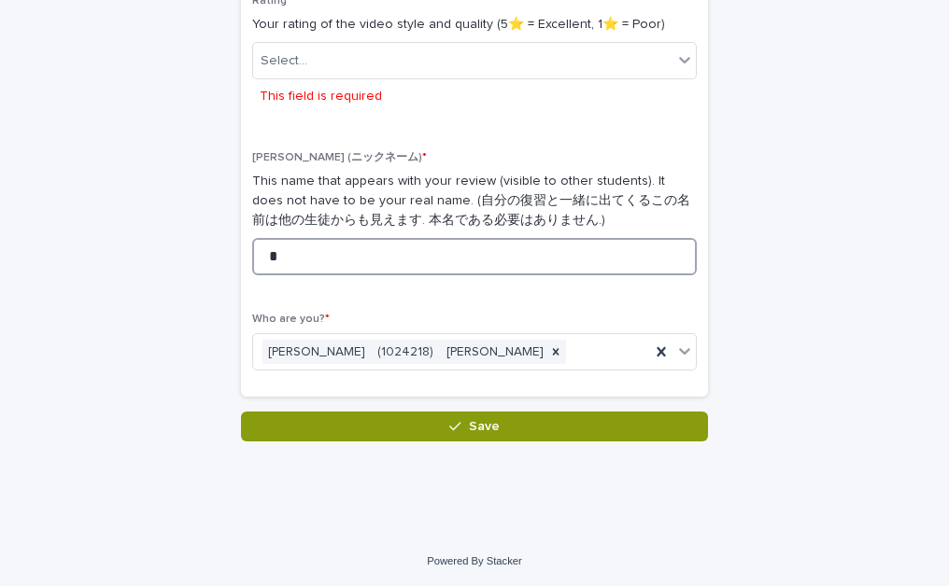
scroll to position [502, 0]
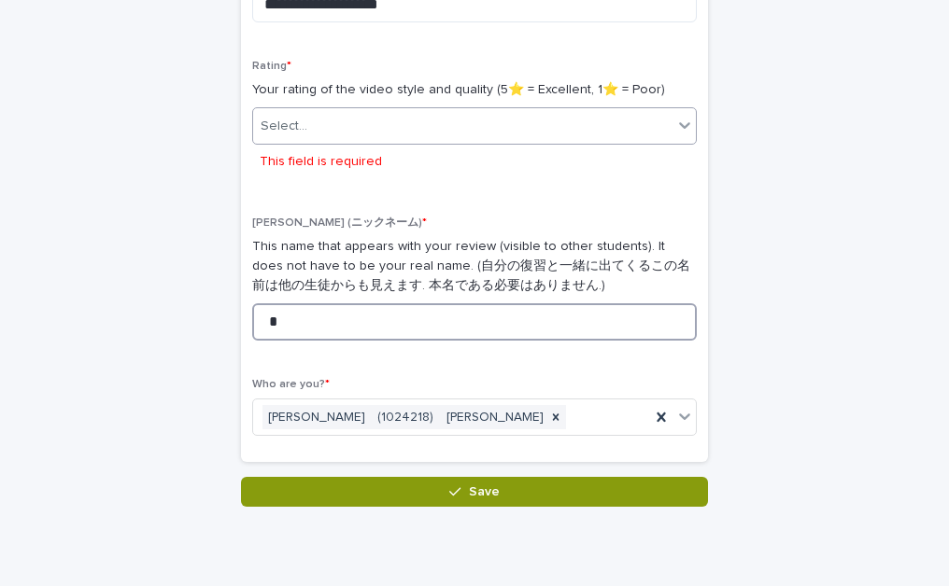
type input "*"
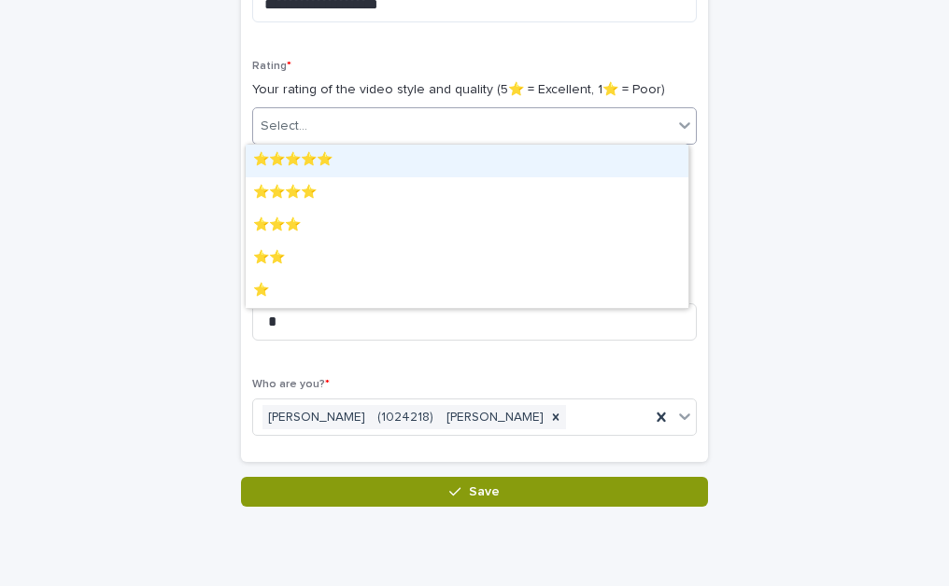
click at [566, 122] on div "Select..." at bounding box center [462, 126] width 419 height 31
click at [499, 169] on div "⭐️⭐️⭐️⭐️⭐️" at bounding box center [467, 161] width 443 height 33
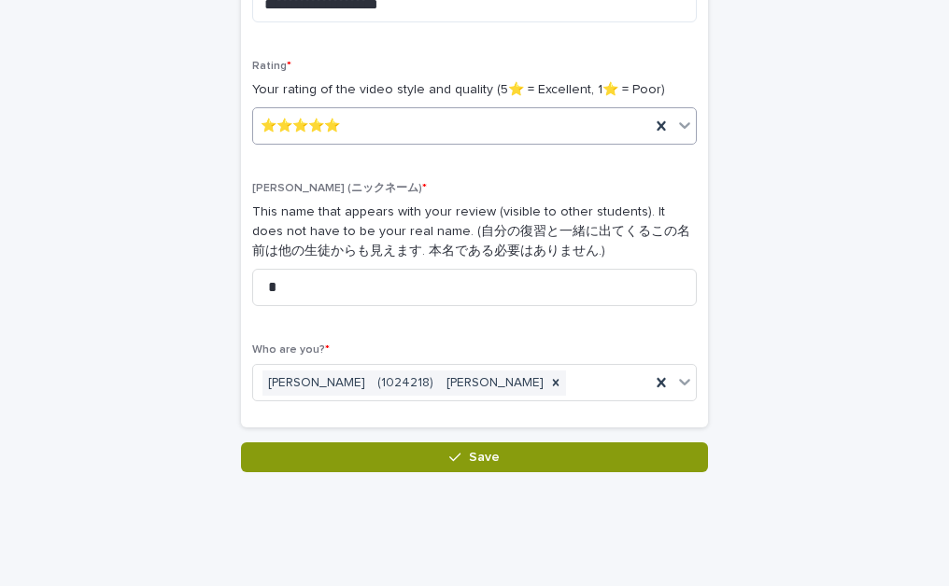
scroll to position [485, 0]
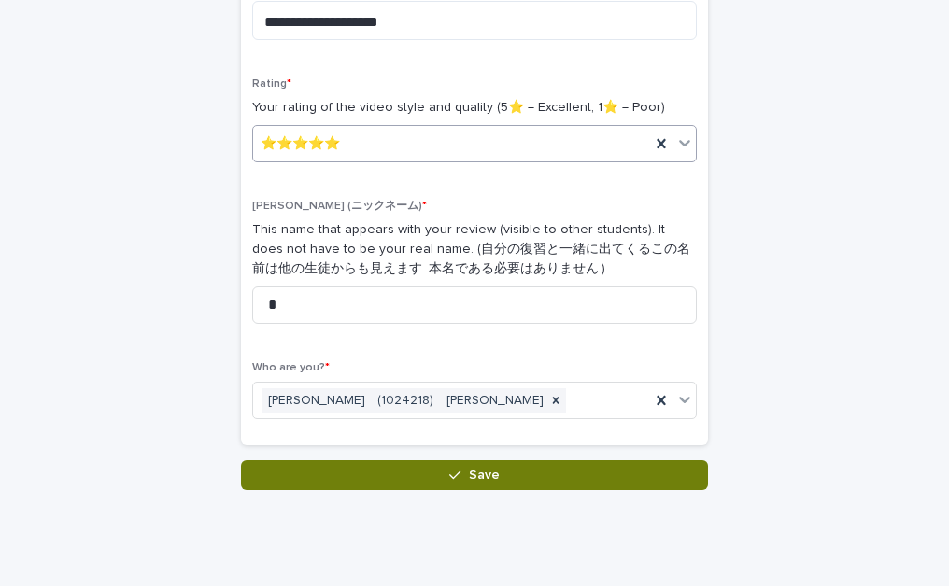
click at [416, 481] on button "Save" at bounding box center [474, 475] width 467 height 30
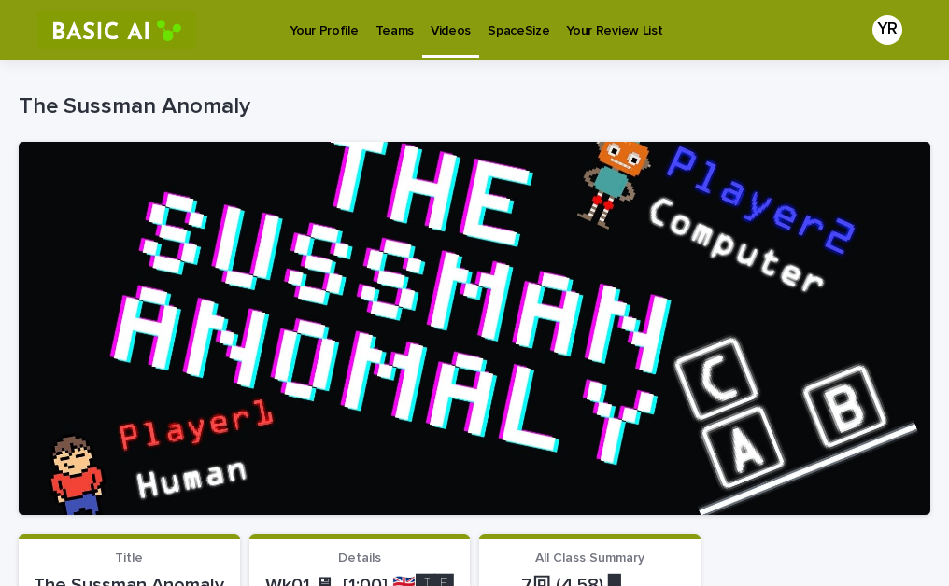
click at [329, 36] on p "Your Profile" at bounding box center [323, 19] width 68 height 39
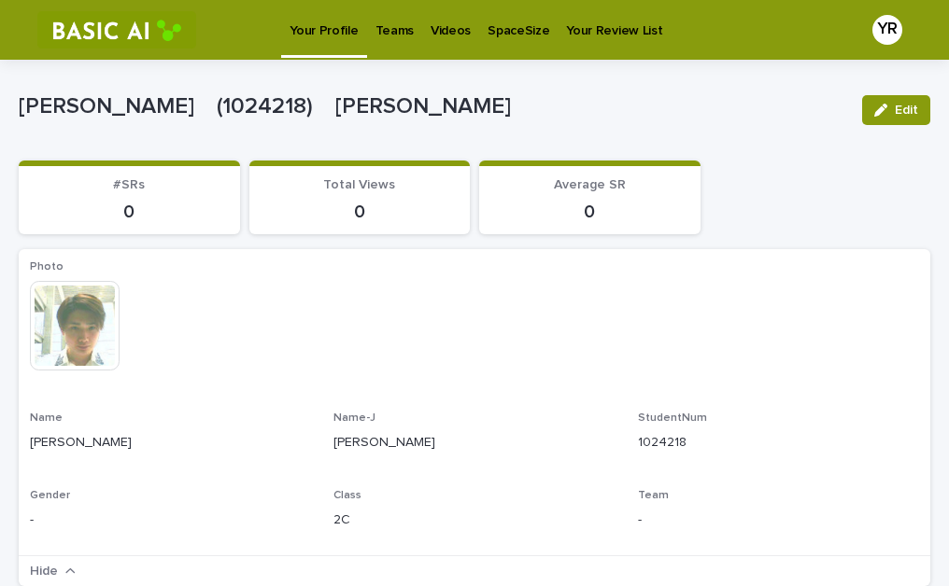
click at [386, 30] on p "Teams" at bounding box center [394, 19] width 38 height 39
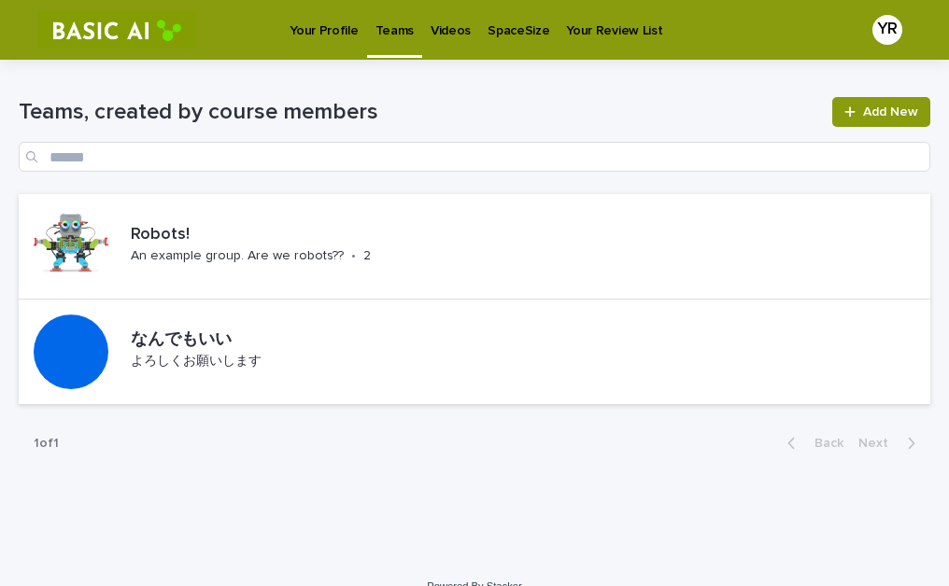
click at [709, 103] on h1 "Teams, created by course members" at bounding box center [420, 112] width 802 height 27
click at [863, 117] on span "Add New" at bounding box center [890, 112] width 55 height 13
click at [480, 50] on link "SpaceSize" at bounding box center [518, 29] width 78 height 58
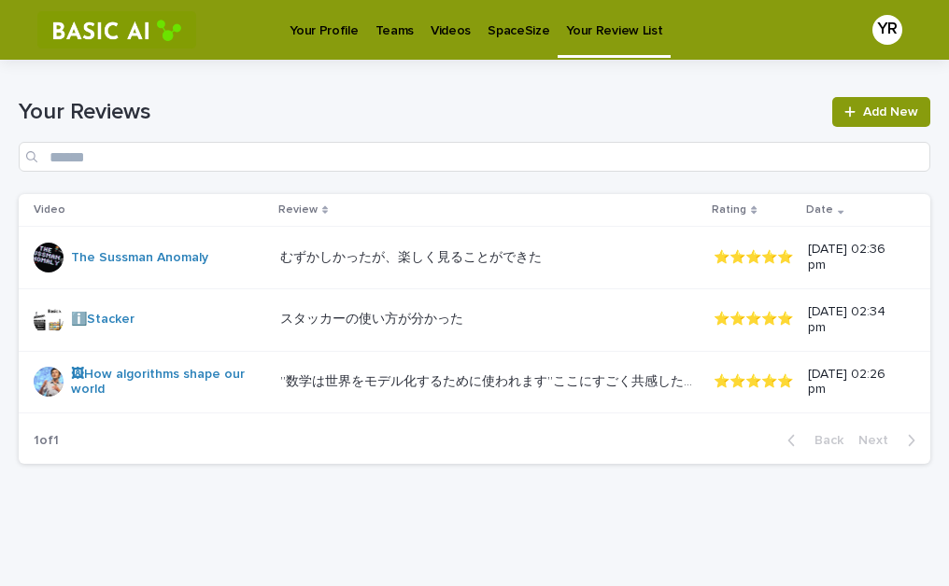
click at [293, 23] on p "Your Profile" at bounding box center [323, 19] width 68 height 39
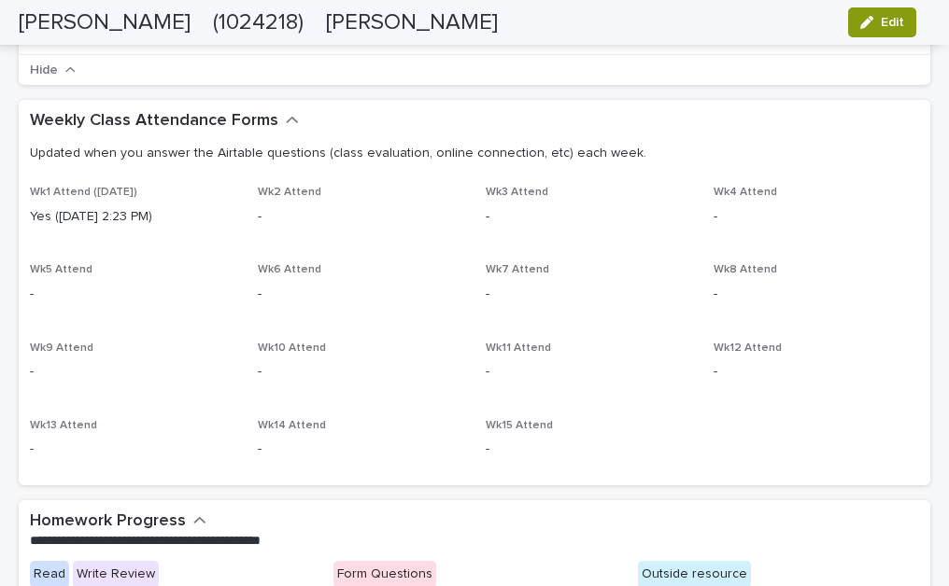
scroll to position [502, 0]
click at [880, 20] on span "Edit" at bounding box center [891, 22] width 23 height 13
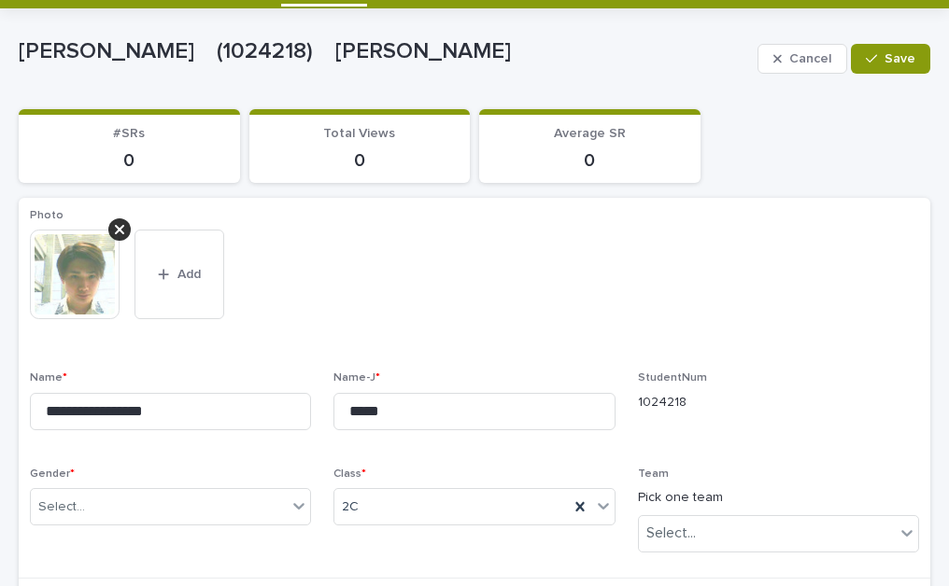
scroll to position [0, 0]
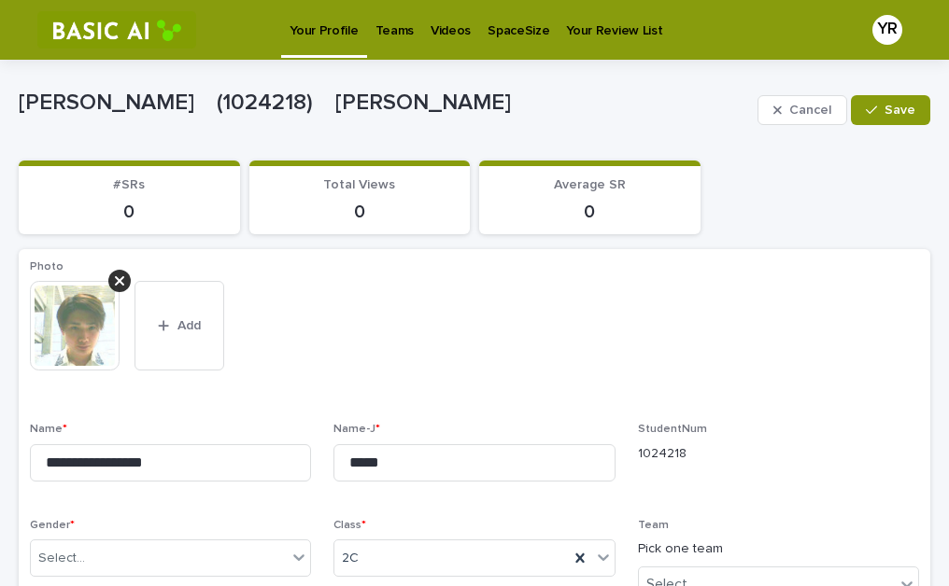
click at [359, 193] on div "Total Views 0" at bounding box center [359, 200] width 199 height 46
click at [368, 228] on section "Total Views 0" at bounding box center [359, 198] width 221 height 74
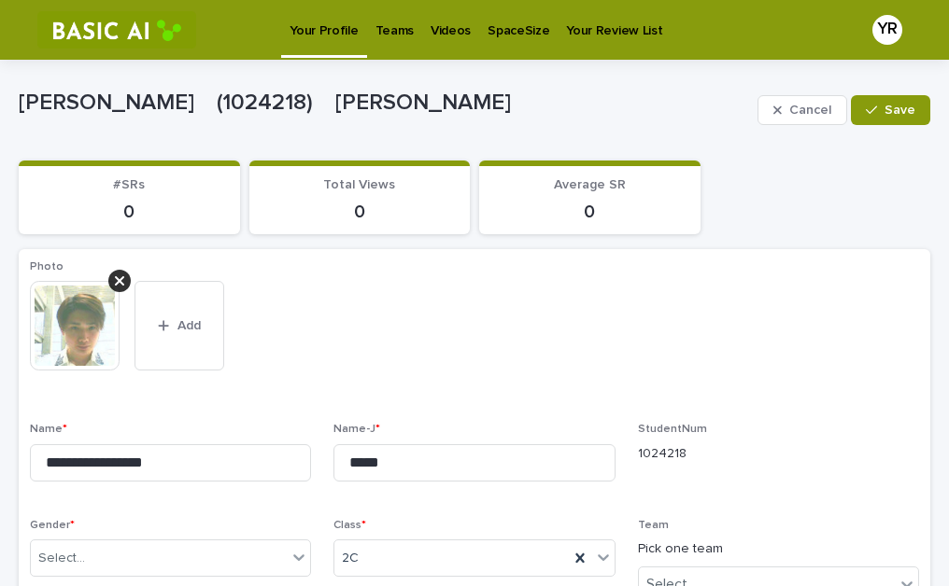
click at [368, 228] on section "Total Views 0" at bounding box center [359, 198] width 221 height 74
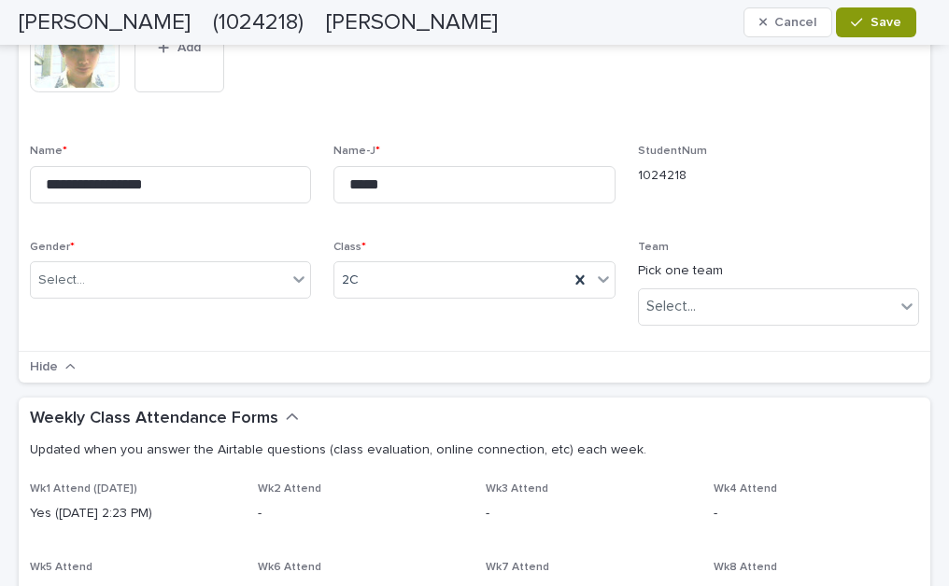
click at [368, 228] on div "**********" at bounding box center [474, 161] width 889 height 359
click at [183, 285] on div "Select..." at bounding box center [159, 280] width 256 height 31
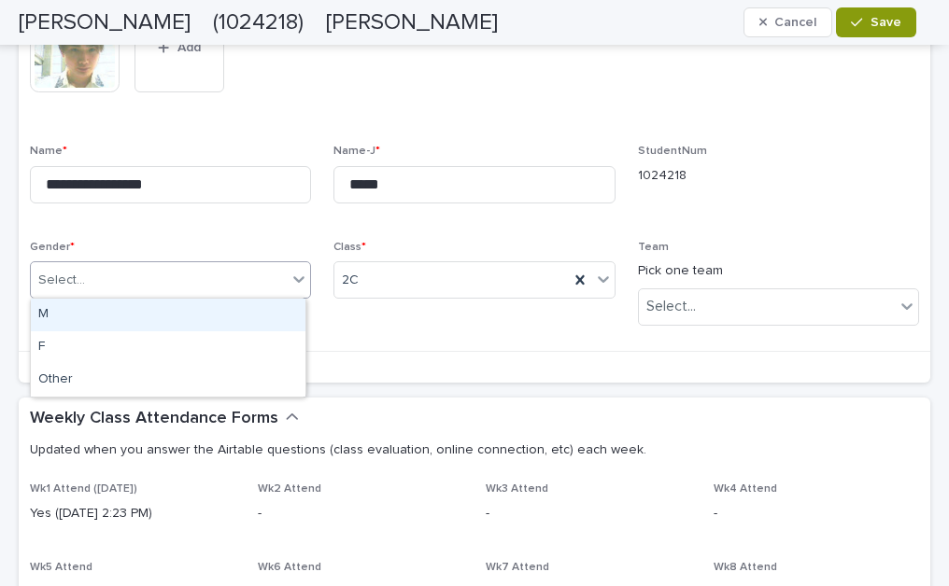
click at [182, 313] on div "M" at bounding box center [168, 315] width 274 height 33
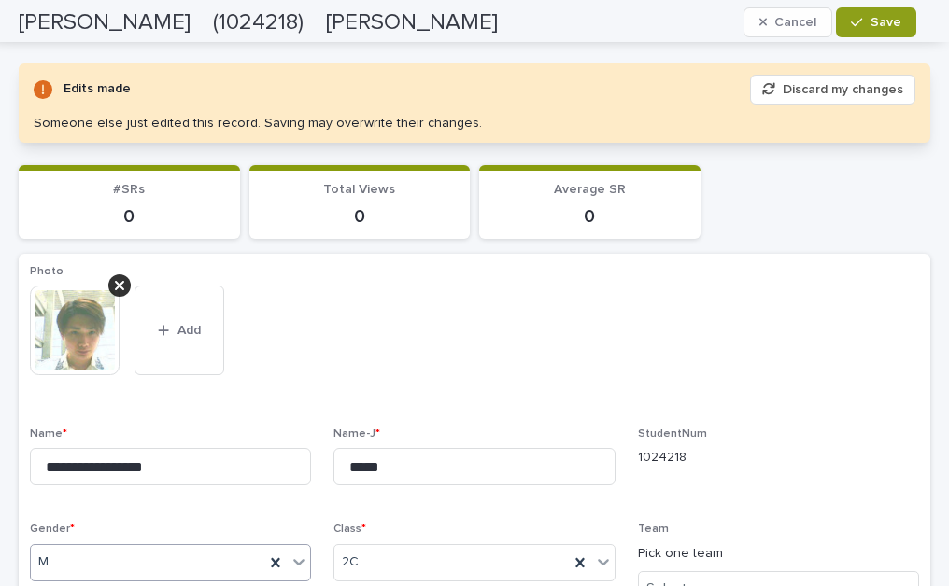
scroll to position [0, 0]
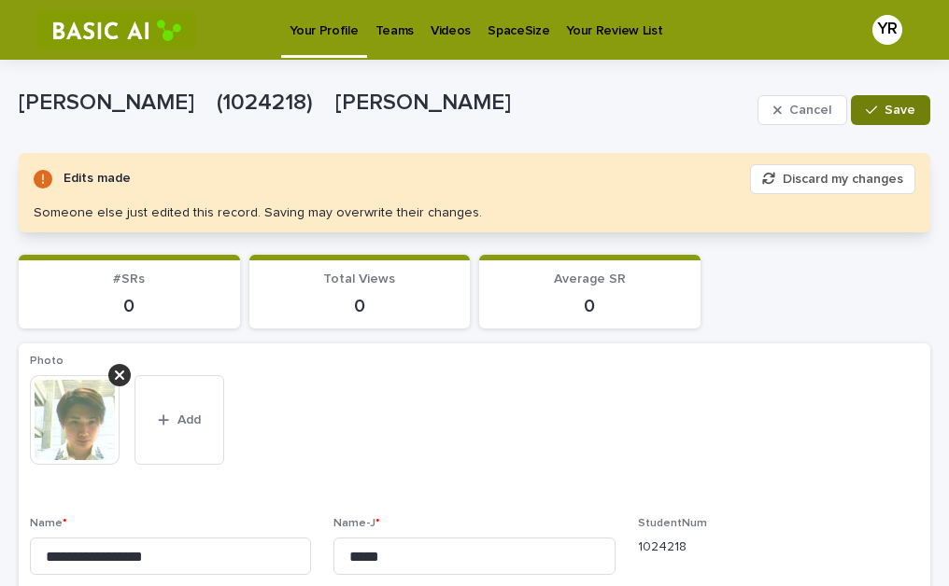
click at [853, 119] on button "Save" at bounding box center [890, 110] width 79 height 30
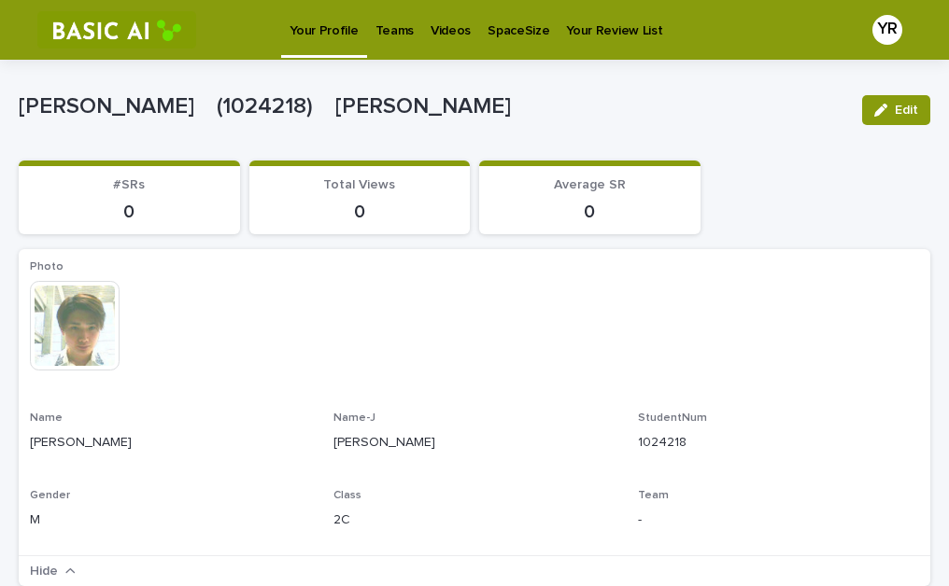
click at [430, 35] on p "Videos" at bounding box center [450, 19] width 40 height 39
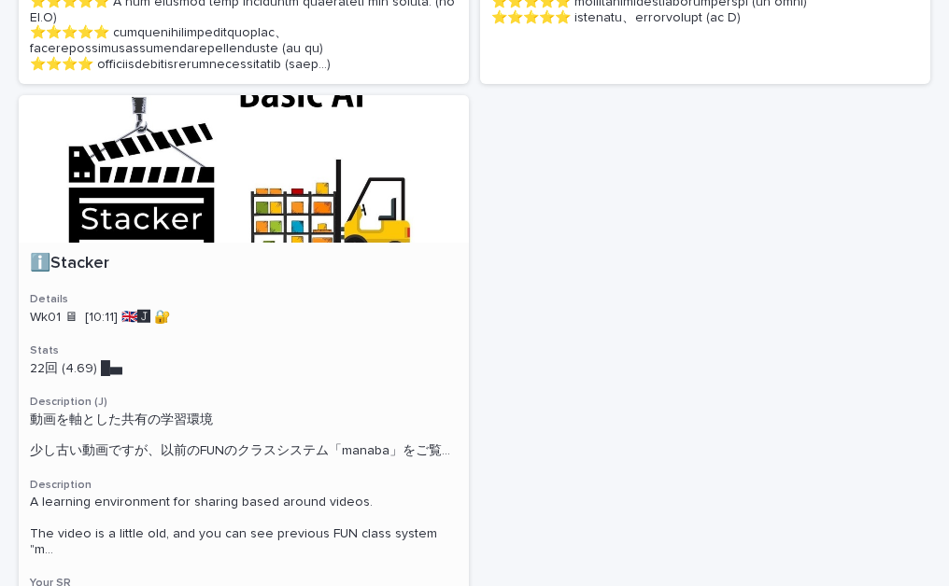
scroll to position [947, 0]
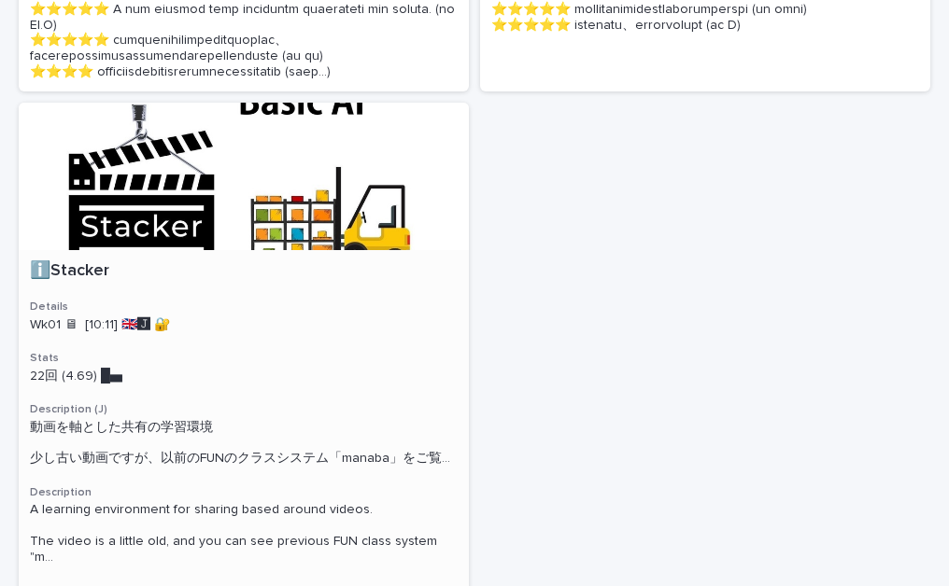
click at [202, 250] on div at bounding box center [244, 177] width 450 height 148
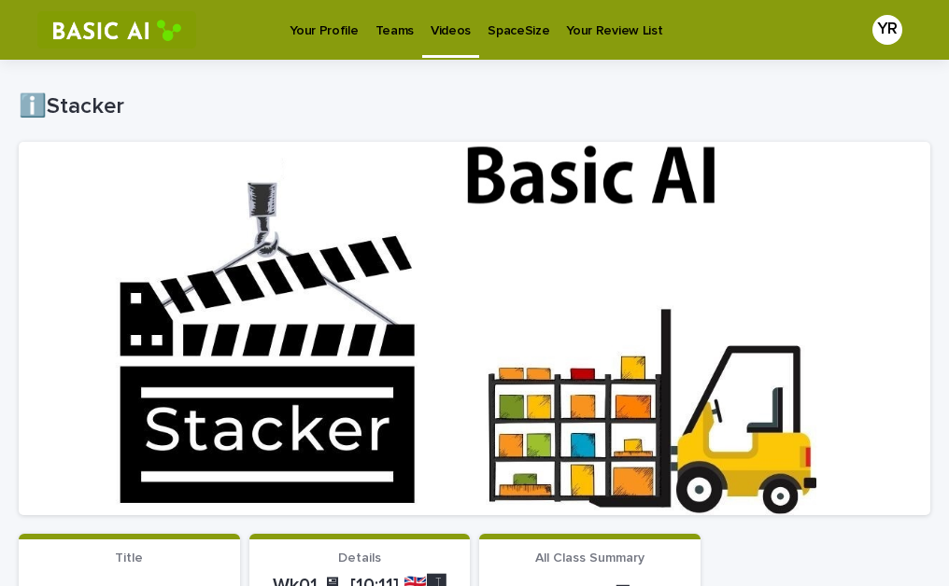
click at [327, 48] on link "Your Profile" at bounding box center [323, 29] width 85 height 58
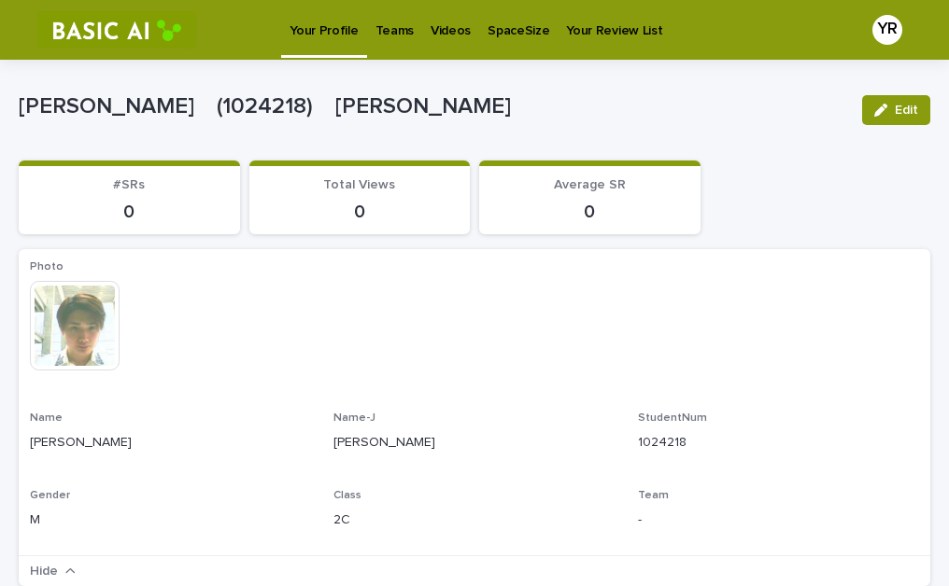
click at [145, 197] on div "0" at bounding box center [129, 210] width 199 height 26
click at [894, 104] on span "Edit" at bounding box center [905, 110] width 23 height 13
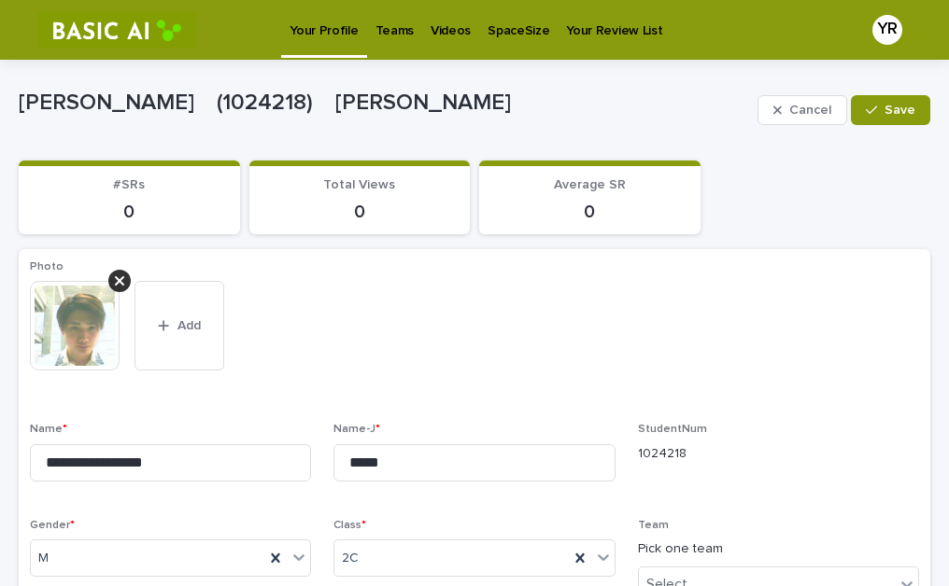
click at [149, 180] on p "#SRs" at bounding box center [129, 185] width 199 height 16
click at [493, 44] on link "SpaceSize" at bounding box center [518, 29] width 78 height 58
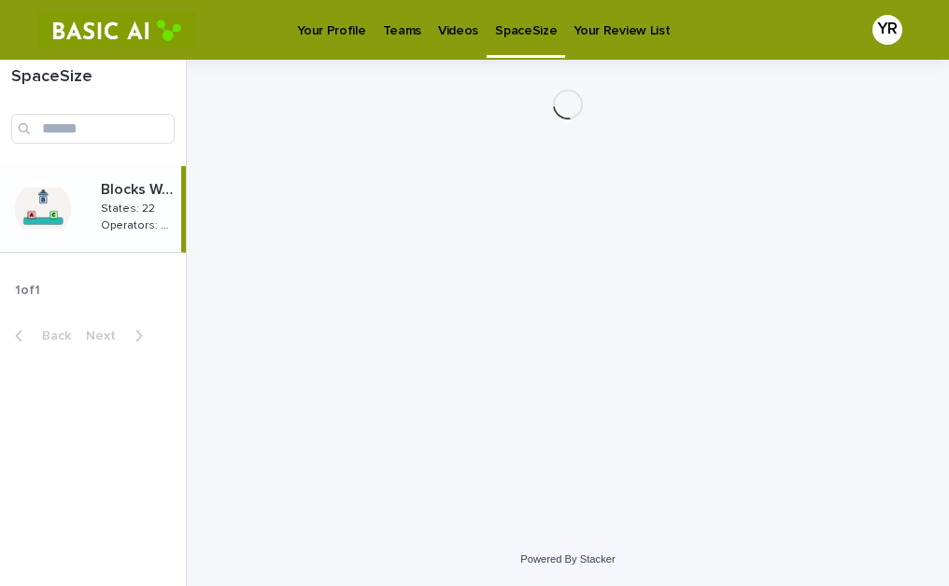
click at [632, 10] on p "Your Review List" at bounding box center [621, 19] width 96 height 39
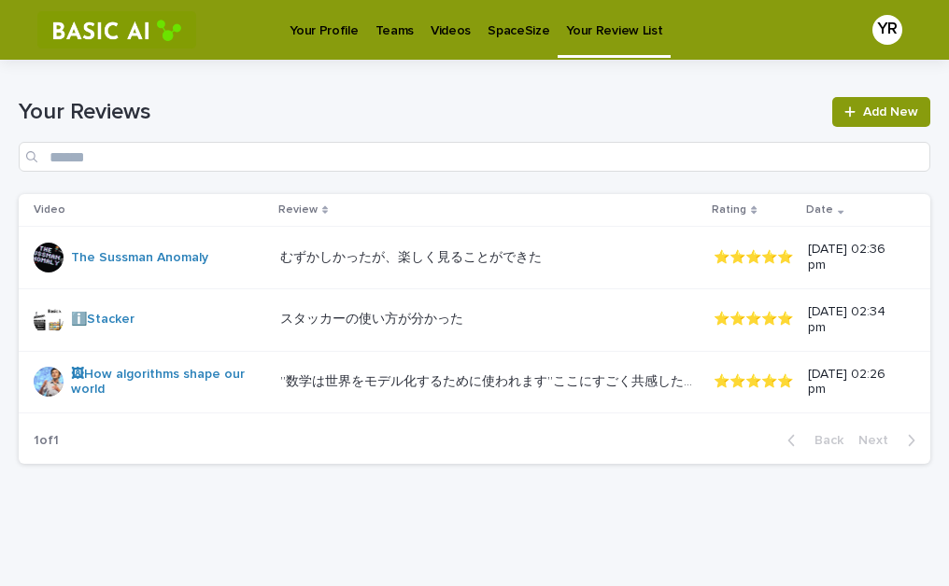
click at [523, 49] on link "SpaceSize" at bounding box center [518, 29] width 78 height 58
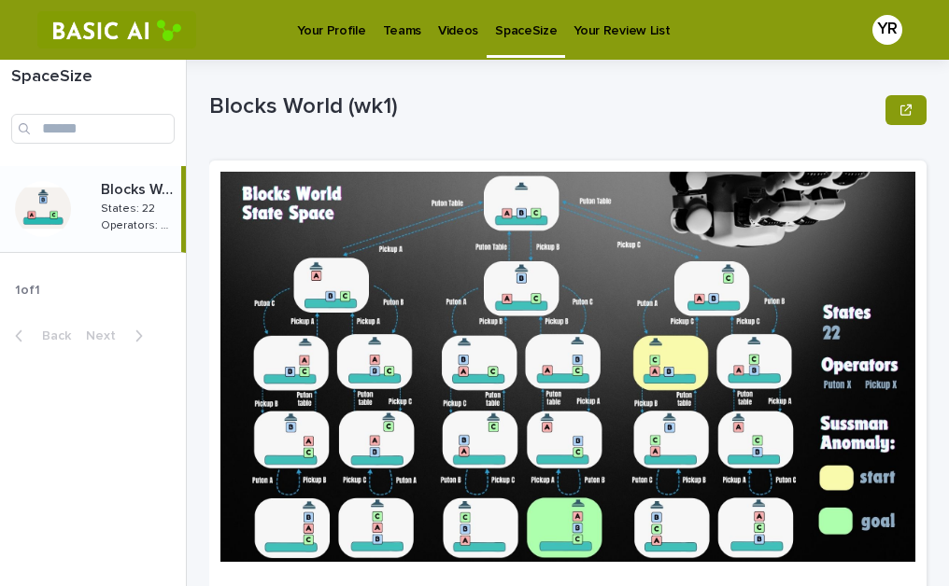
click at [303, 55] on link "Your Profile" at bounding box center [331, 29] width 85 height 58
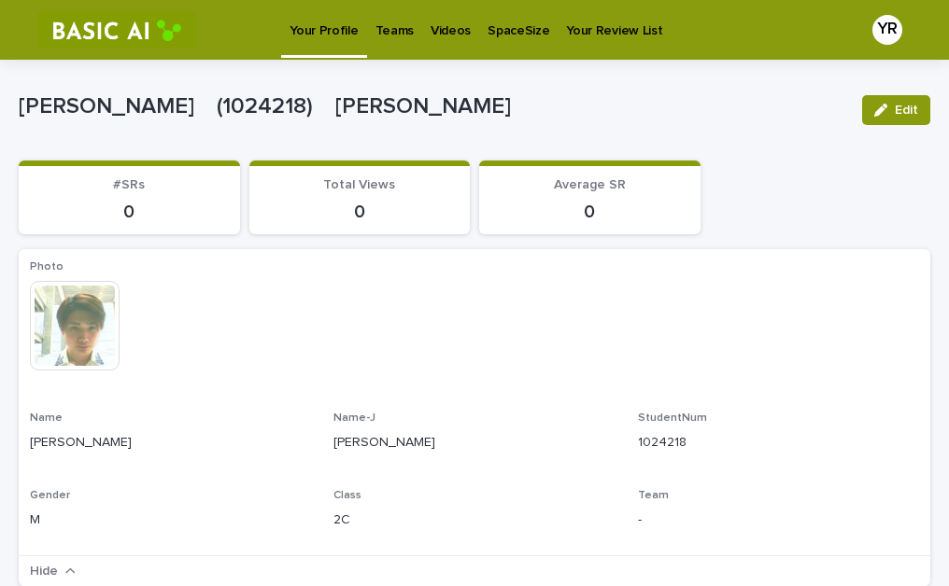
click at [329, 35] on p "Your Profile" at bounding box center [323, 19] width 68 height 39
drag, startPoint x: 329, startPoint y: 35, endPoint x: 195, endPoint y: 218, distance: 225.8
click at [195, 218] on p "0" at bounding box center [129, 212] width 199 height 22
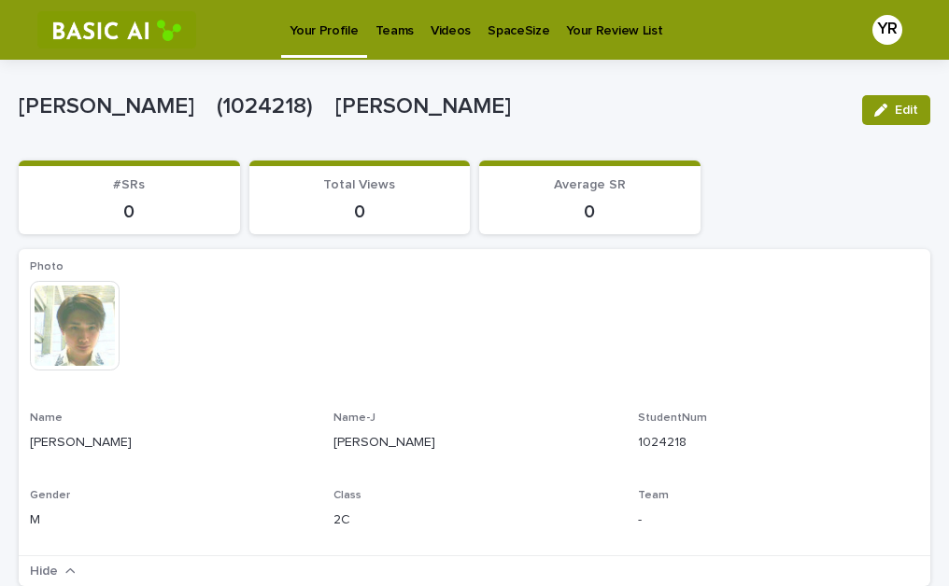
drag, startPoint x: 669, startPoint y: 137, endPoint x: 786, endPoint y: 103, distance: 121.7
click at [896, 113] on span "Edit" at bounding box center [905, 110] width 23 height 13
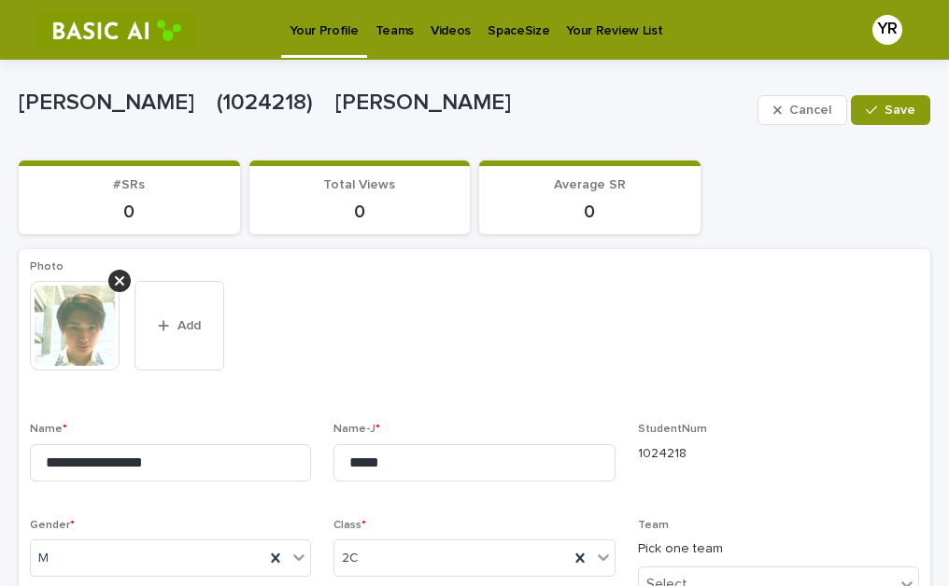
click at [368, 197] on div "0" at bounding box center [359, 210] width 199 height 26
click at [121, 218] on p "0" at bounding box center [129, 212] width 199 height 22
click at [153, 210] on p "0" at bounding box center [129, 212] width 199 height 22
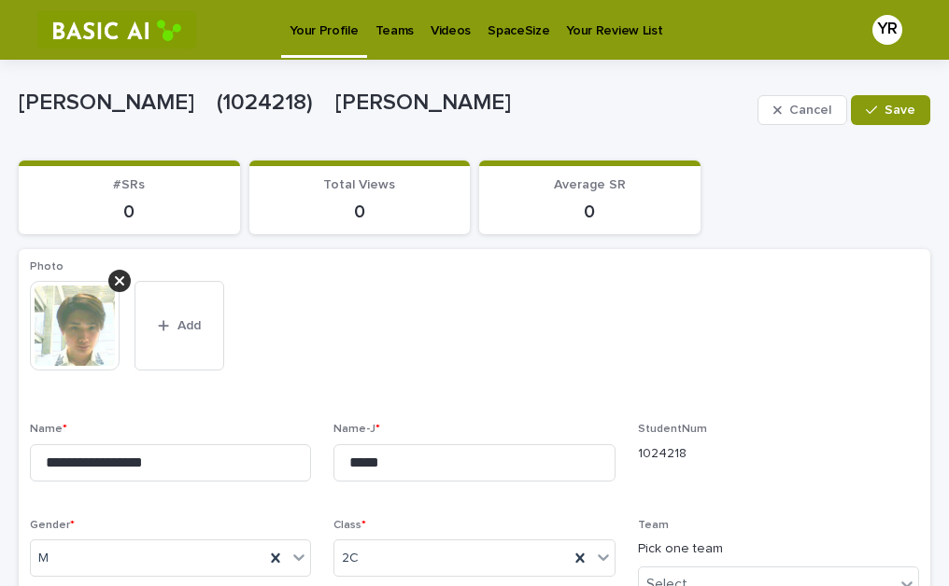
click at [153, 210] on p "0" at bounding box center [129, 212] width 199 height 22
click at [413, 102] on p "[PERSON_NAME]　(1024218)　[PERSON_NAME]" at bounding box center [384, 103] width 731 height 27
click at [422, 45] on link "Videos" at bounding box center [450, 29] width 57 height 58
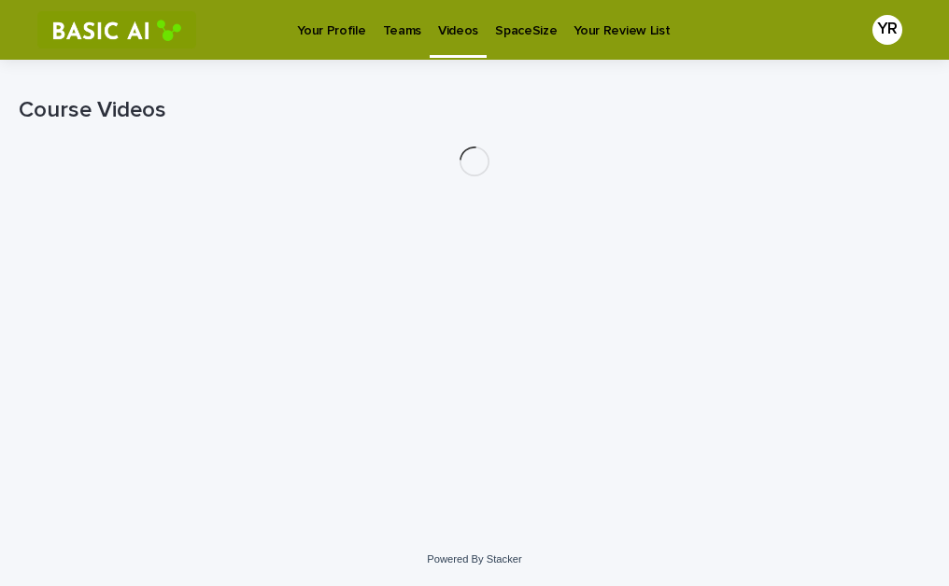
click at [872, 28] on div "YR" at bounding box center [887, 30] width 30 height 30
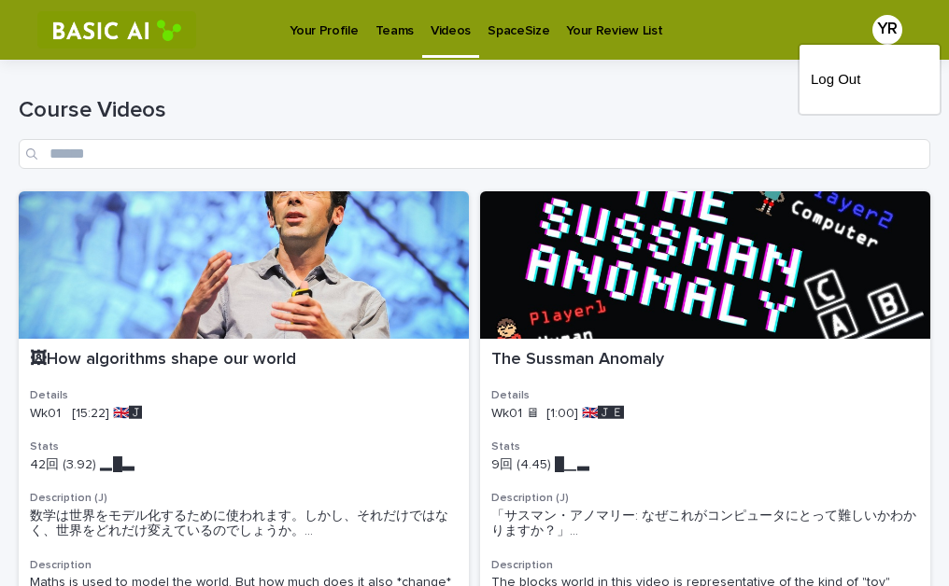
click at [904, 36] on div at bounding box center [474, 30] width 949 height 60
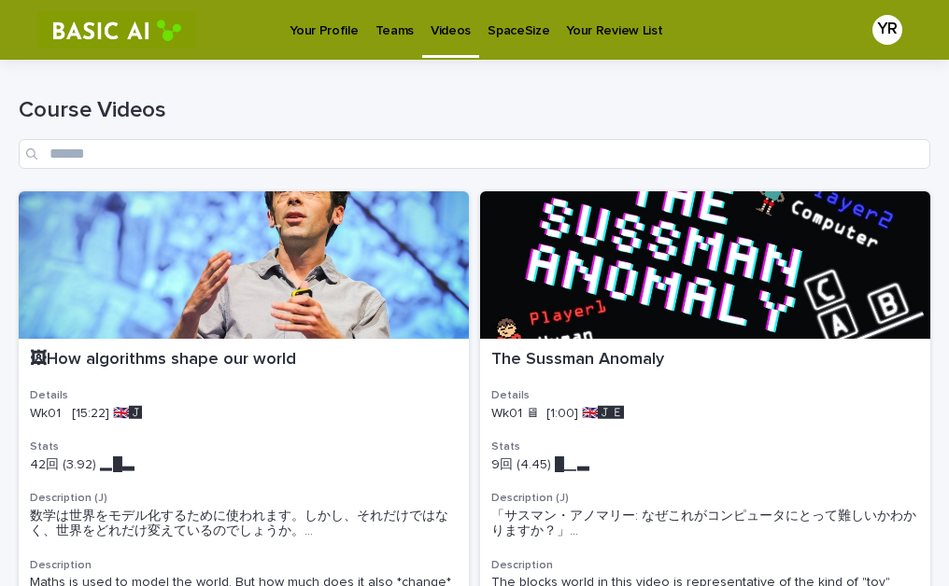
click at [326, 37] on p "Your Profile" at bounding box center [323, 19] width 68 height 39
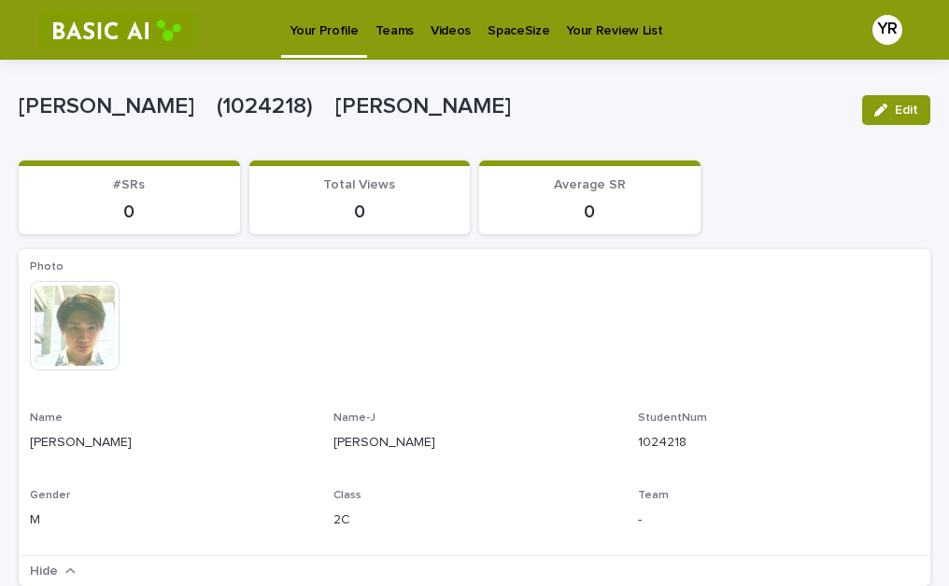
click at [441, 29] on p "Videos" at bounding box center [450, 19] width 40 height 39
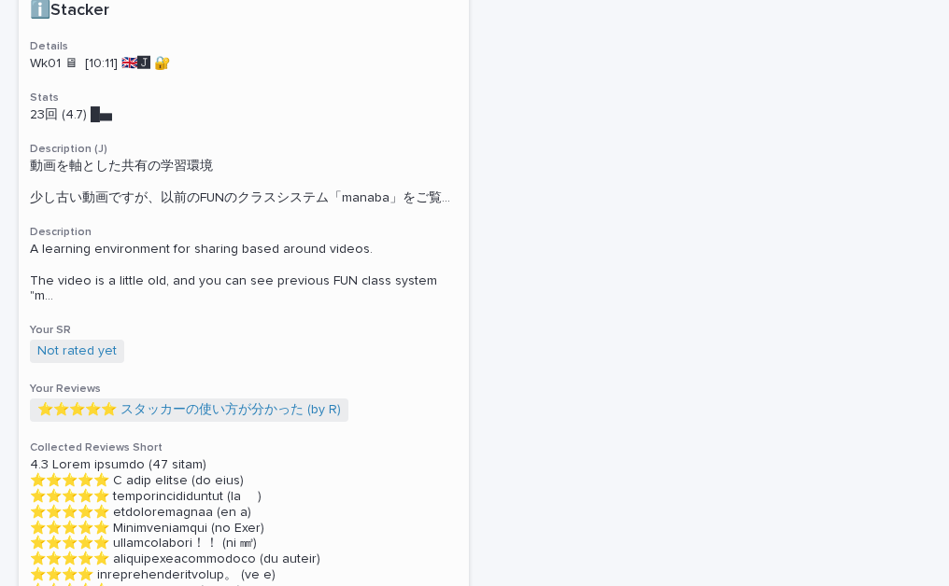
scroll to position [1222, 0]
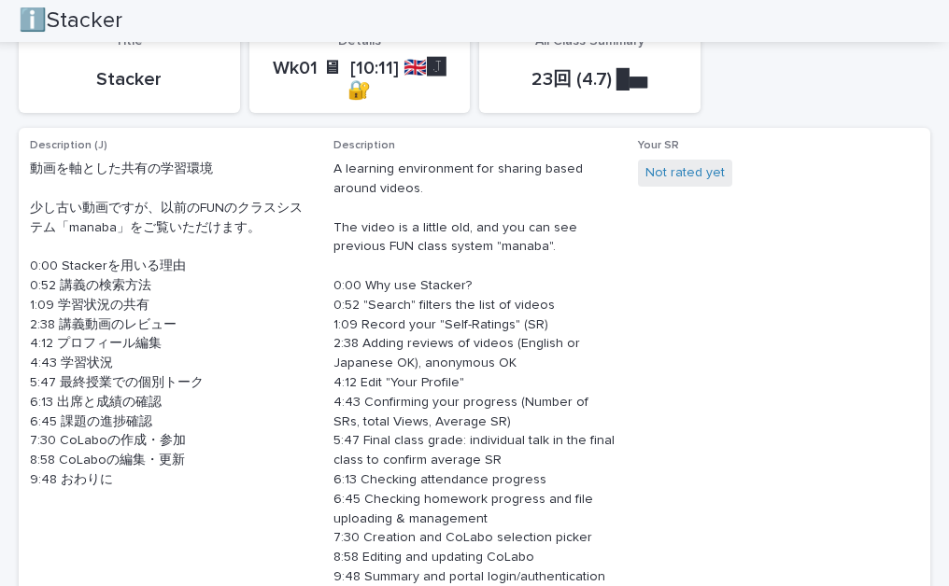
scroll to position [500, 0]
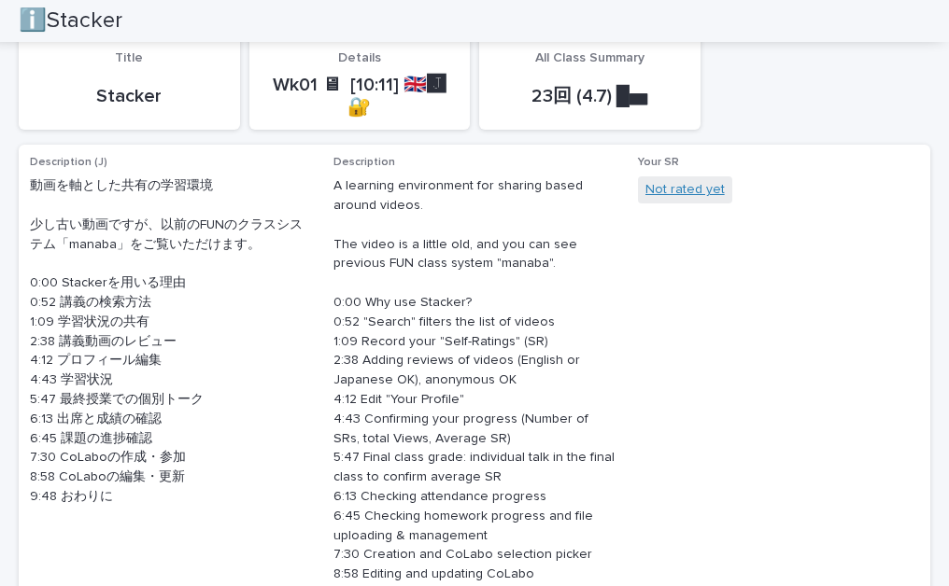
click at [704, 195] on link "Not rated yet" at bounding box center [684, 190] width 79 height 20
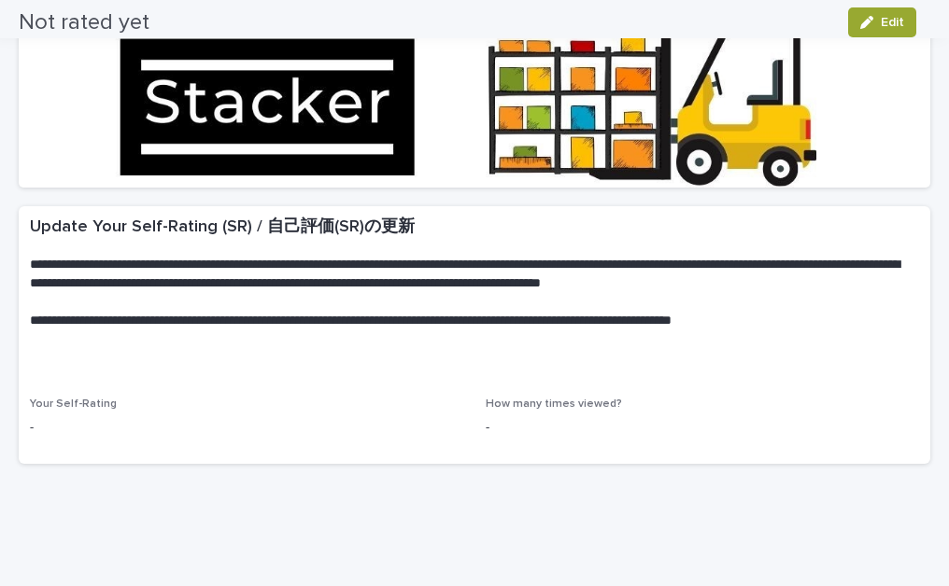
scroll to position [327, 0]
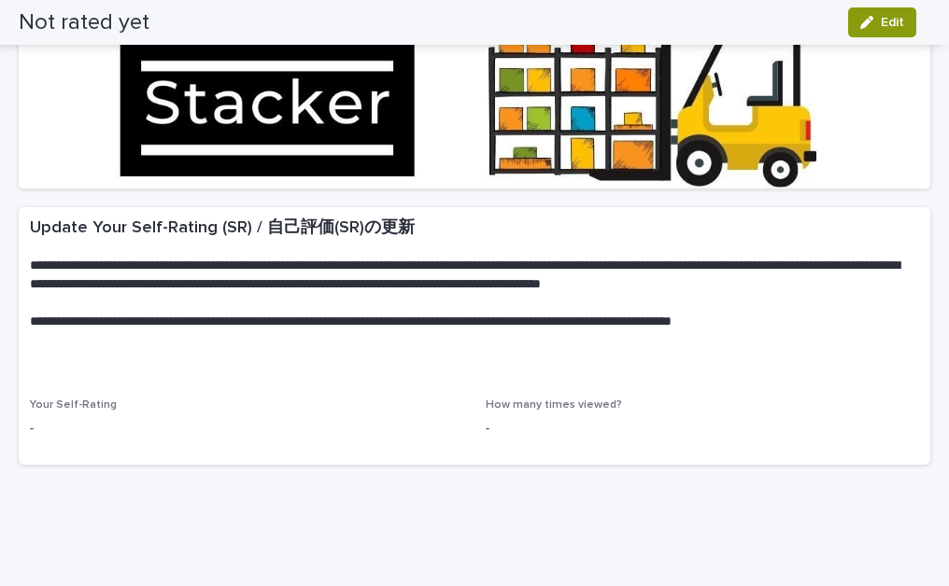
click at [118, 377] on p at bounding box center [470, 378] width 881 height 19
click at [225, 364] on p "**********" at bounding box center [463, 341] width 867 height 56
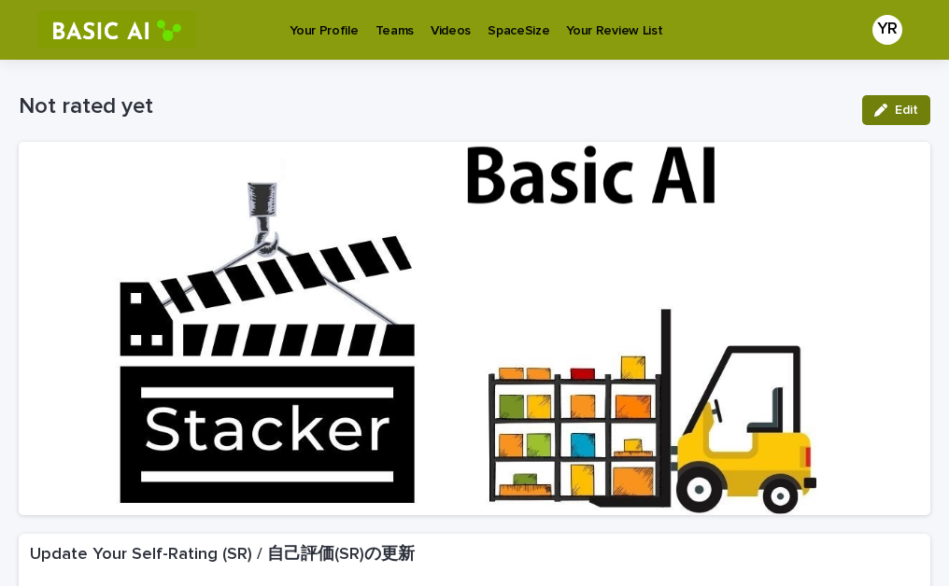
click at [874, 105] on icon "button" at bounding box center [880, 110] width 13 height 13
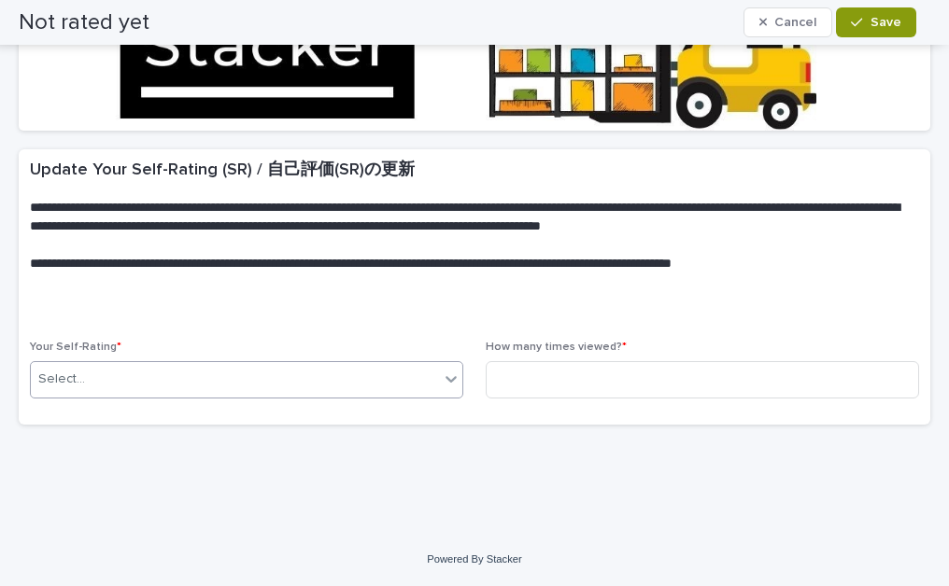
click at [198, 389] on div "Select..." at bounding box center [235, 379] width 408 height 31
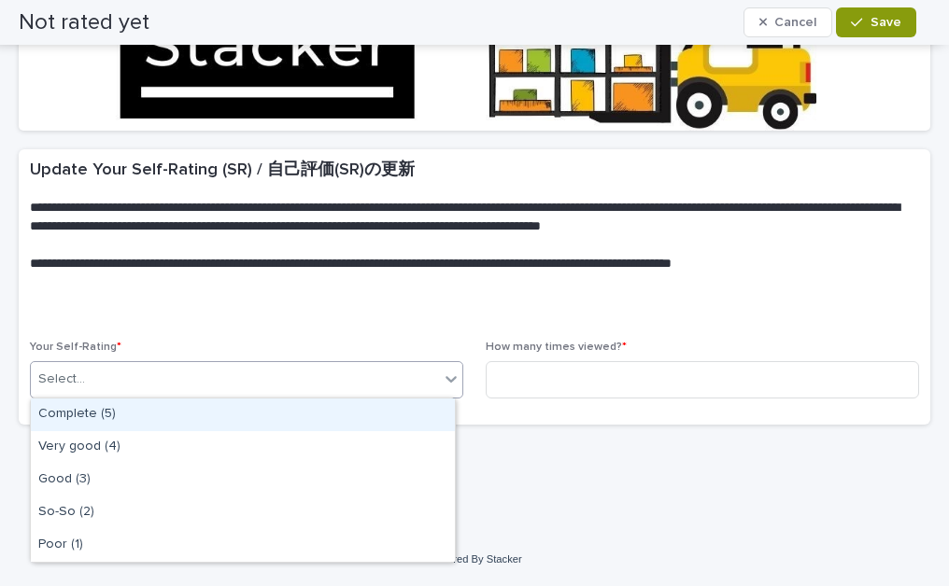
click at [190, 419] on div "Complete (5)" at bounding box center [243, 415] width 424 height 33
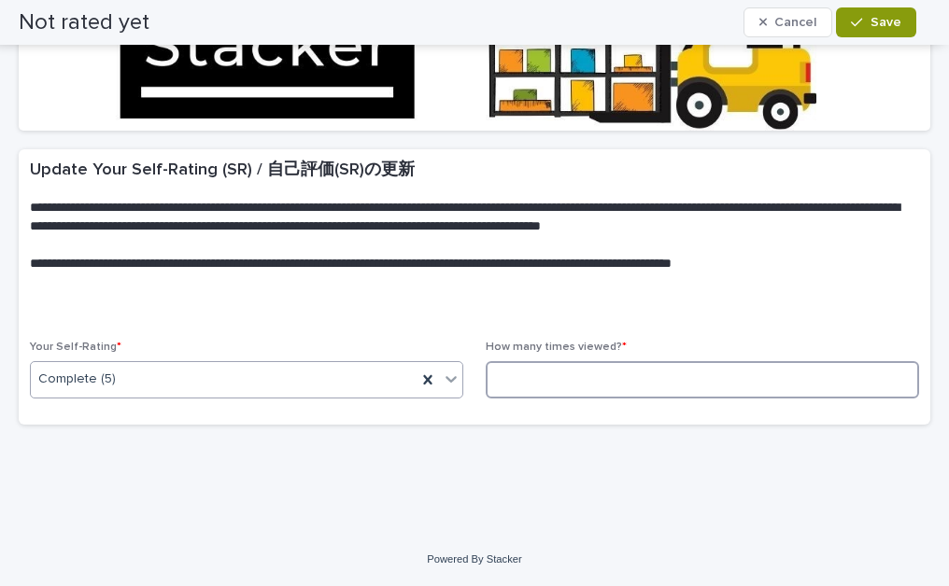
click at [538, 389] on input at bounding box center [702, 379] width 433 height 37
type input "*"
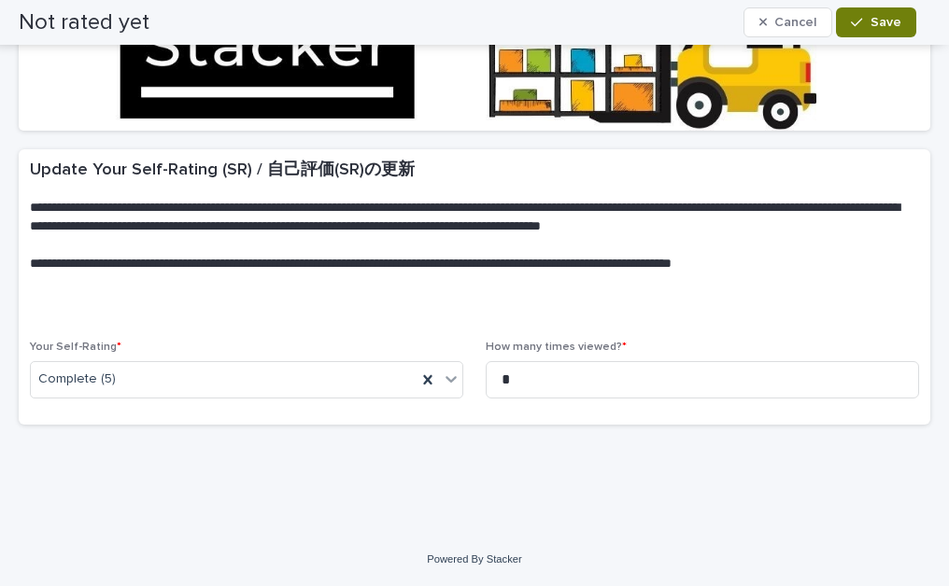
click at [897, 21] on span "Save" at bounding box center [885, 22] width 31 height 13
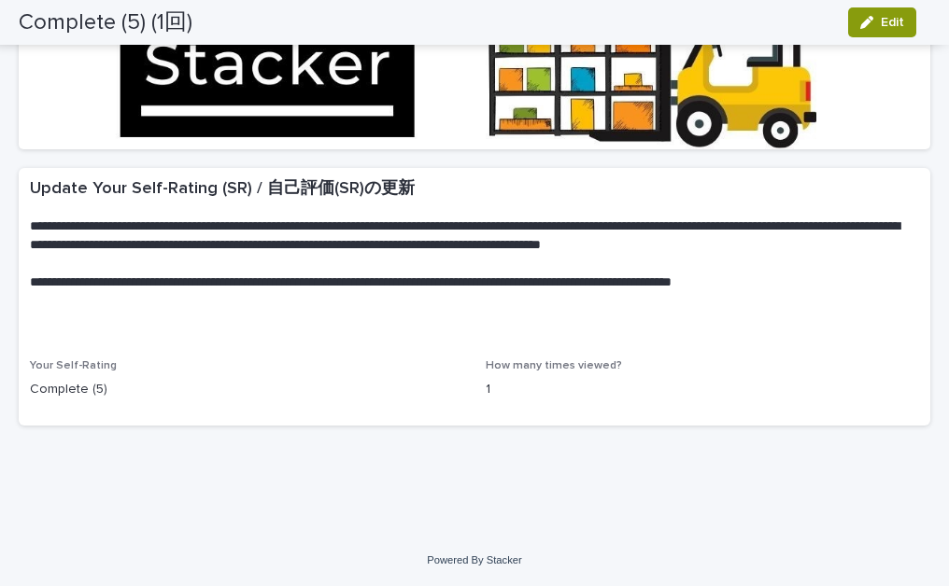
scroll to position [0, 0]
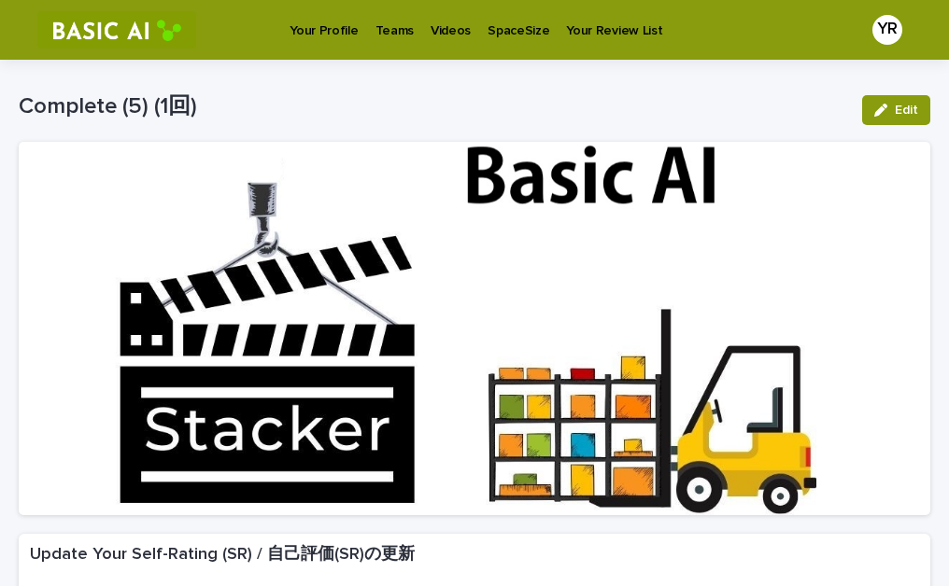
click at [317, 33] on p "Your Profile" at bounding box center [323, 19] width 68 height 39
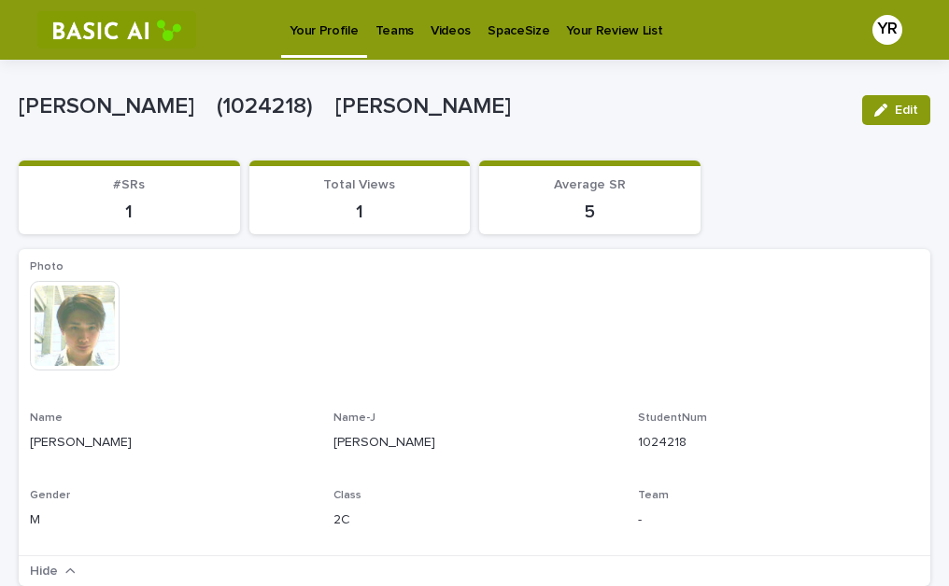
click at [390, 38] on p "Teams" at bounding box center [394, 19] width 38 height 39
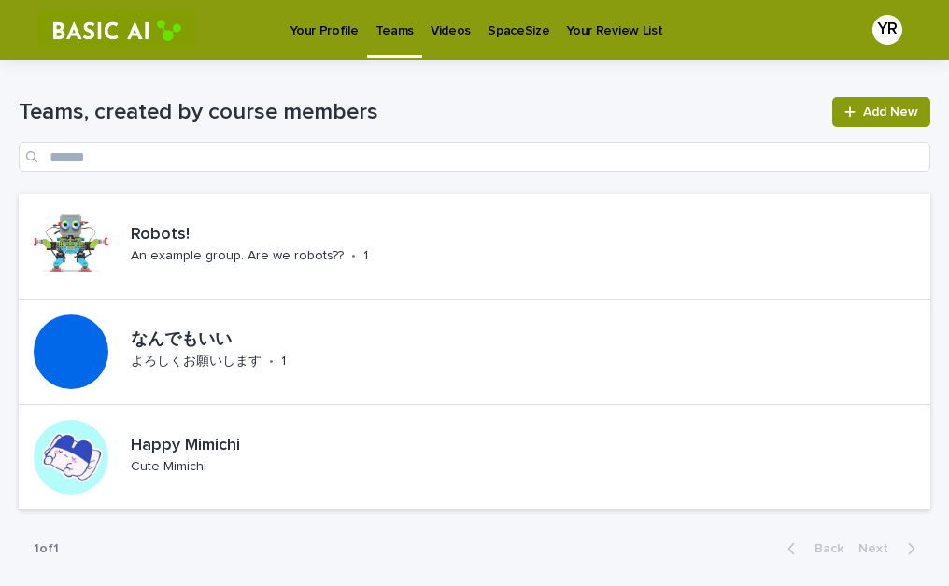
click at [447, 42] on link "Videos" at bounding box center [450, 29] width 57 height 58
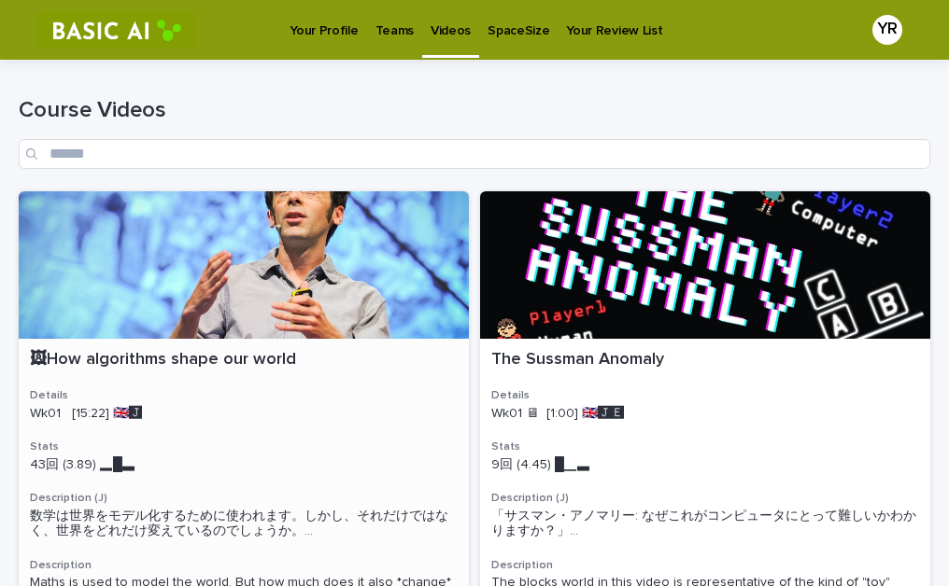
click at [231, 320] on div at bounding box center [244, 265] width 450 height 148
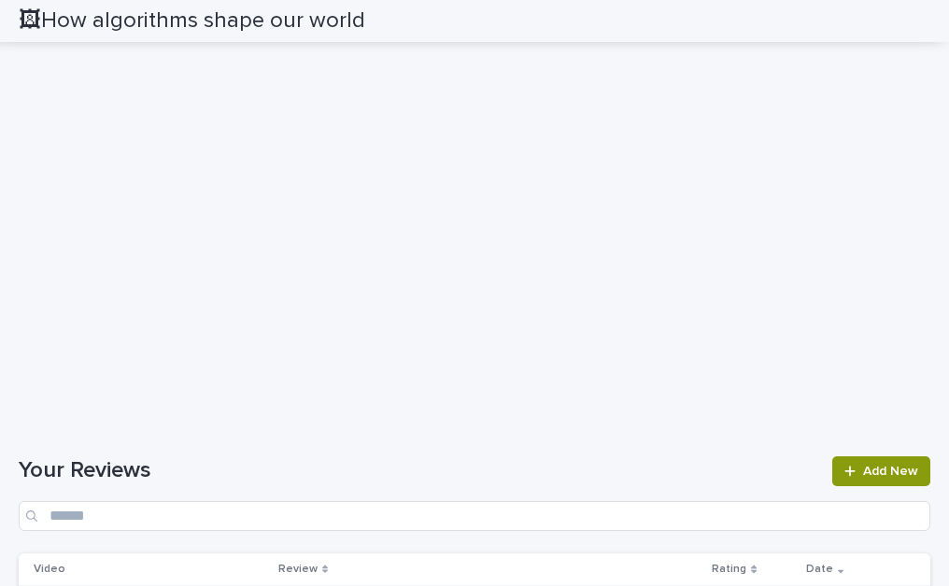
scroll to position [3203, 0]
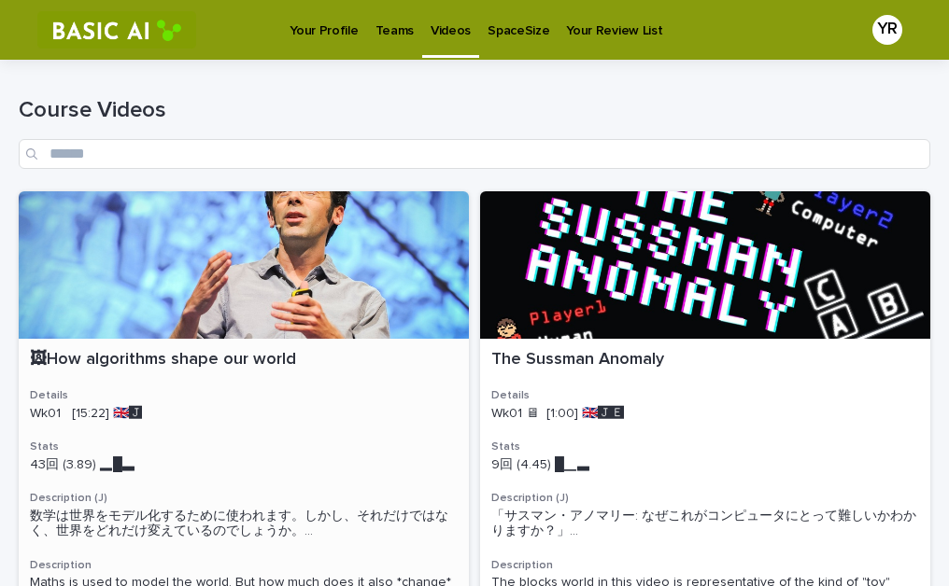
scroll to position [255, 0]
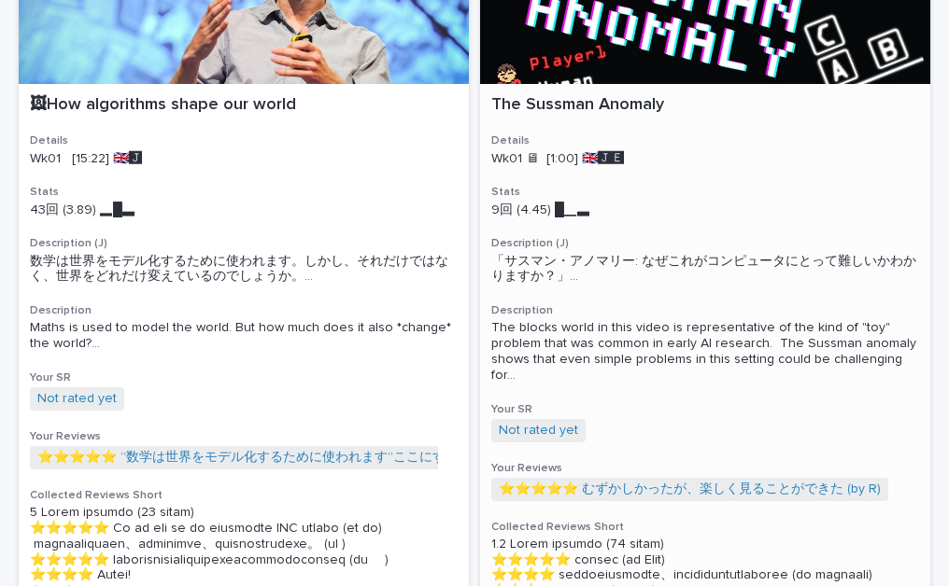
click at [664, 113] on p "The Sussman Anomaly" at bounding box center [705, 105] width 428 height 21
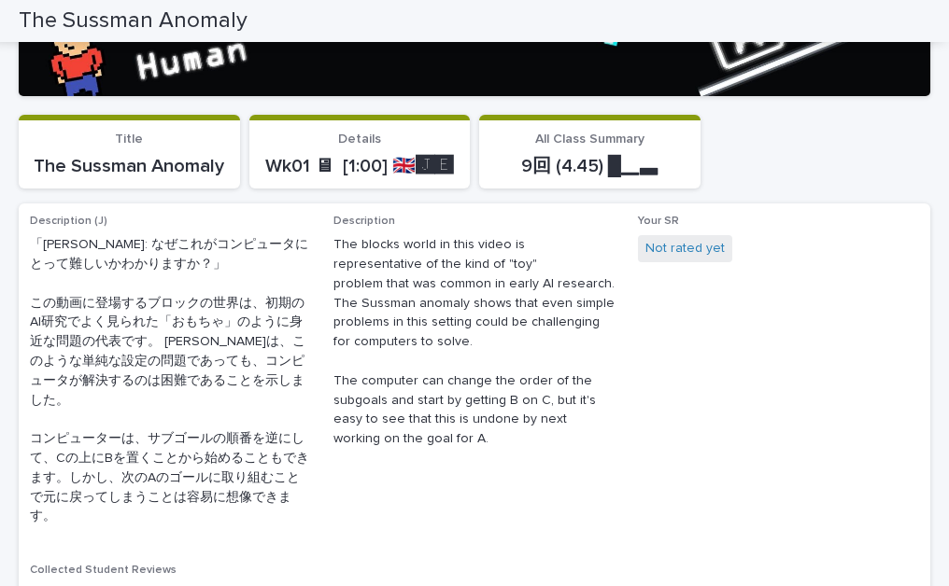
scroll to position [420, 0]
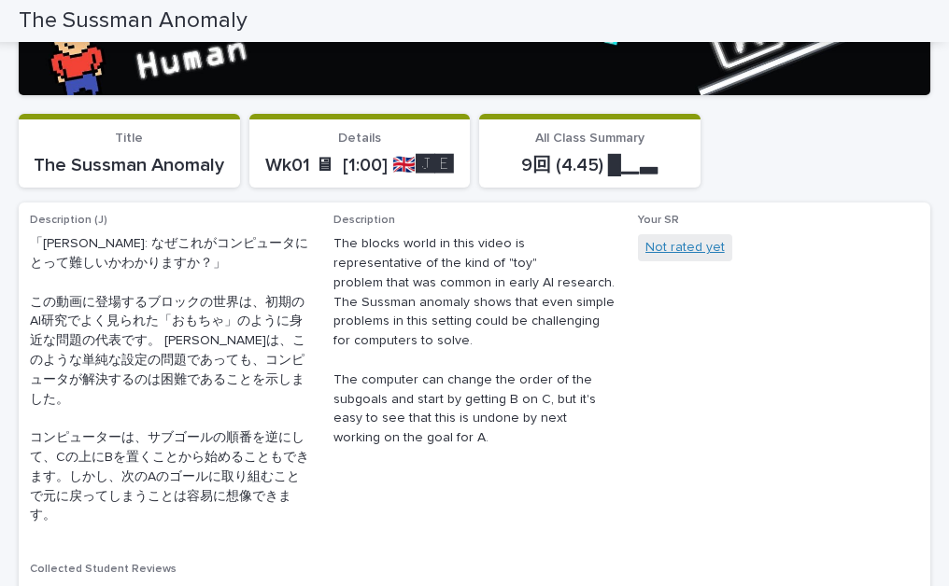
click at [664, 247] on link "Not rated yet" at bounding box center [684, 248] width 79 height 20
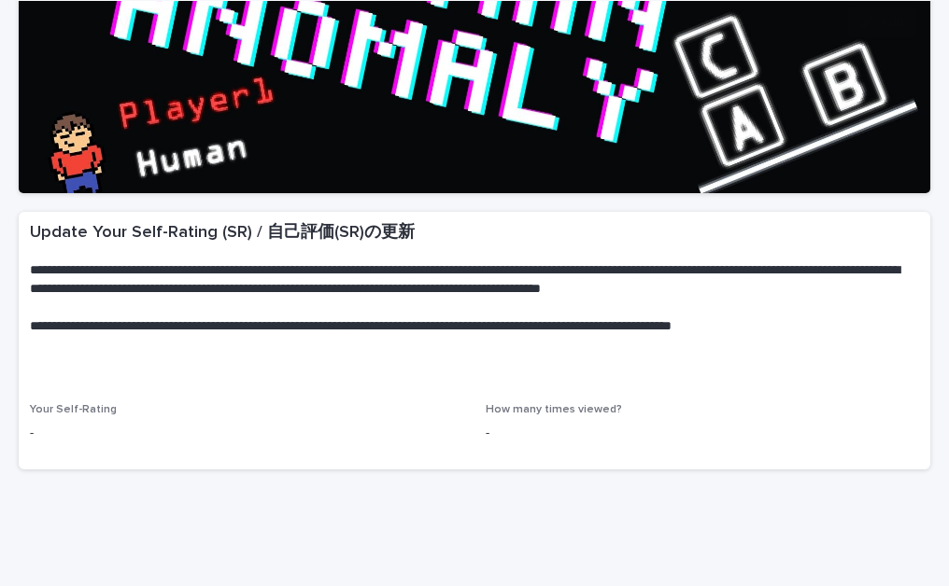
scroll to position [366, 0]
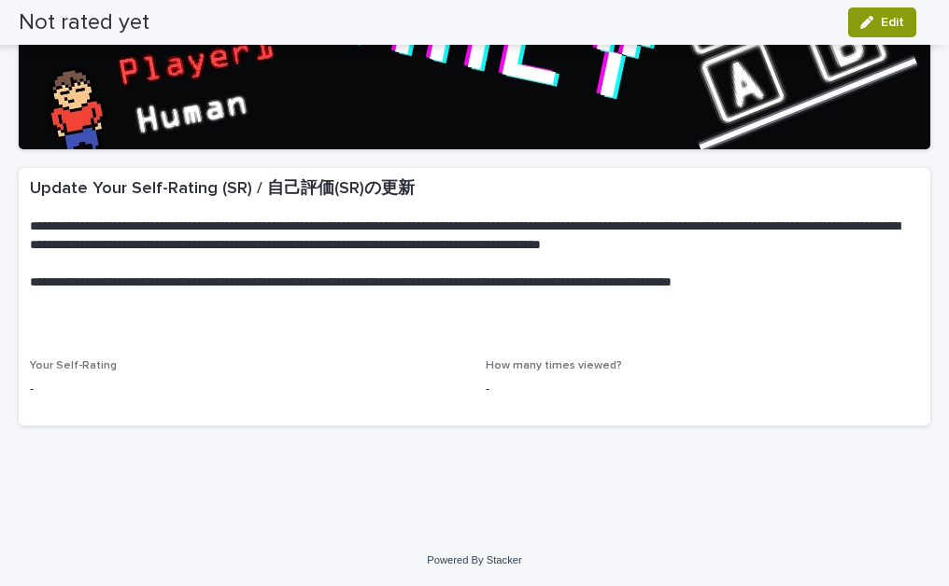
click at [199, 387] on p "-" at bounding box center [246, 390] width 433 height 20
click at [105, 388] on p "-" at bounding box center [246, 390] width 433 height 20
drag, startPoint x: 344, startPoint y: 402, endPoint x: 521, endPoint y: 406, distance: 177.4
click at [373, 403] on div "Your Self-Rating -" at bounding box center [246, 386] width 433 height 55
click at [428, 378] on div "-" at bounding box center [246, 387] width 433 height 23
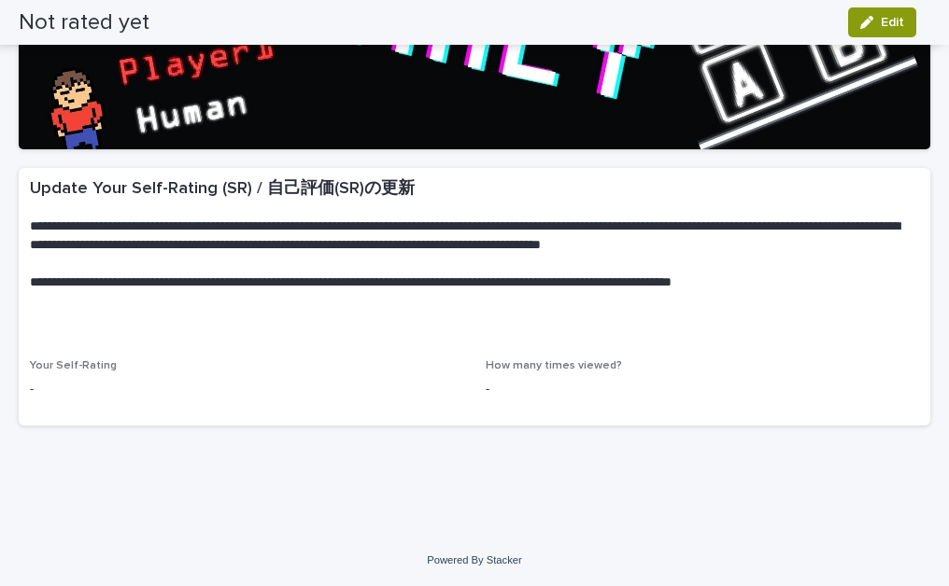
click at [428, 378] on div "-" at bounding box center [246, 387] width 433 height 23
click at [889, 23] on span "Edit" at bounding box center [891, 22] width 23 height 13
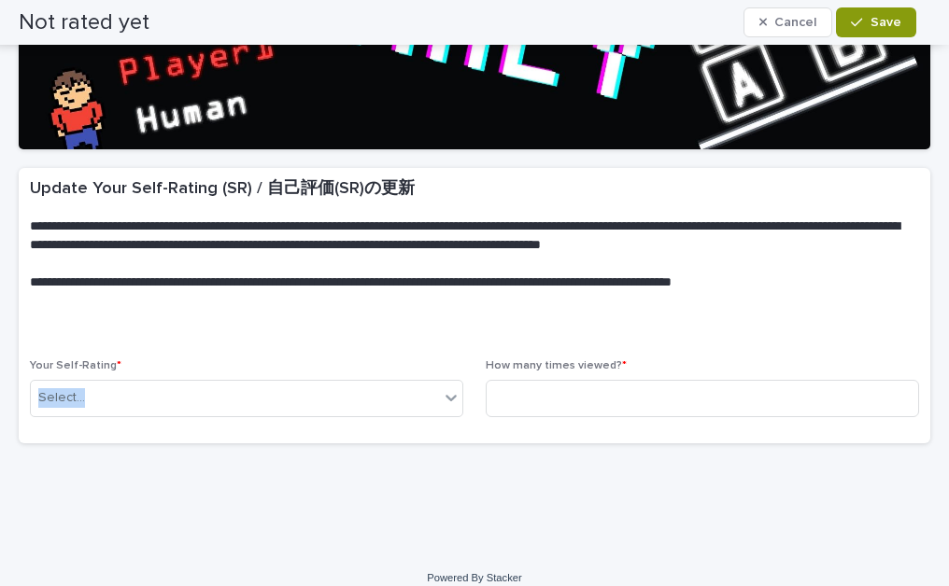
scroll to position [375, 0]
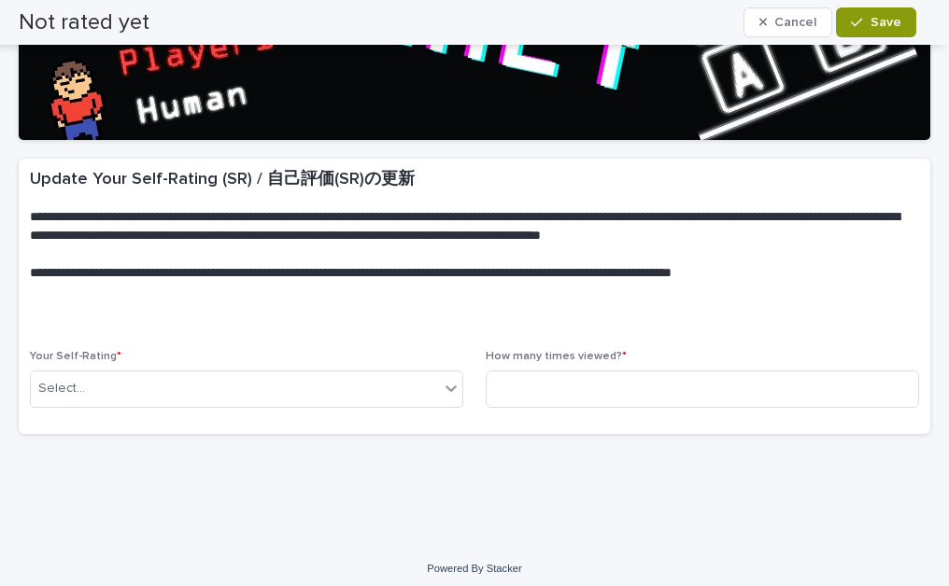
click at [350, 365] on div "Your Self-Rating * Select..." at bounding box center [246, 386] width 433 height 73
click at [338, 402] on div "Select..." at bounding box center [235, 388] width 408 height 31
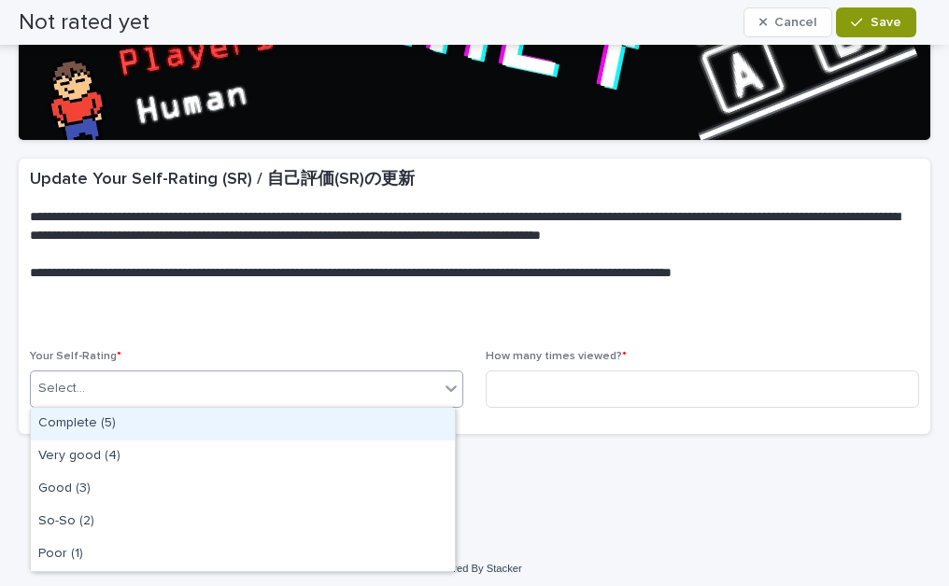
click at [255, 421] on div "Complete (5)" at bounding box center [243, 424] width 424 height 33
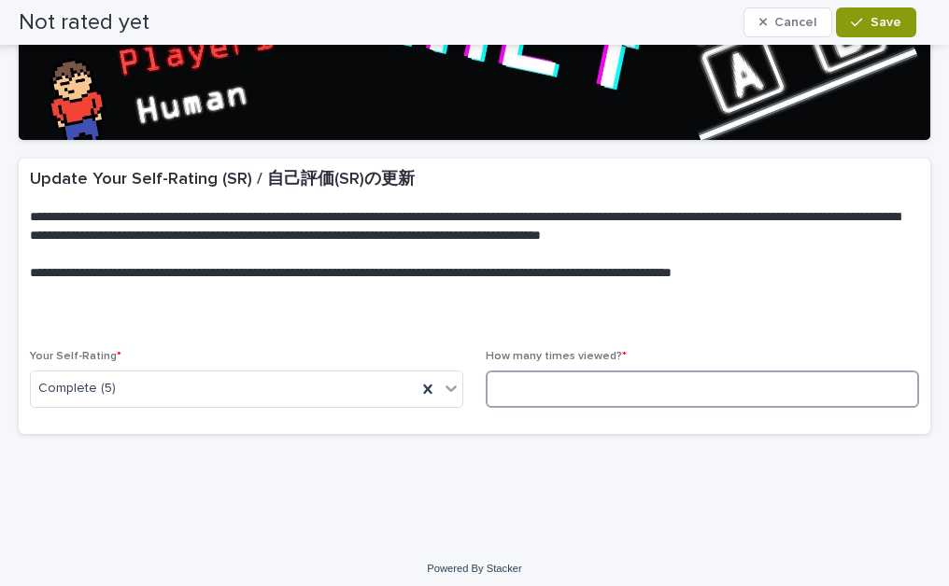
click at [561, 394] on input at bounding box center [702, 389] width 433 height 37
type input "*"
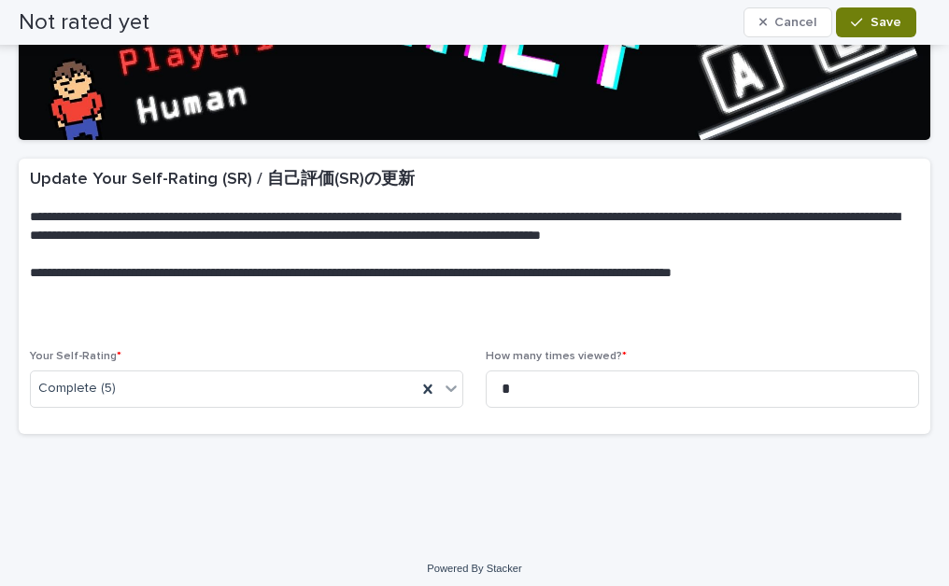
click at [904, 35] on button "Save" at bounding box center [875, 22] width 79 height 30
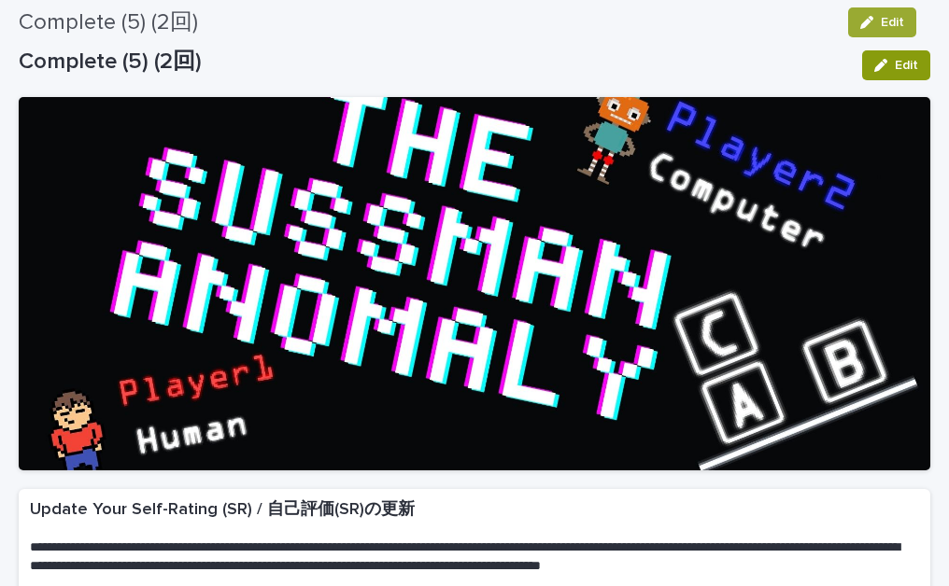
scroll to position [0, 0]
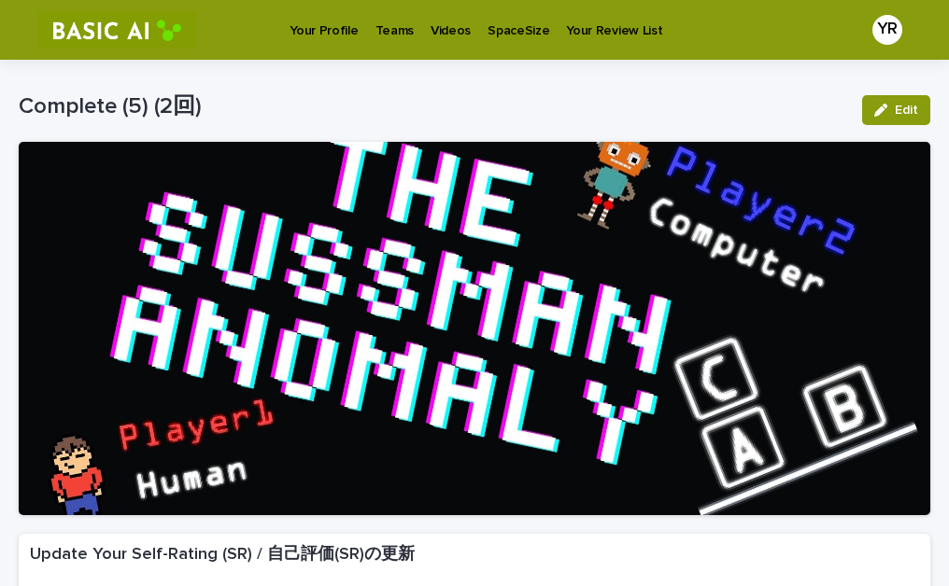
click at [436, 37] on p "Videos" at bounding box center [450, 19] width 40 height 39
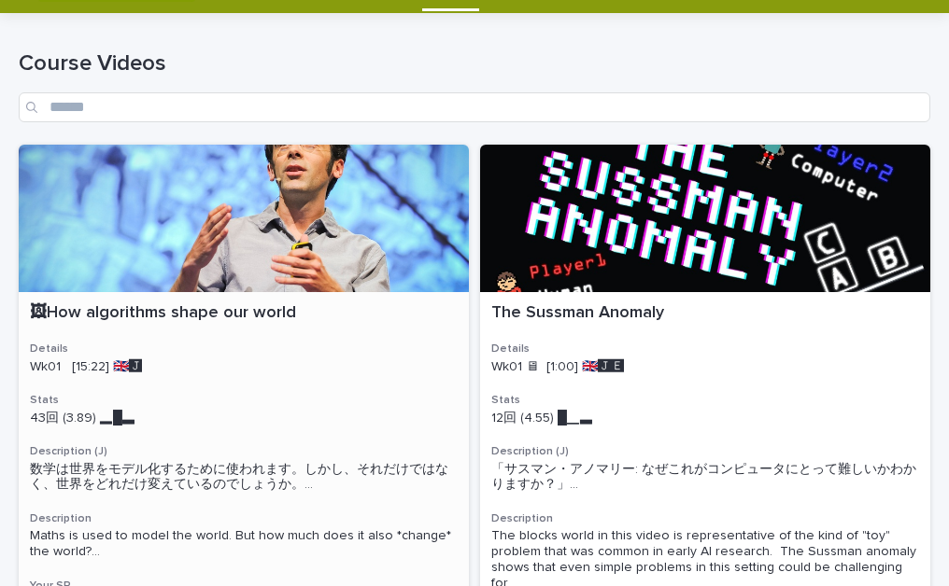
scroll to position [31, 0]
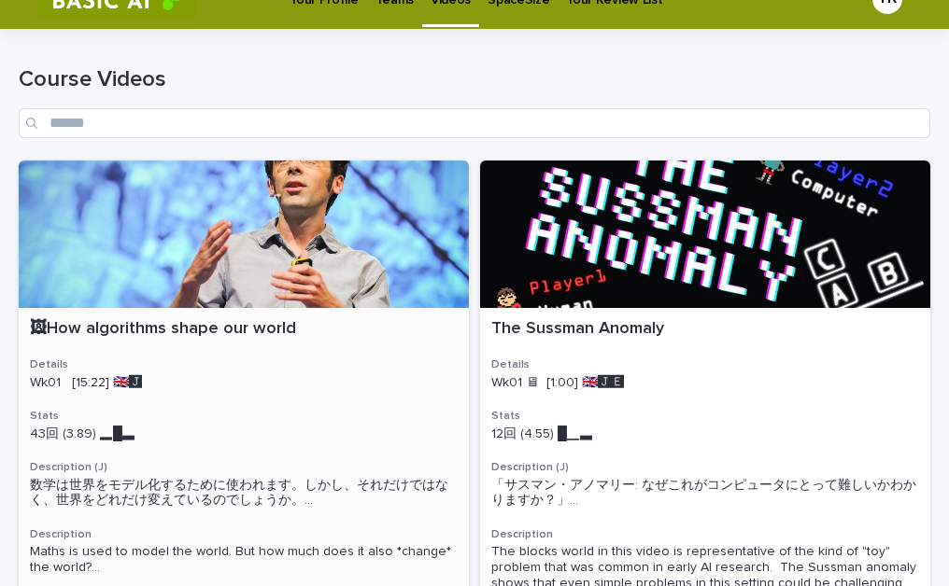
click at [359, 413] on h3 "Stats" at bounding box center [244, 416] width 428 height 15
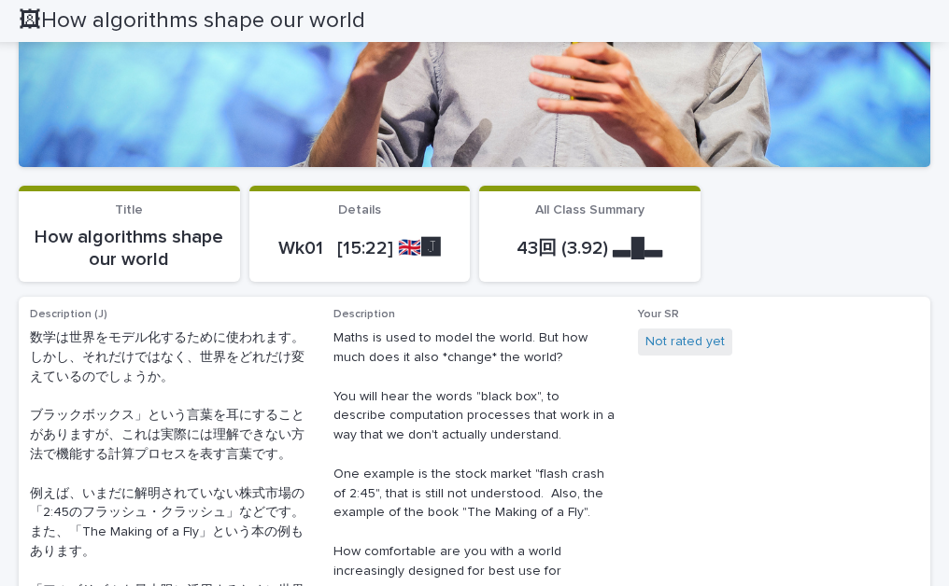
scroll to position [349, 0]
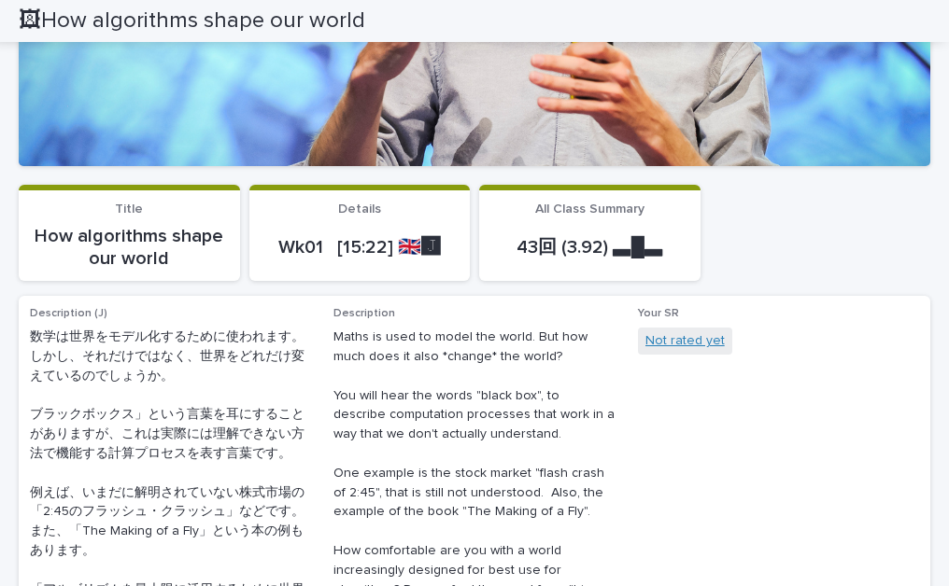
click at [682, 341] on link "Not rated yet" at bounding box center [684, 341] width 79 height 20
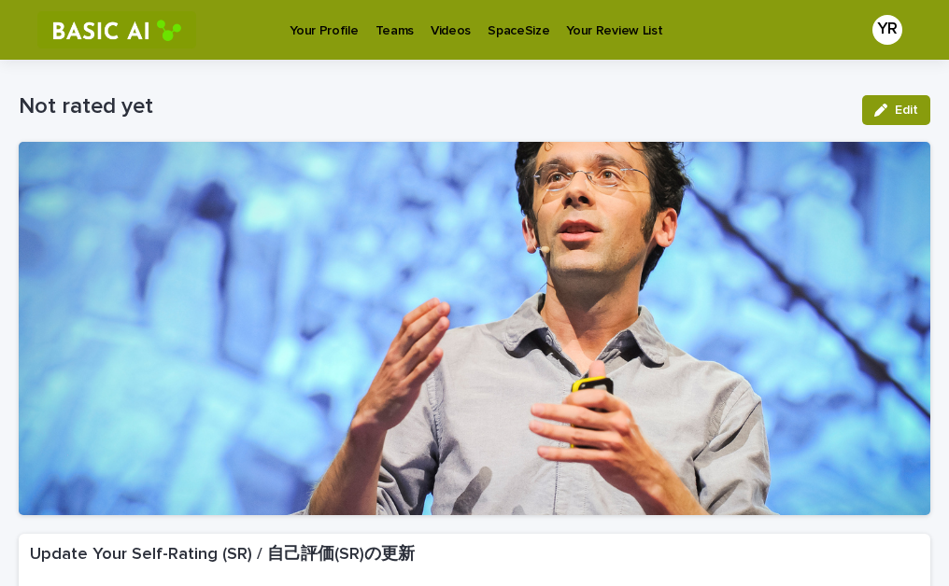
scroll to position [366, 0]
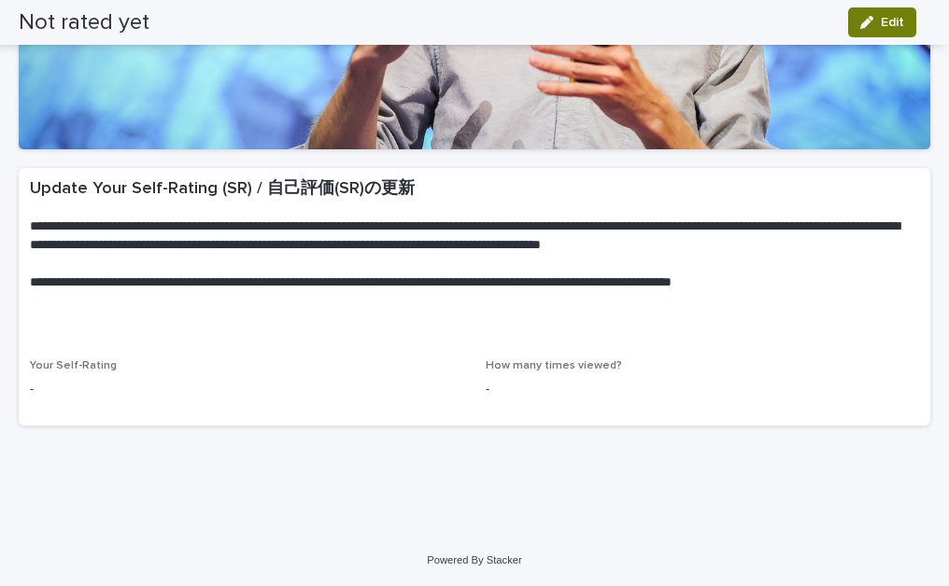
click at [885, 22] on span "Edit" at bounding box center [891, 22] width 23 height 13
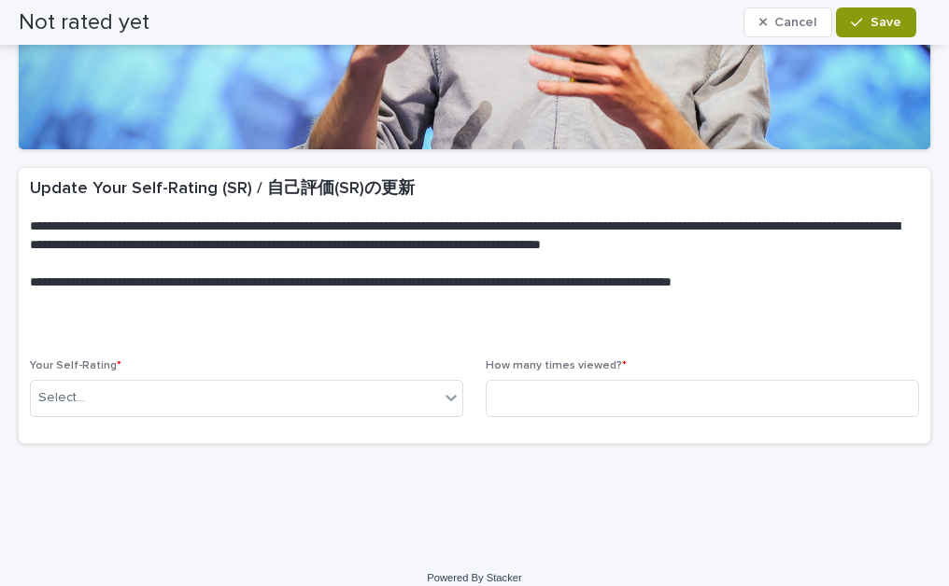
scroll to position [375, 0]
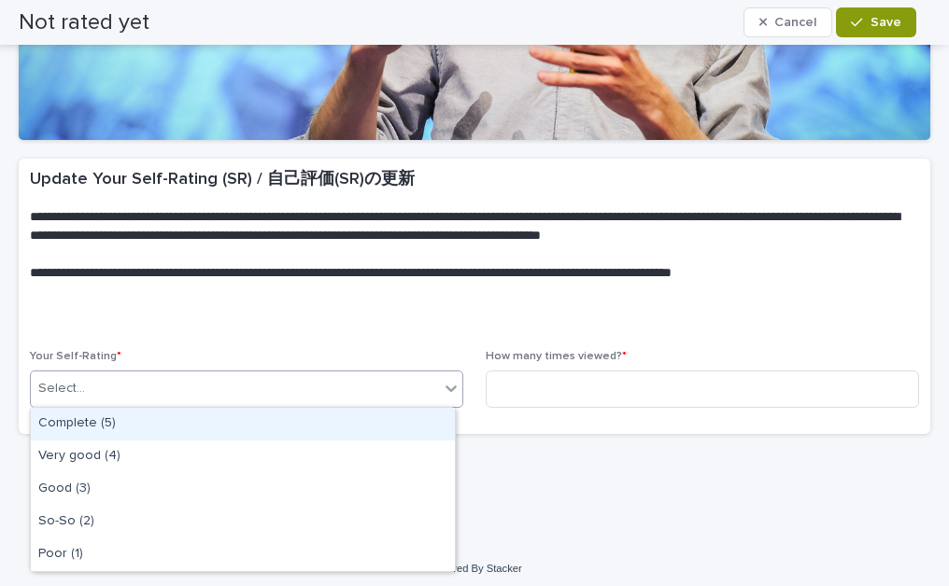
click at [280, 378] on div "Select..." at bounding box center [235, 388] width 408 height 31
click at [289, 429] on div "Complete (5)" at bounding box center [243, 424] width 424 height 33
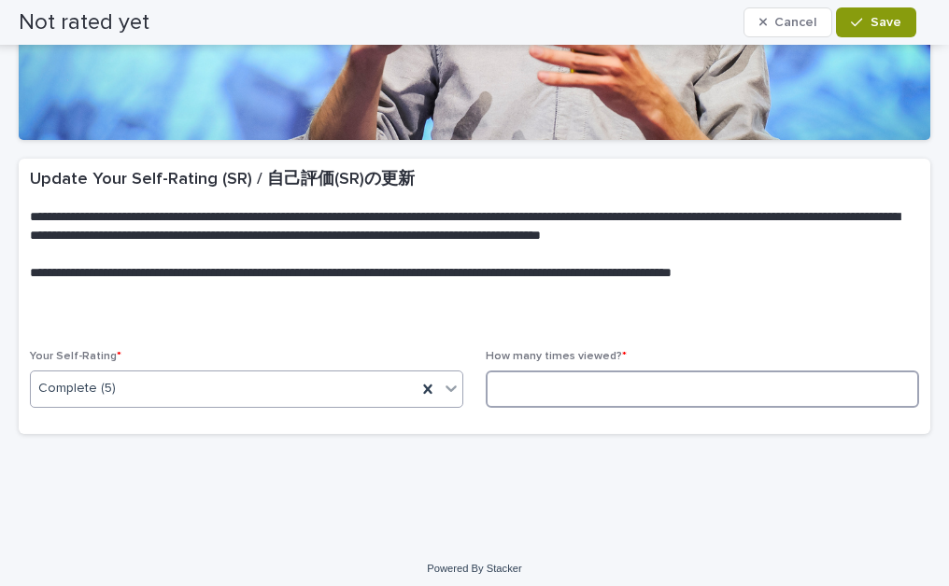
click at [581, 389] on input at bounding box center [702, 389] width 433 height 37
type input "*"
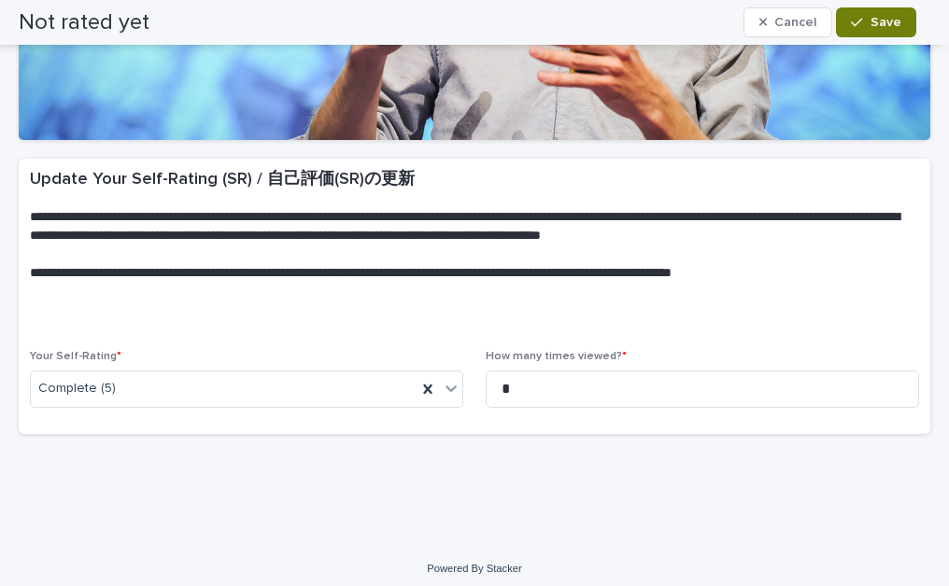
click at [893, 22] on span "Save" at bounding box center [885, 22] width 31 height 13
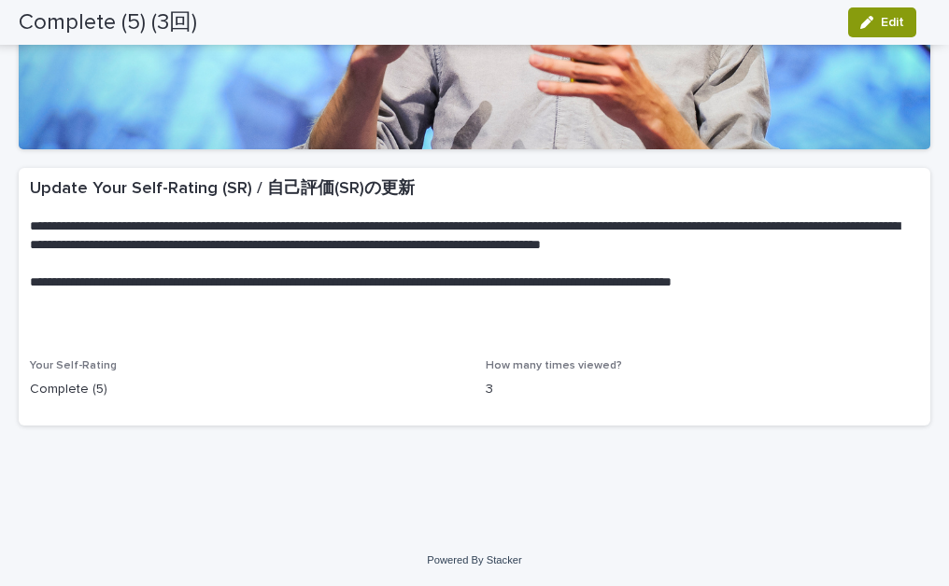
scroll to position [0, 0]
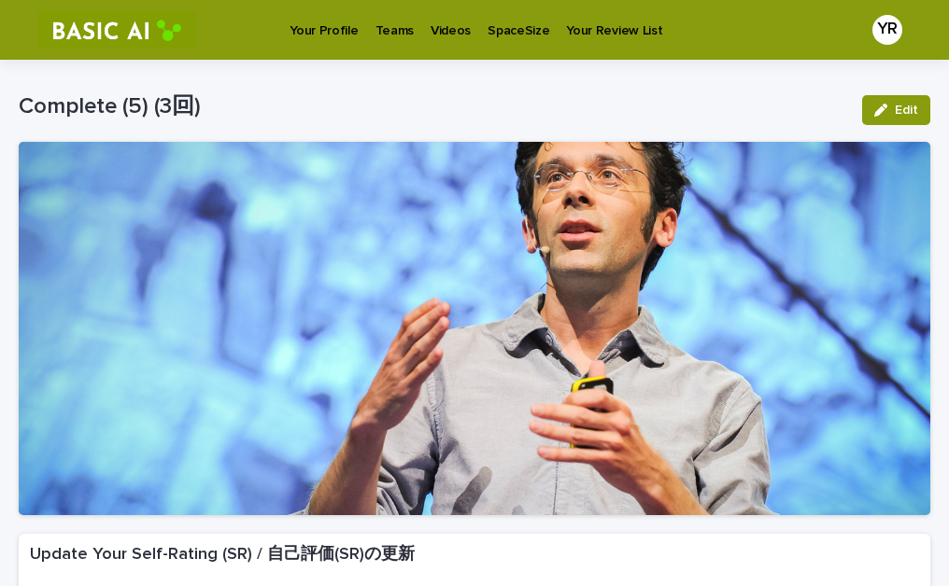
click at [309, 35] on p "Your Profile" at bounding box center [323, 19] width 68 height 39
